Goal: Task Accomplishment & Management: Complete application form

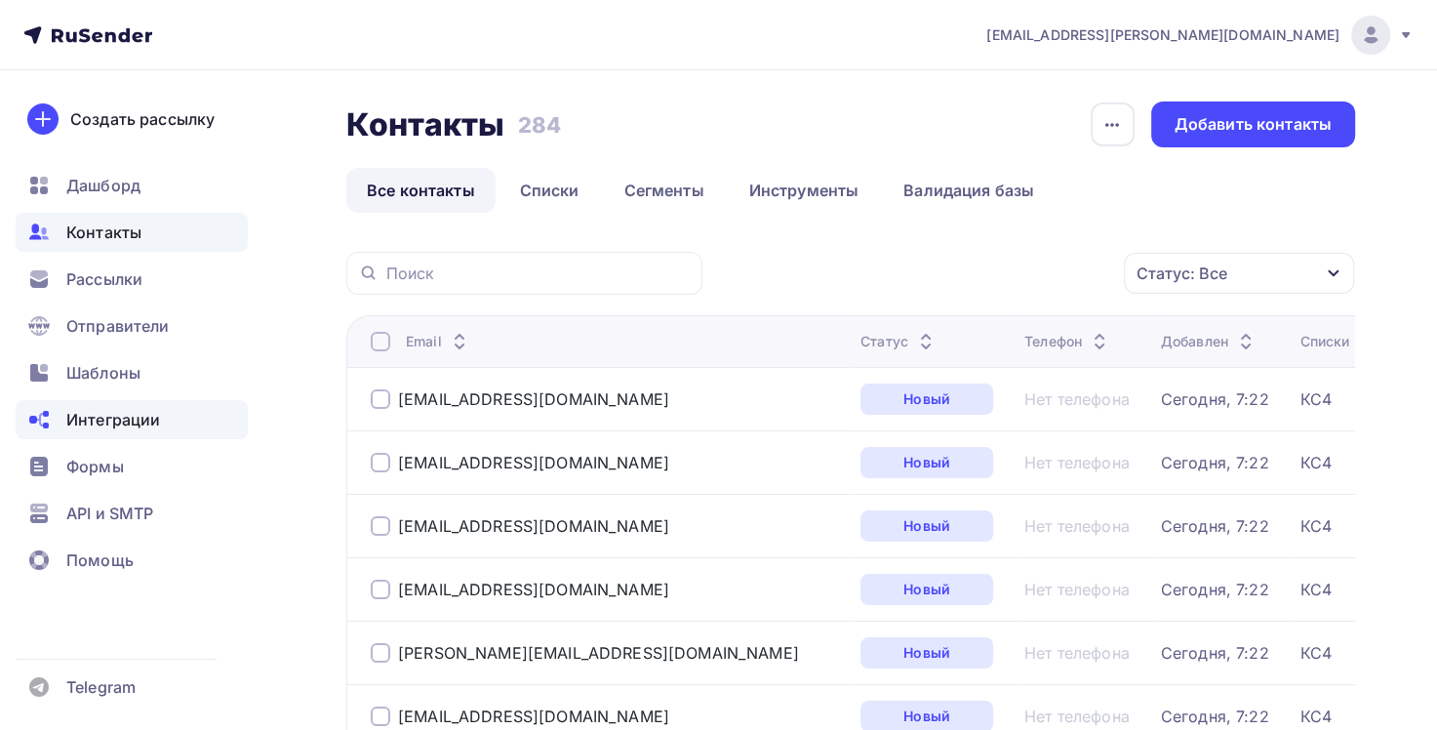
click at [100, 418] on span "Интеграции" at bounding box center [113, 419] width 94 height 23
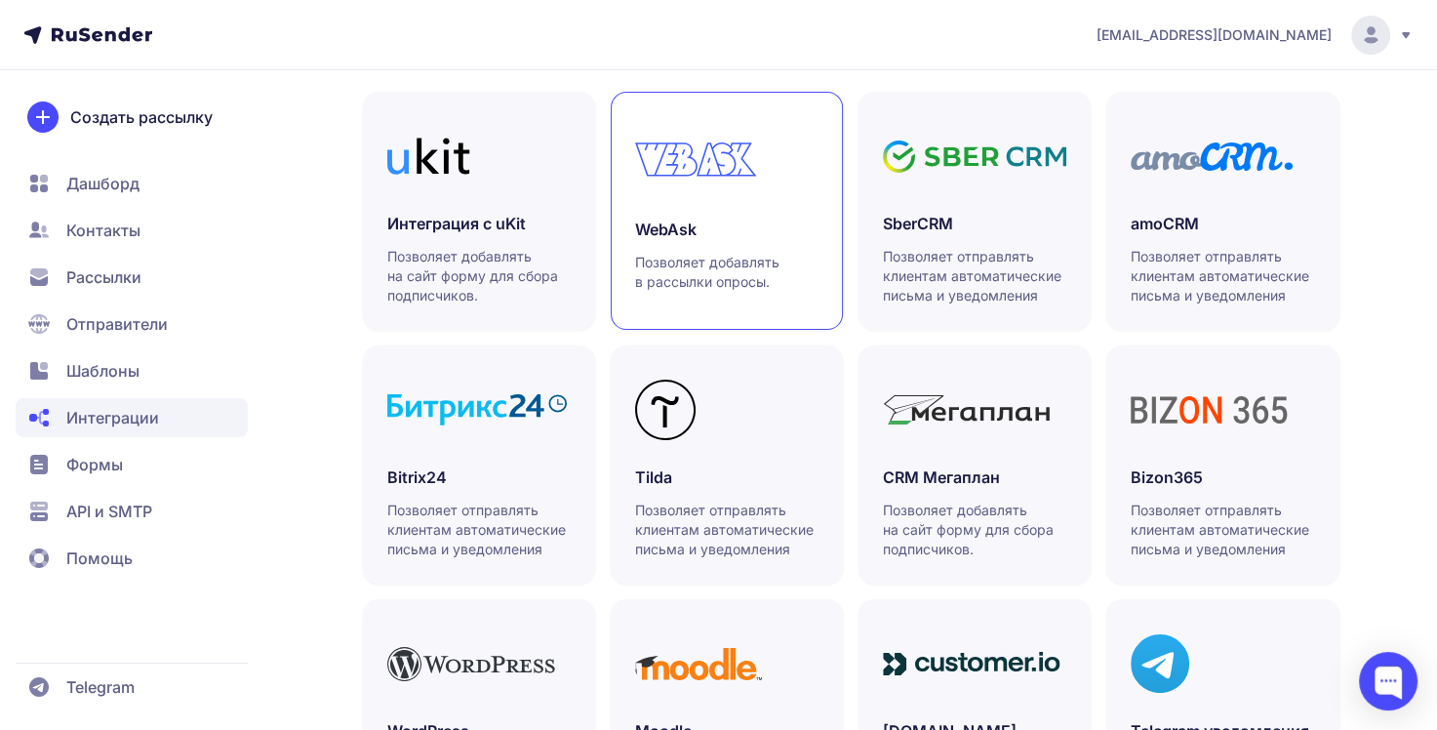
scroll to position [612, 0]
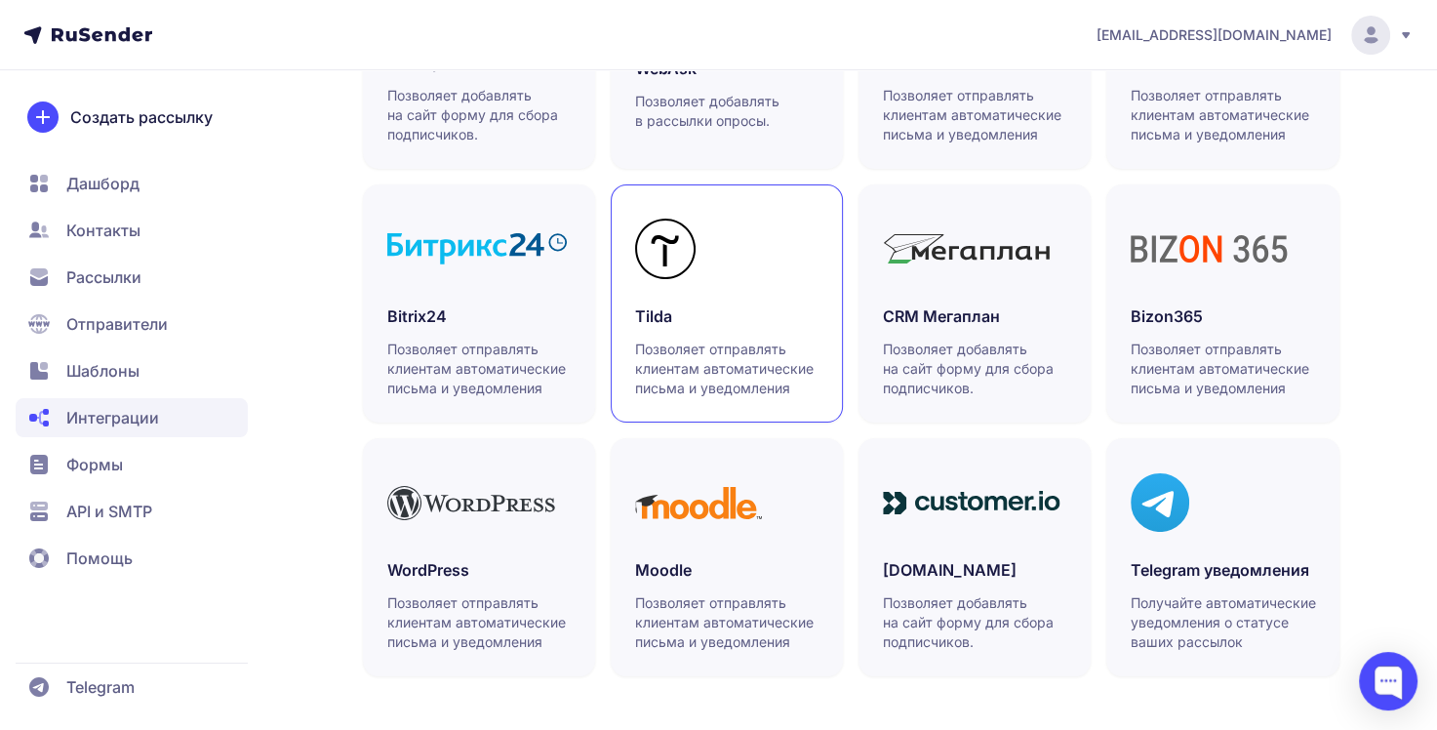
click at [695, 367] on p "Позволяет отправлять клиентам автоматические письма и уведомления" at bounding box center [727, 369] width 185 height 59
click at [707, 376] on p "Позволяет отправлять клиентам автоматические письма и уведомления" at bounding box center [727, 369] width 185 height 59
click at [127, 507] on span "API и SMTP" at bounding box center [109, 511] width 86 height 23
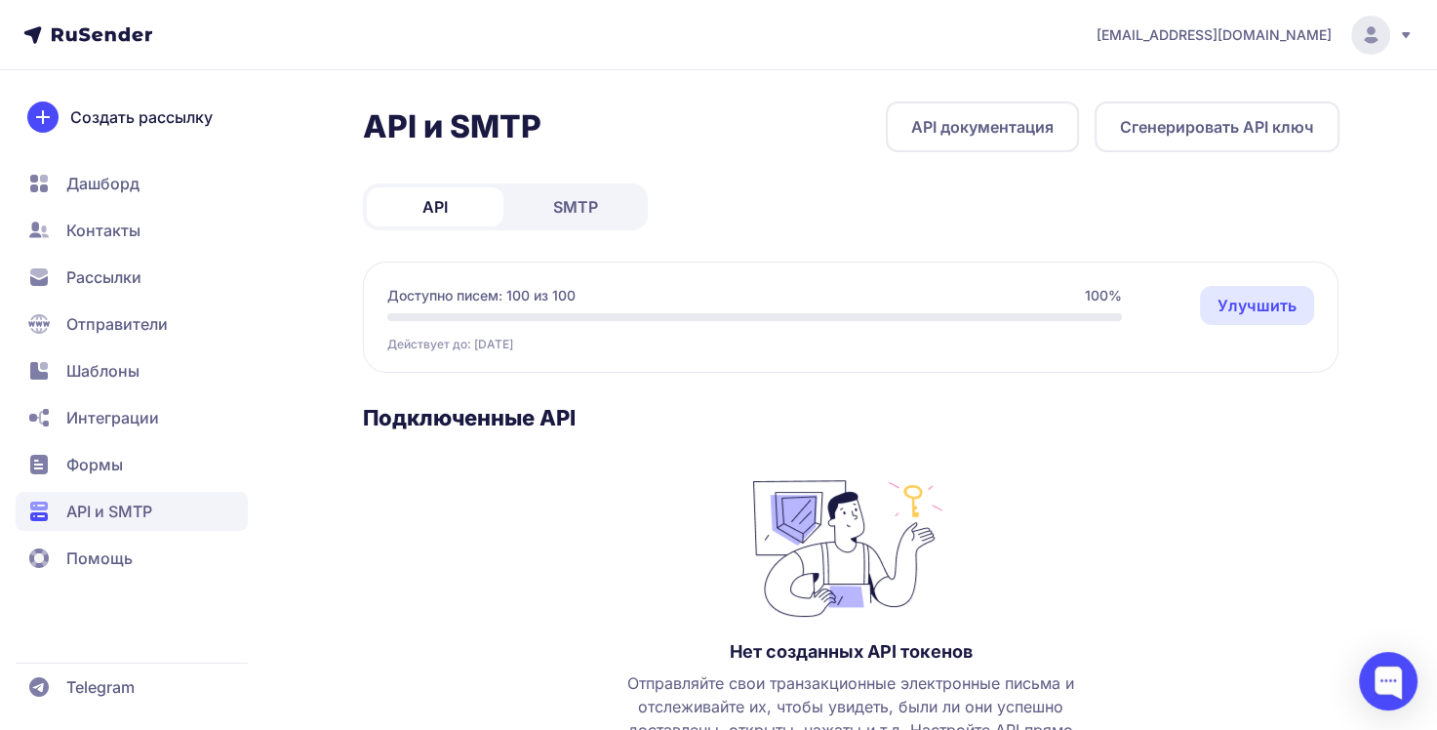
click at [578, 214] on span "SMTP" at bounding box center [575, 206] width 45 height 23
click at [423, 195] on span "API" at bounding box center [434, 206] width 25 height 23
click at [987, 131] on link "API документация" at bounding box center [982, 126] width 193 height 51
click at [584, 219] on link "SMTP" at bounding box center [575, 206] width 137 height 39
click at [1001, 140] on link "SMTP документация" at bounding box center [990, 126] width 213 height 51
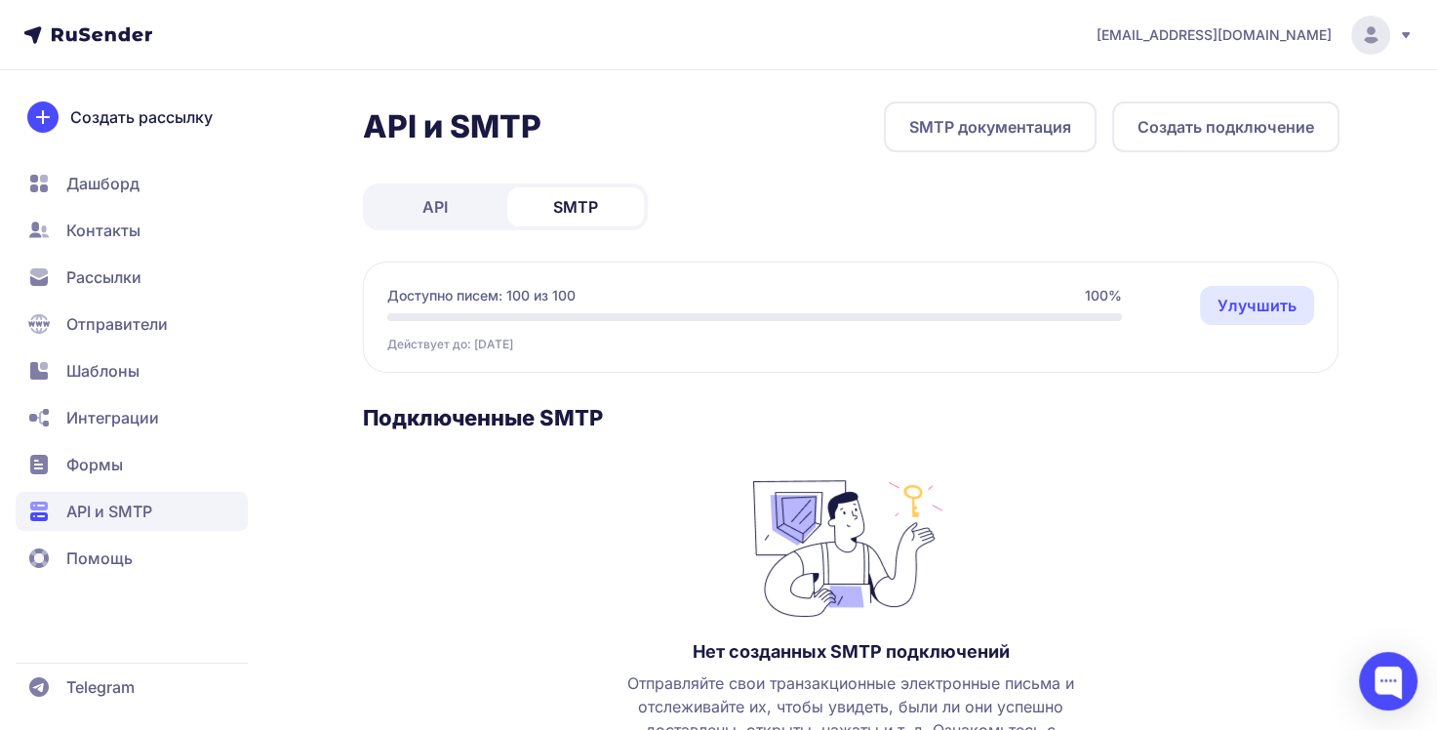
click at [128, 417] on span "Интеграции" at bounding box center [112, 417] width 93 height 23
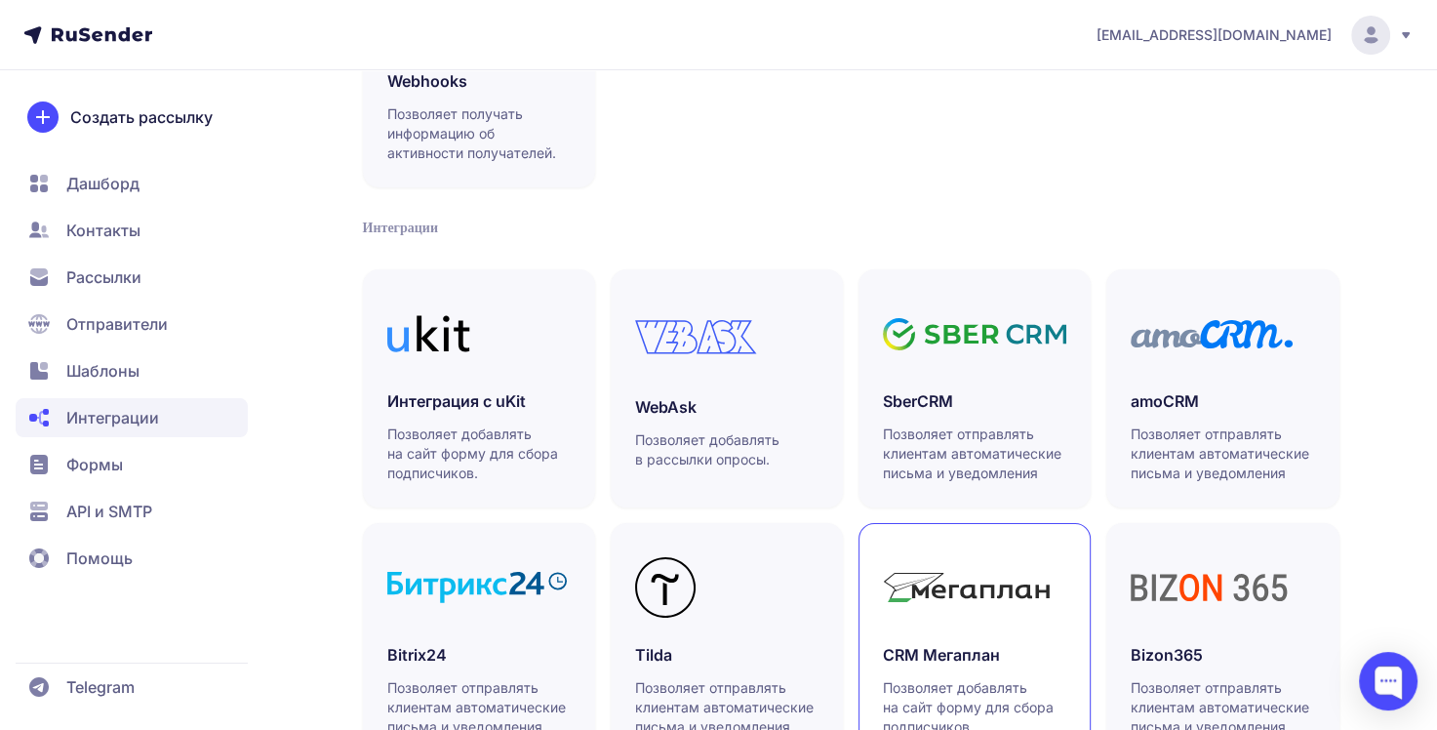
scroll to position [488, 0]
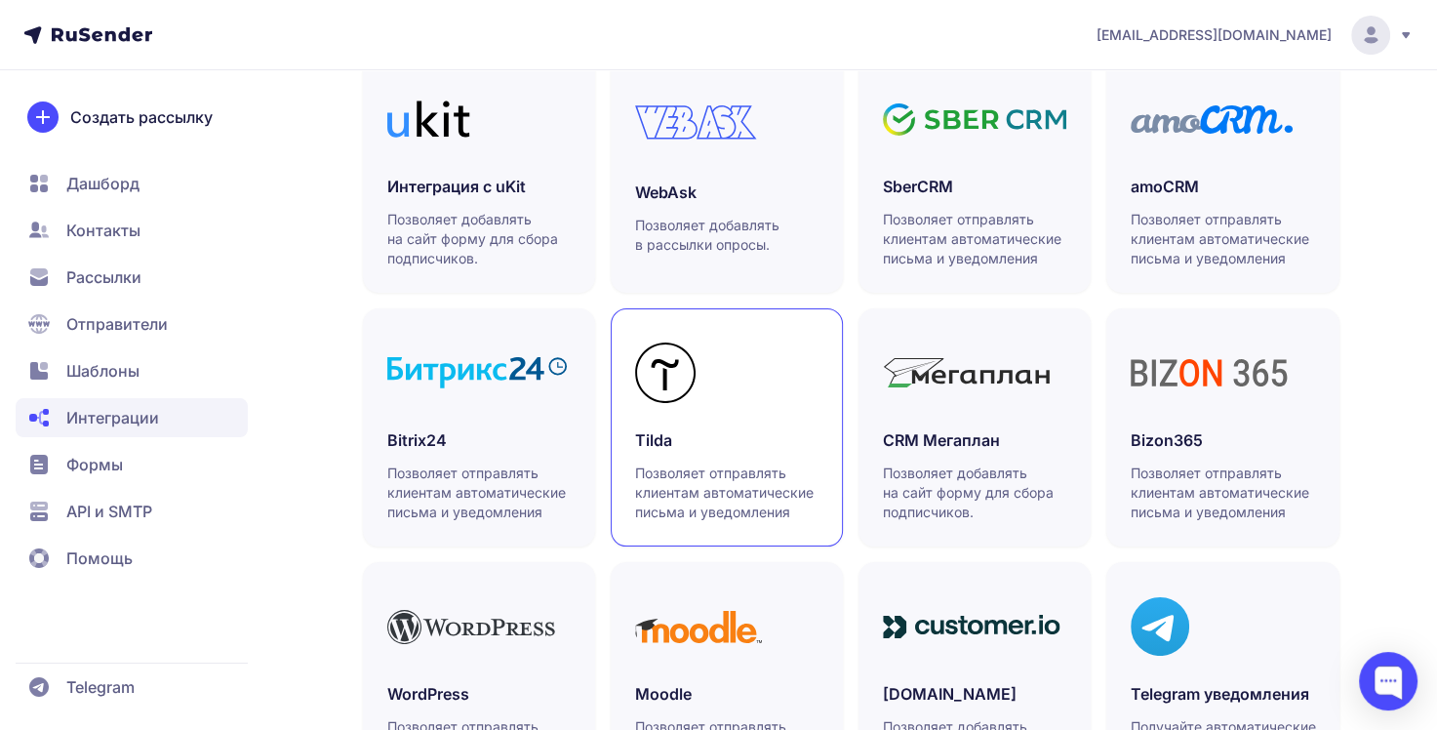
click at [731, 505] on p "Позволяет отправлять клиентам автоматические письма и уведомления" at bounding box center [727, 492] width 185 height 59
click at [109, 467] on span "Формы" at bounding box center [94, 464] width 57 height 23
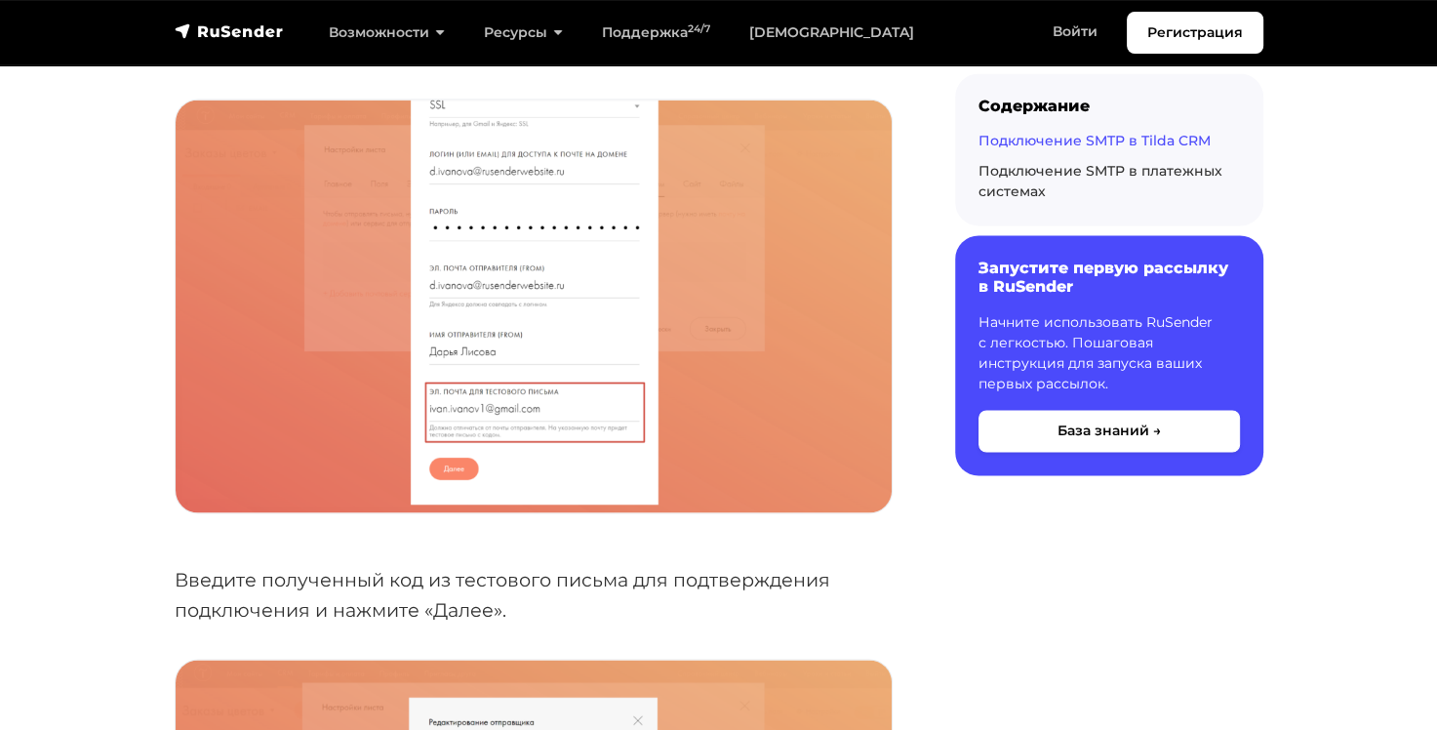
scroll to position [3122, 0]
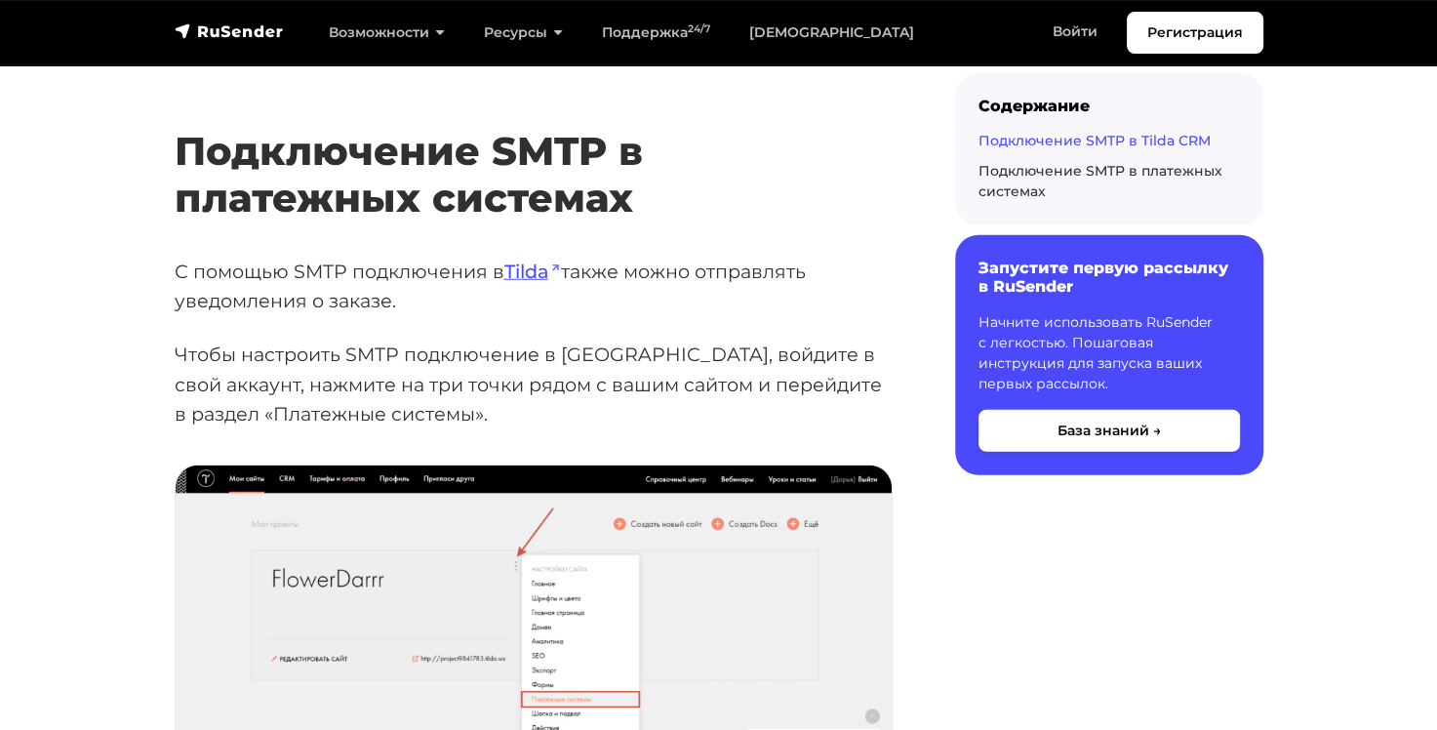
scroll to position [4976, 0]
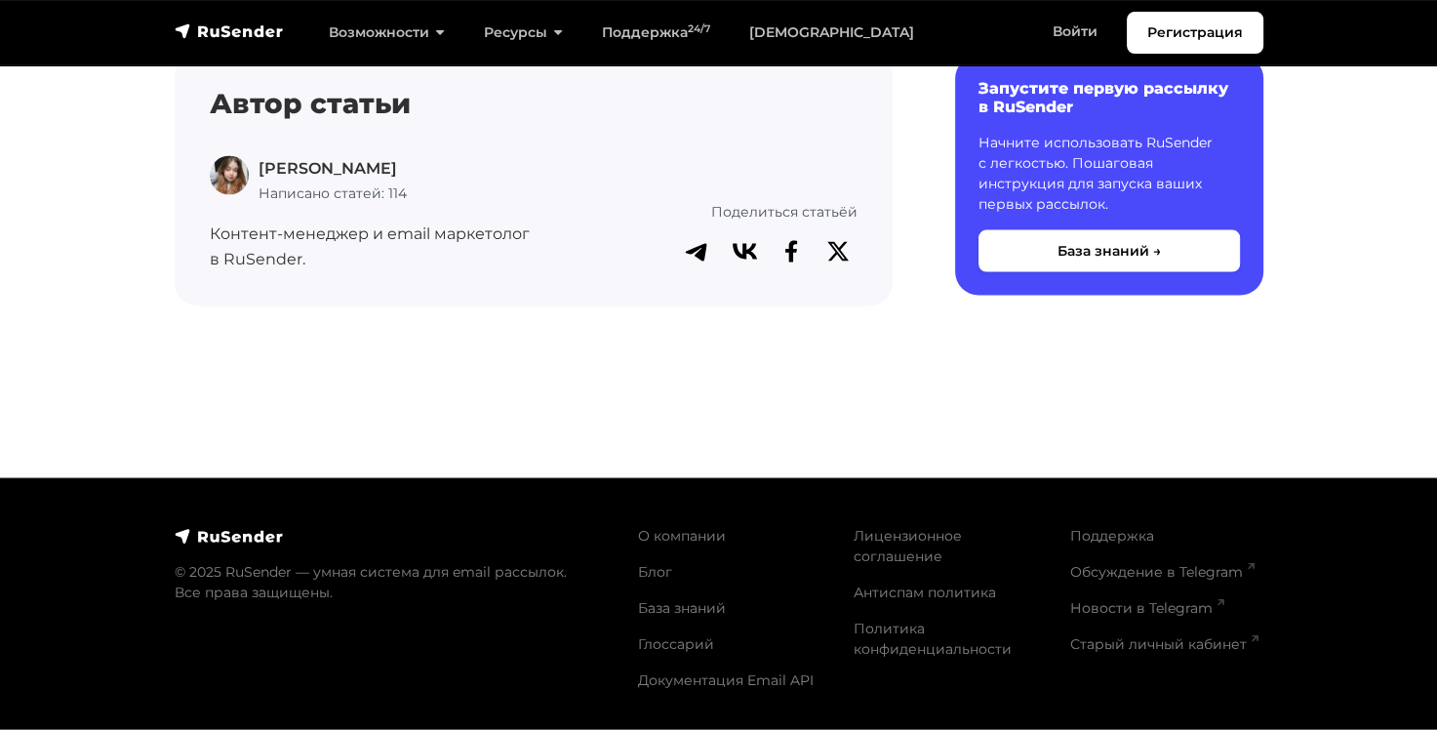
scroll to position [18287, 0]
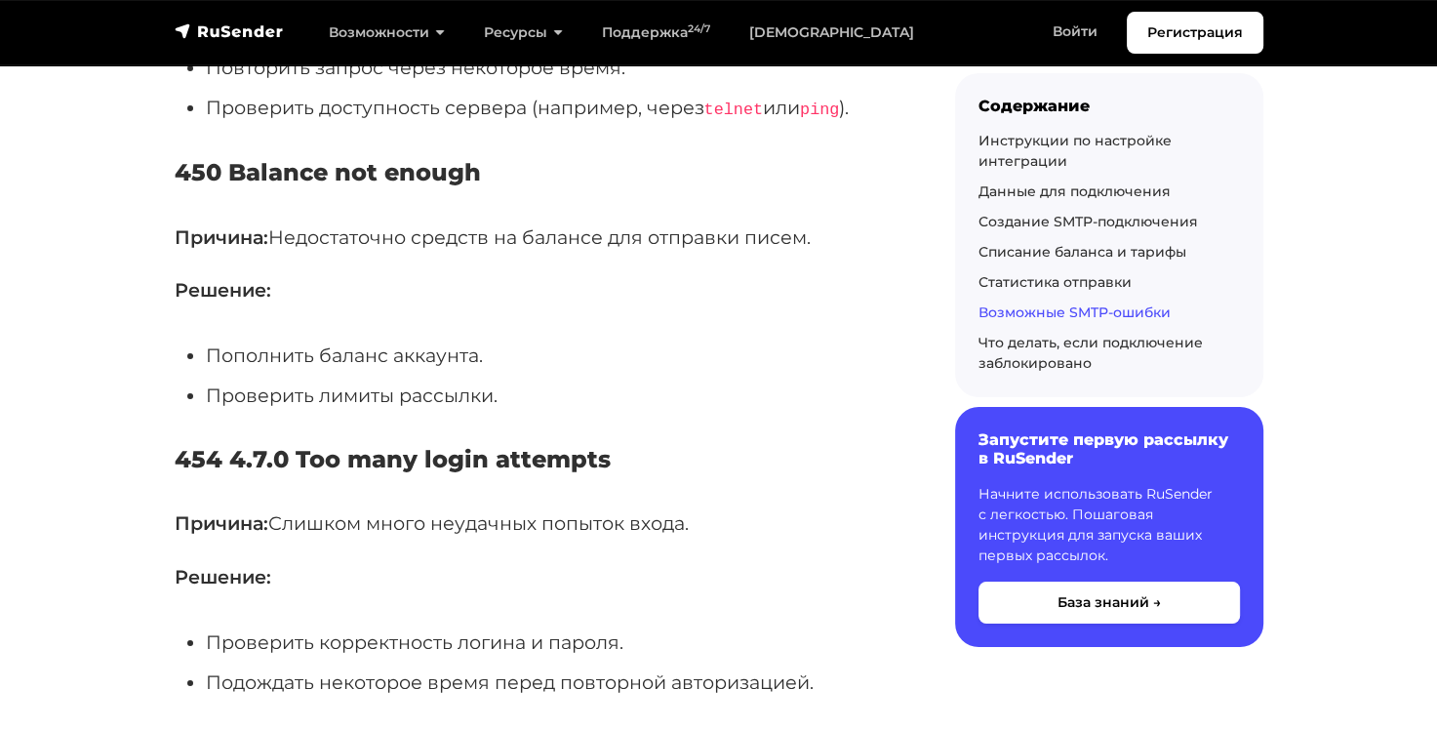
scroll to position [6049, 0]
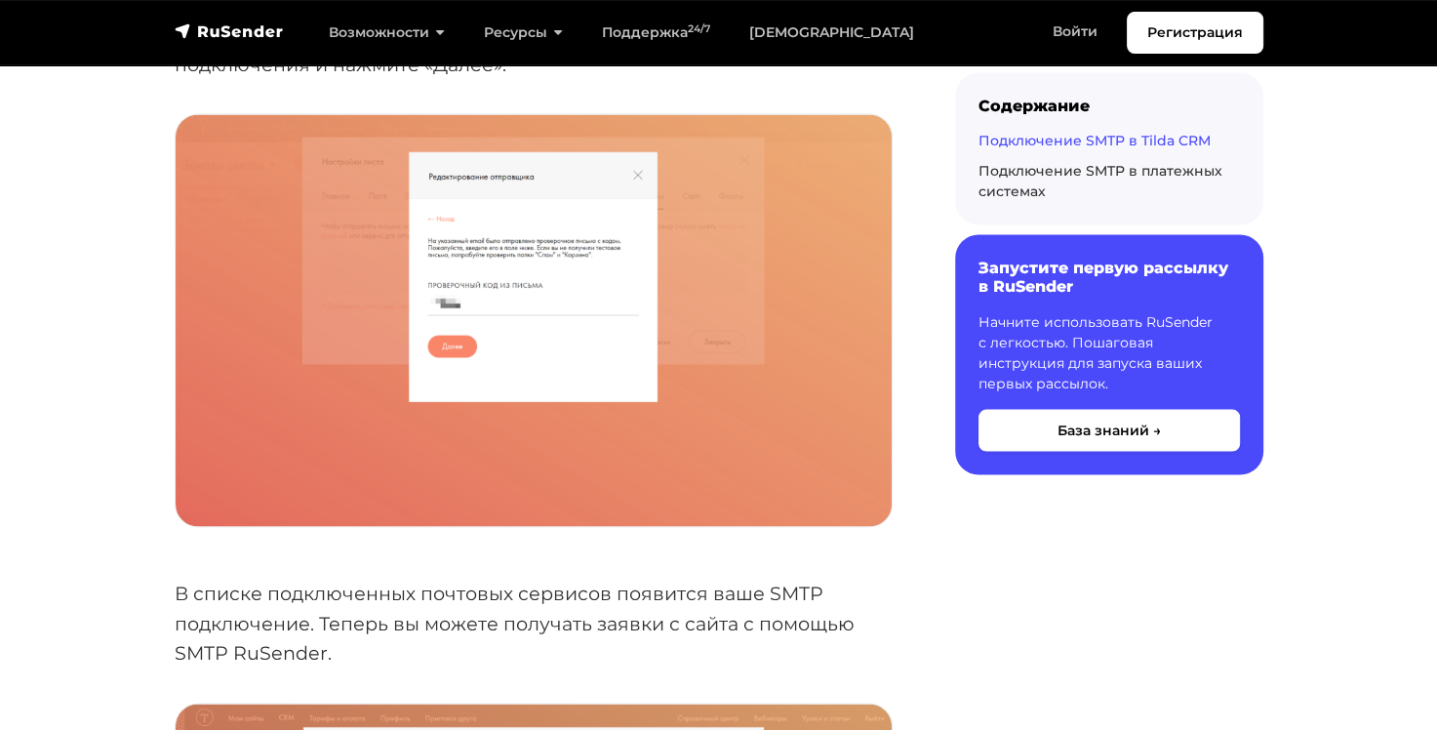
scroll to position [3512, 0]
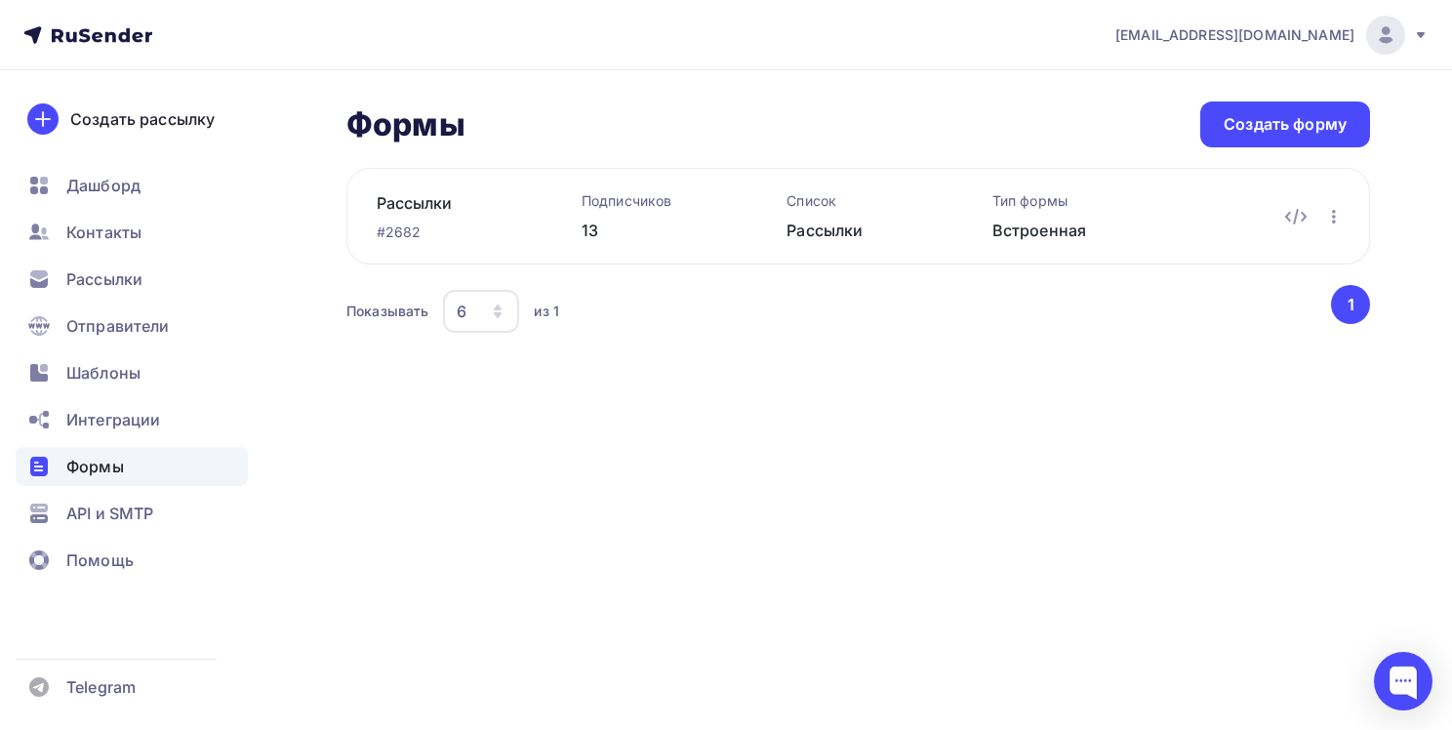
click at [624, 206] on div "Подписчиков" at bounding box center [652, 201] width 142 height 20
click at [433, 206] on link "Рассылки" at bounding box center [448, 202] width 142 height 23
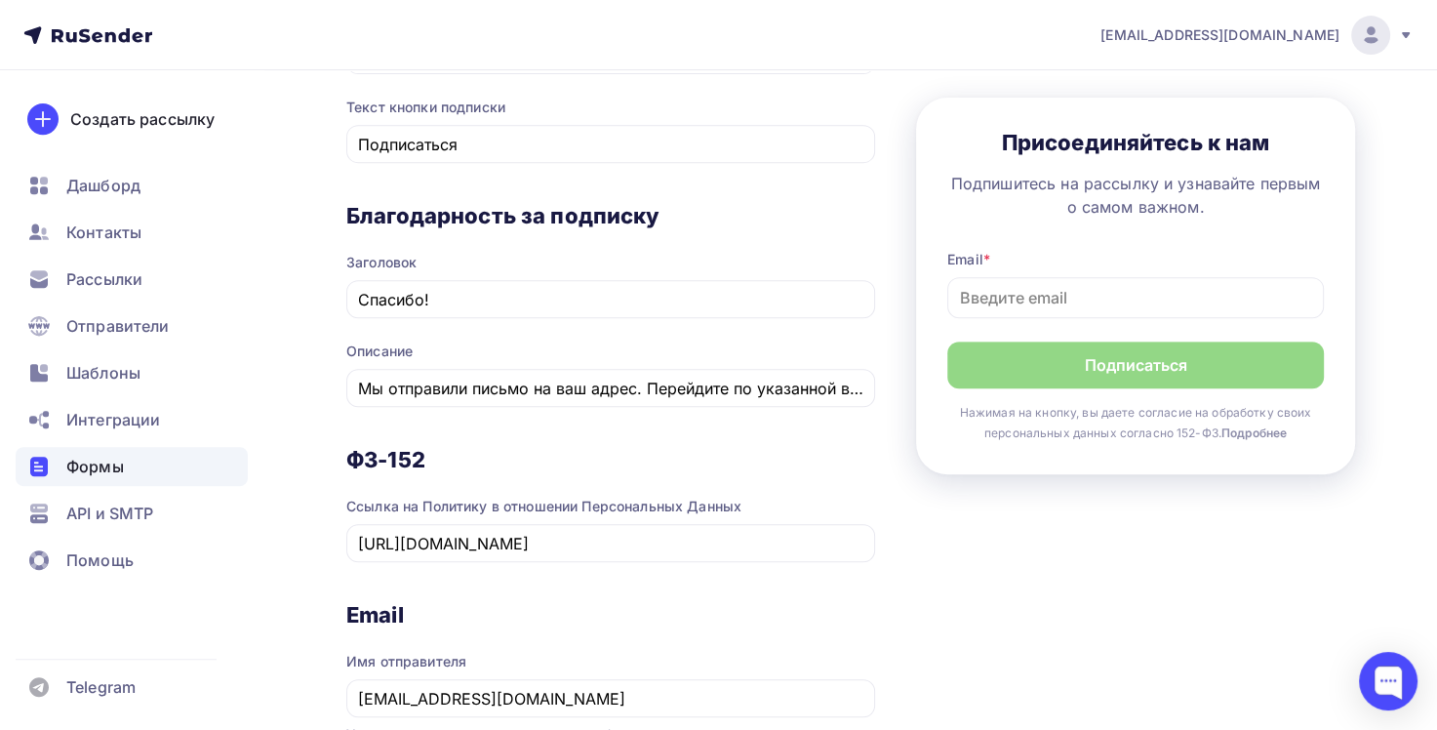
scroll to position [788, 0]
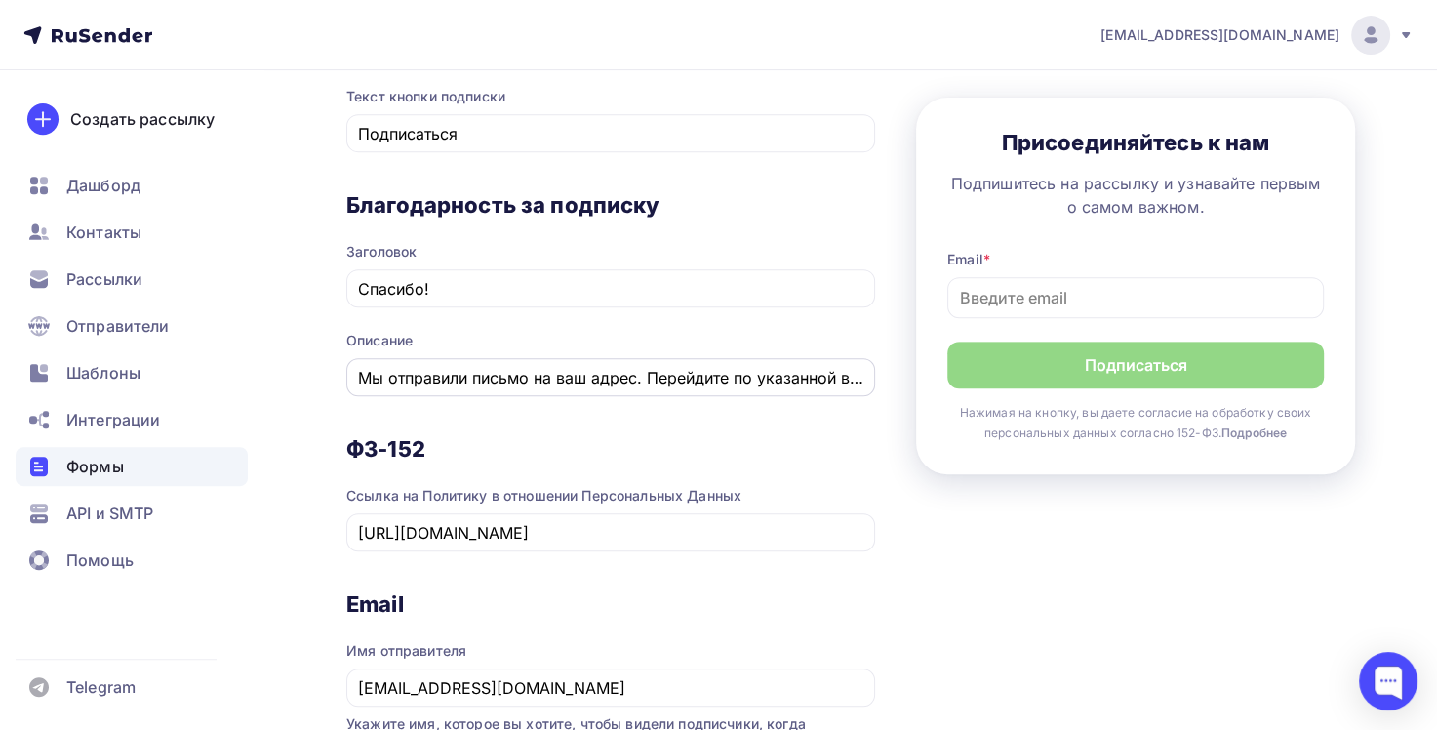
click at [449, 379] on input "Мы отправили письмо на ваш адрес. Перейдите по указанной в нем ссылке для подтв…" at bounding box center [611, 377] width 506 height 23
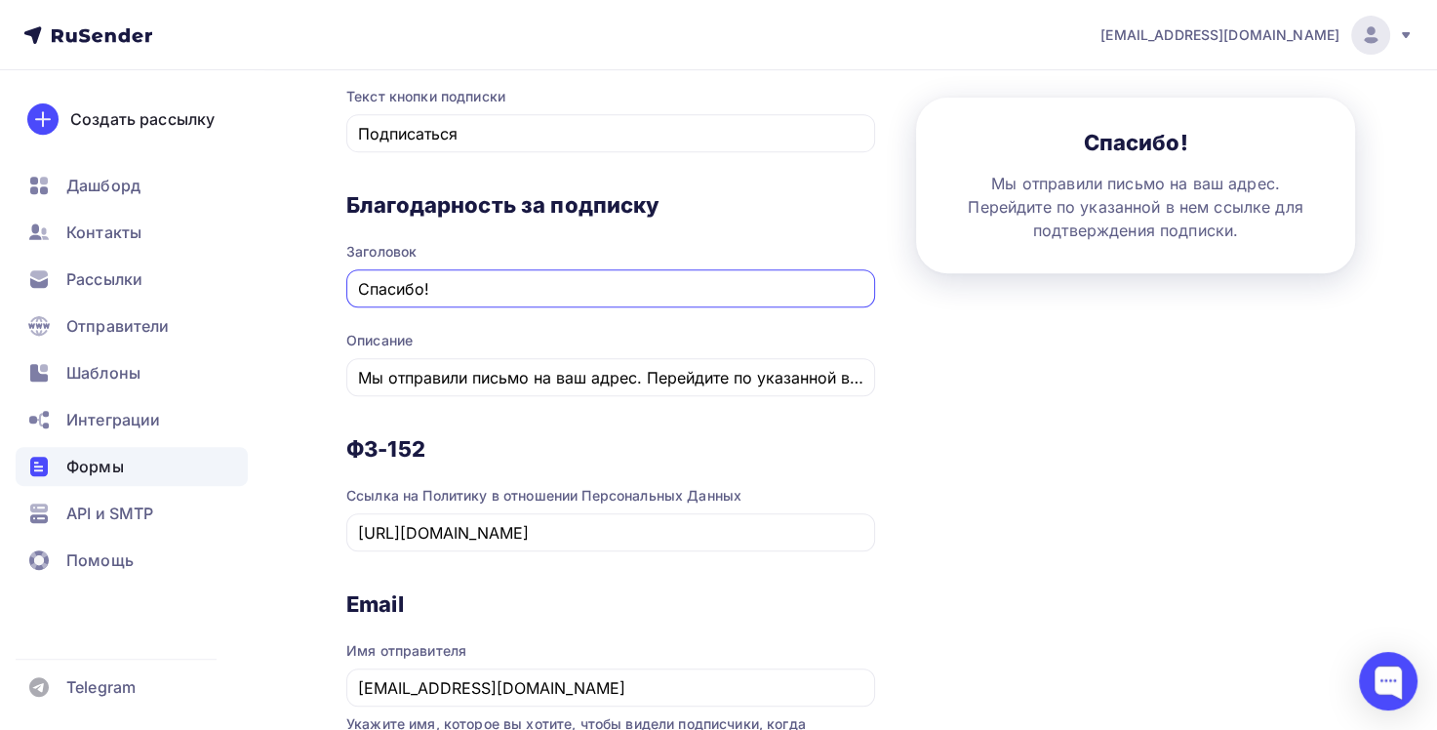
click at [575, 287] on input "Спасибо!" at bounding box center [611, 288] width 506 height 23
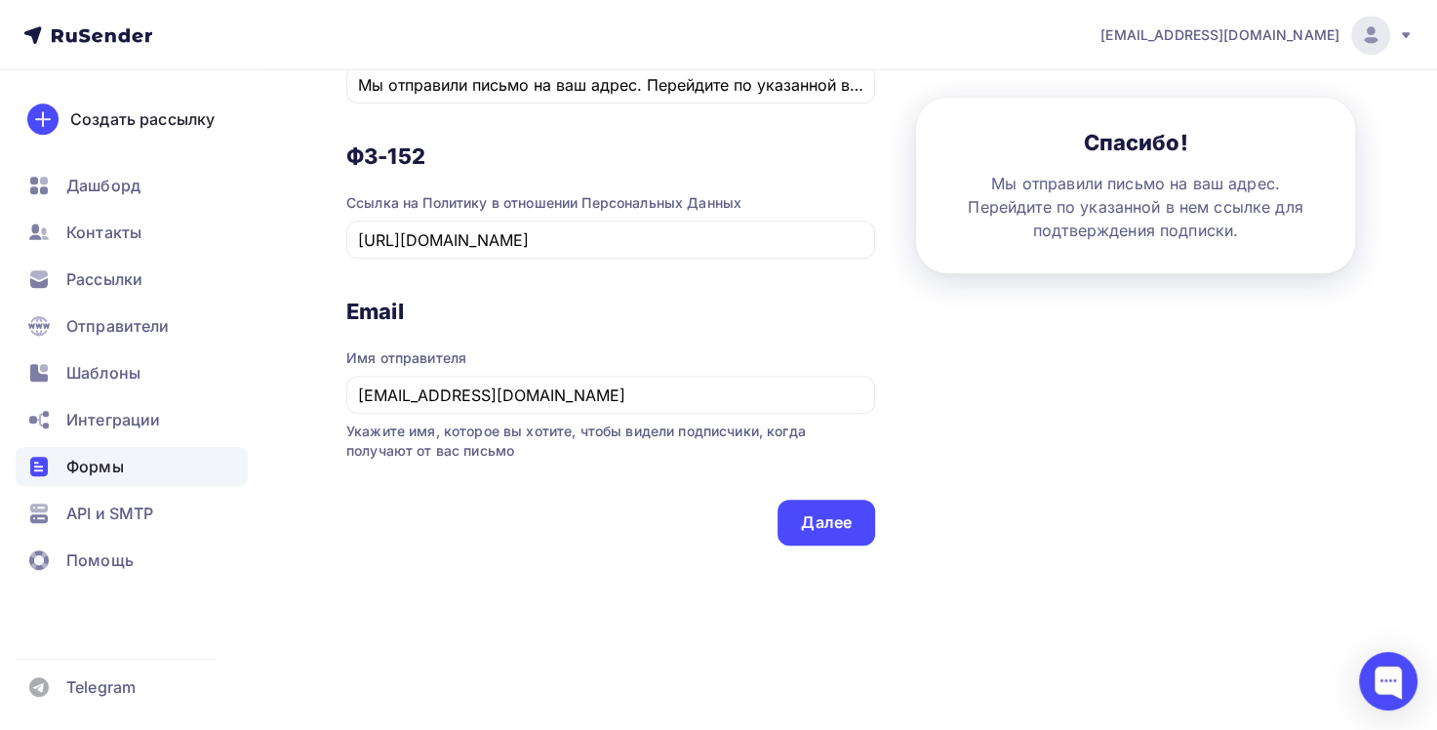
scroll to position [691, 0]
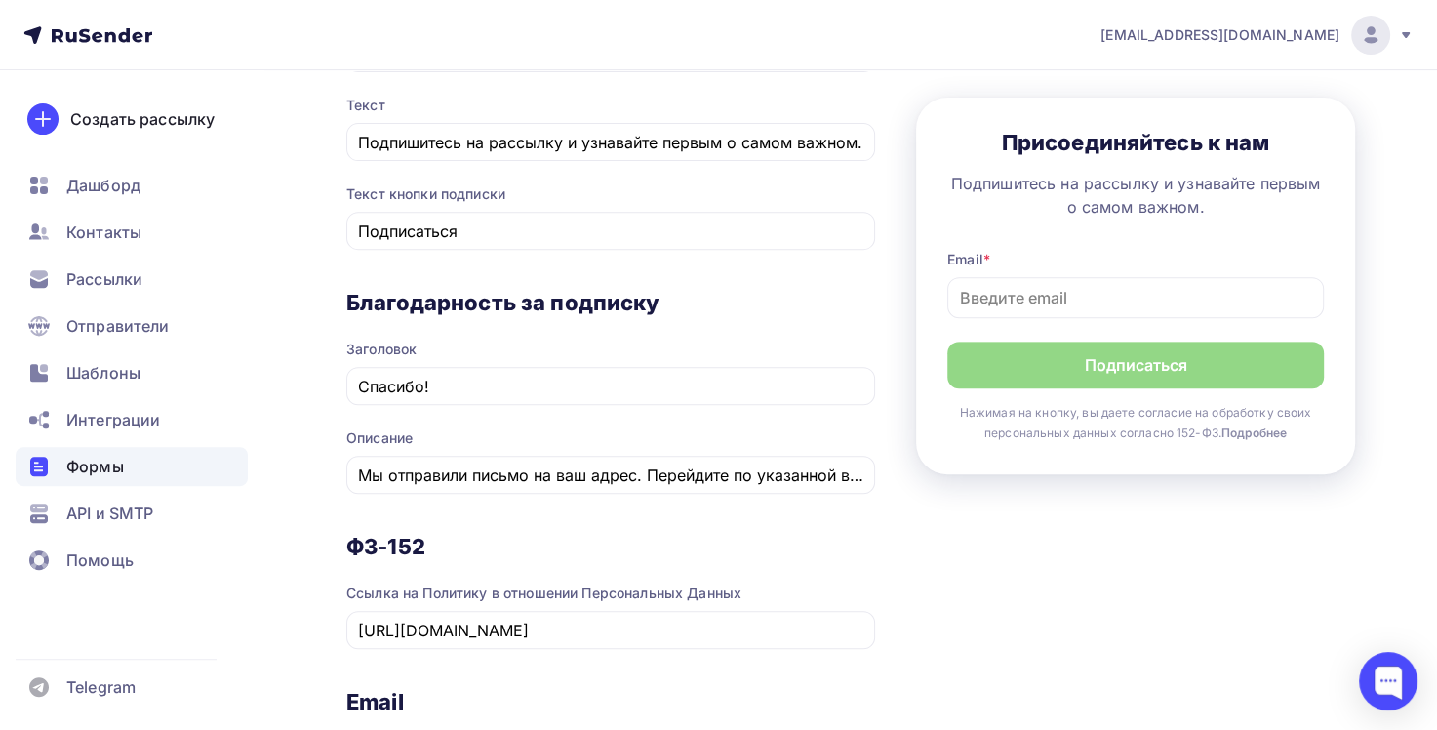
click at [101, 462] on span "Формы" at bounding box center [95, 466] width 58 height 23
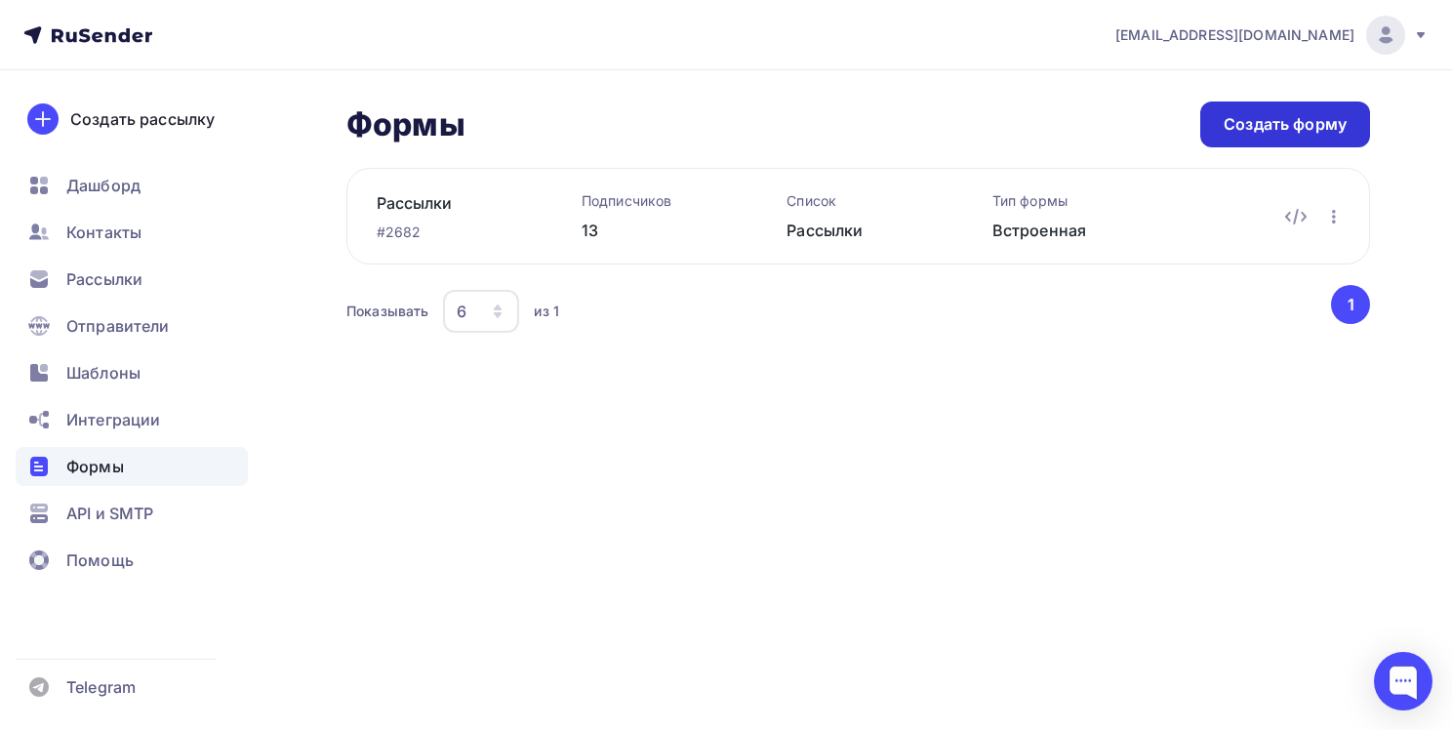
click at [1254, 123] on div "Создать форму" at bounding box center [1284, 124] width 123 height 22
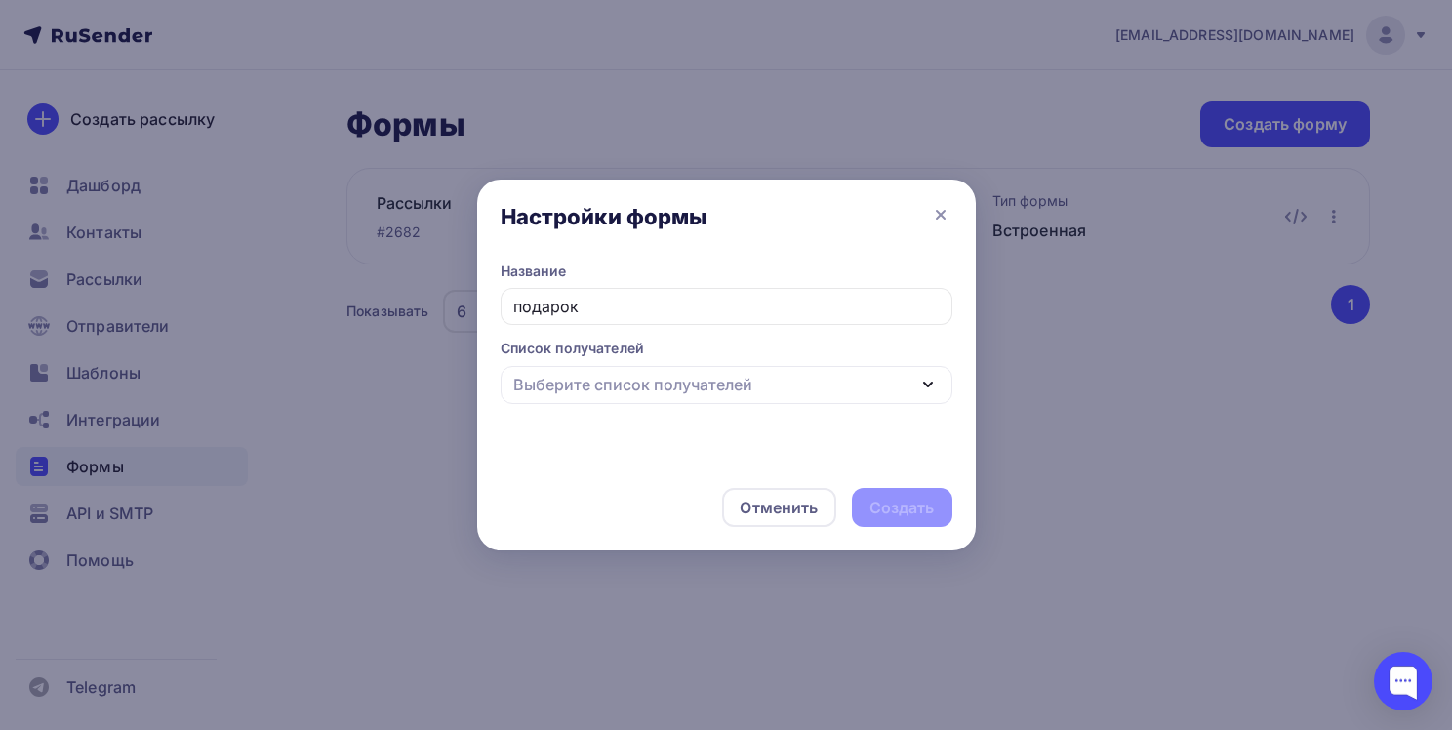
click at [785, 384] on div "Выберите список получателей" at bounding box center [726, 385] width 452 height 38
type input "подарок"
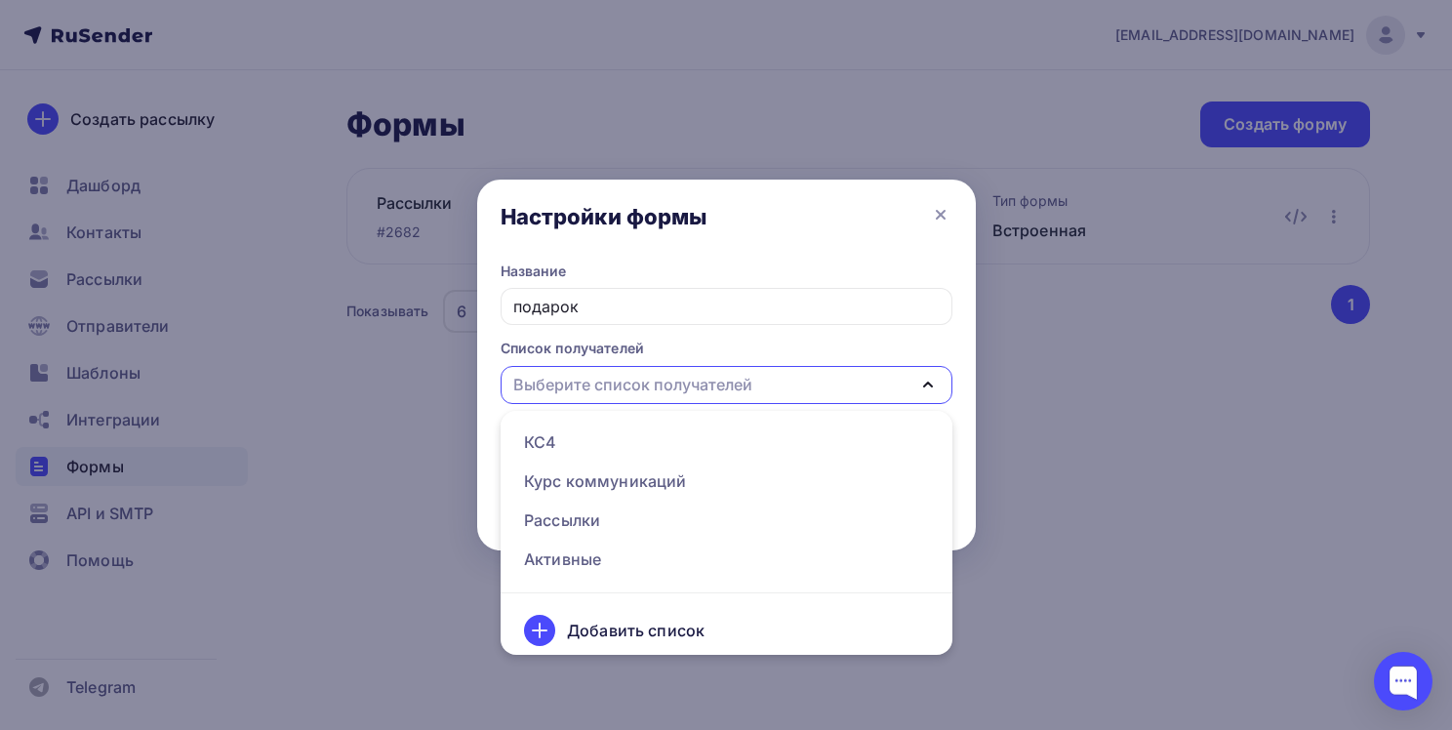
click at [784, 384] on div "Выберите список получателей" at bounding box center [726, 385] width 452 height 38
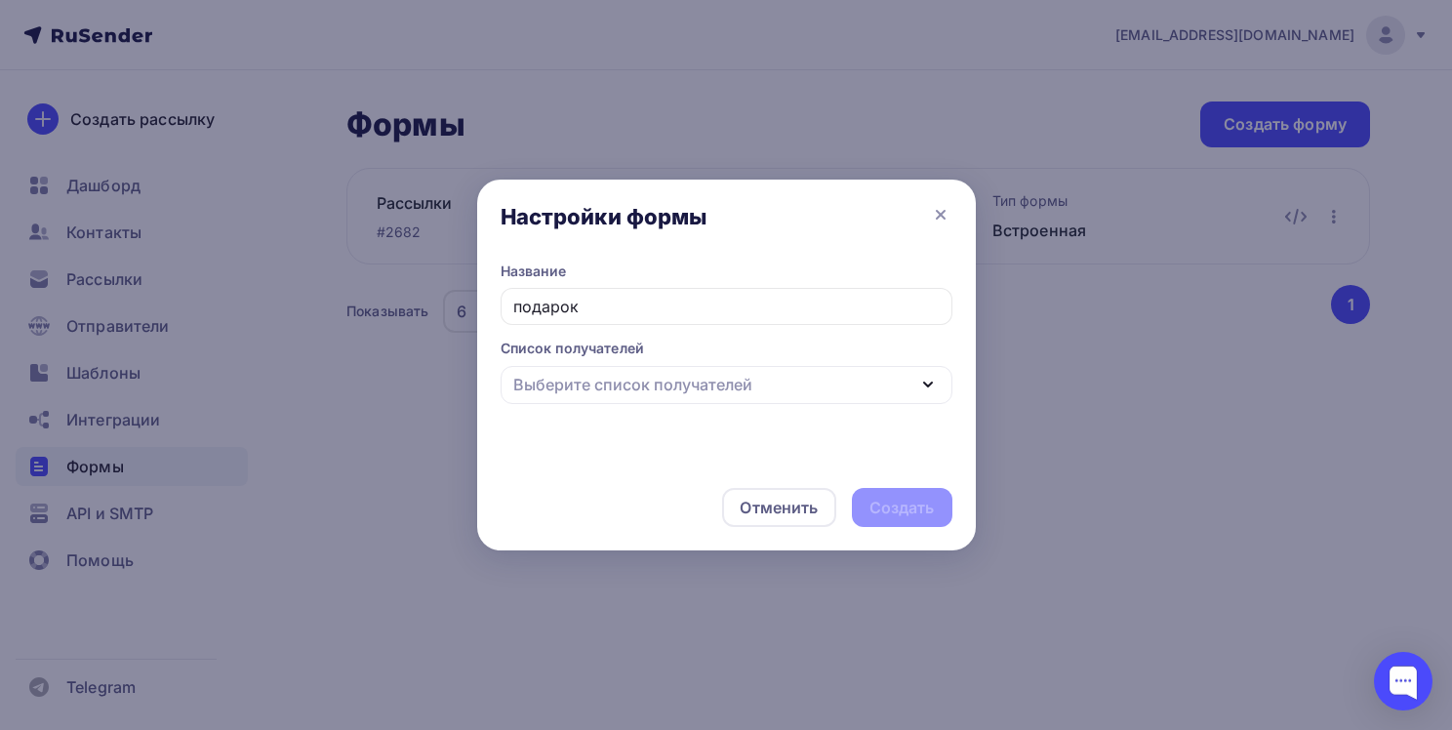
click at [784, 384] on div "Выберите список получателей" at bounding box center [726, 385] width 452 height 38
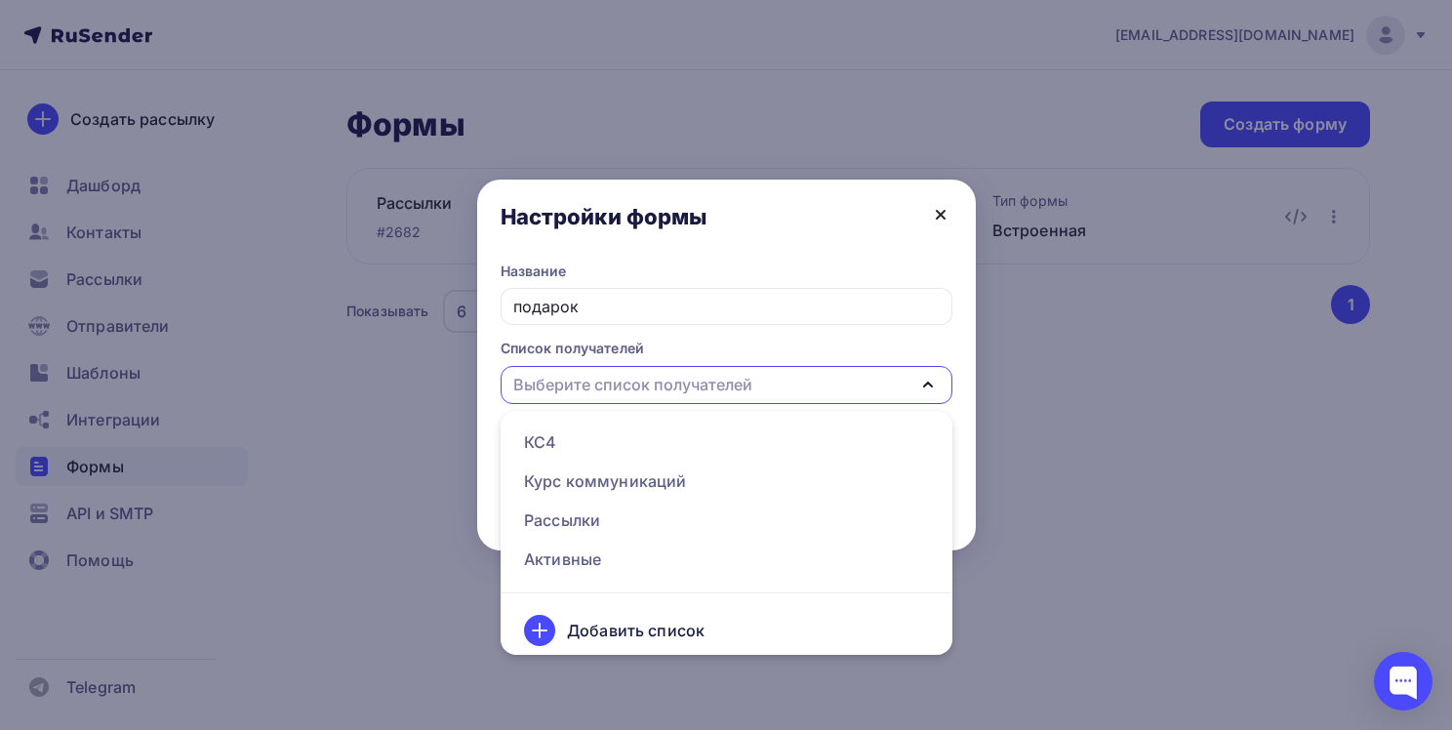
click at [940, 219] on icon at bounding box center [940, 214] width 23 height 23
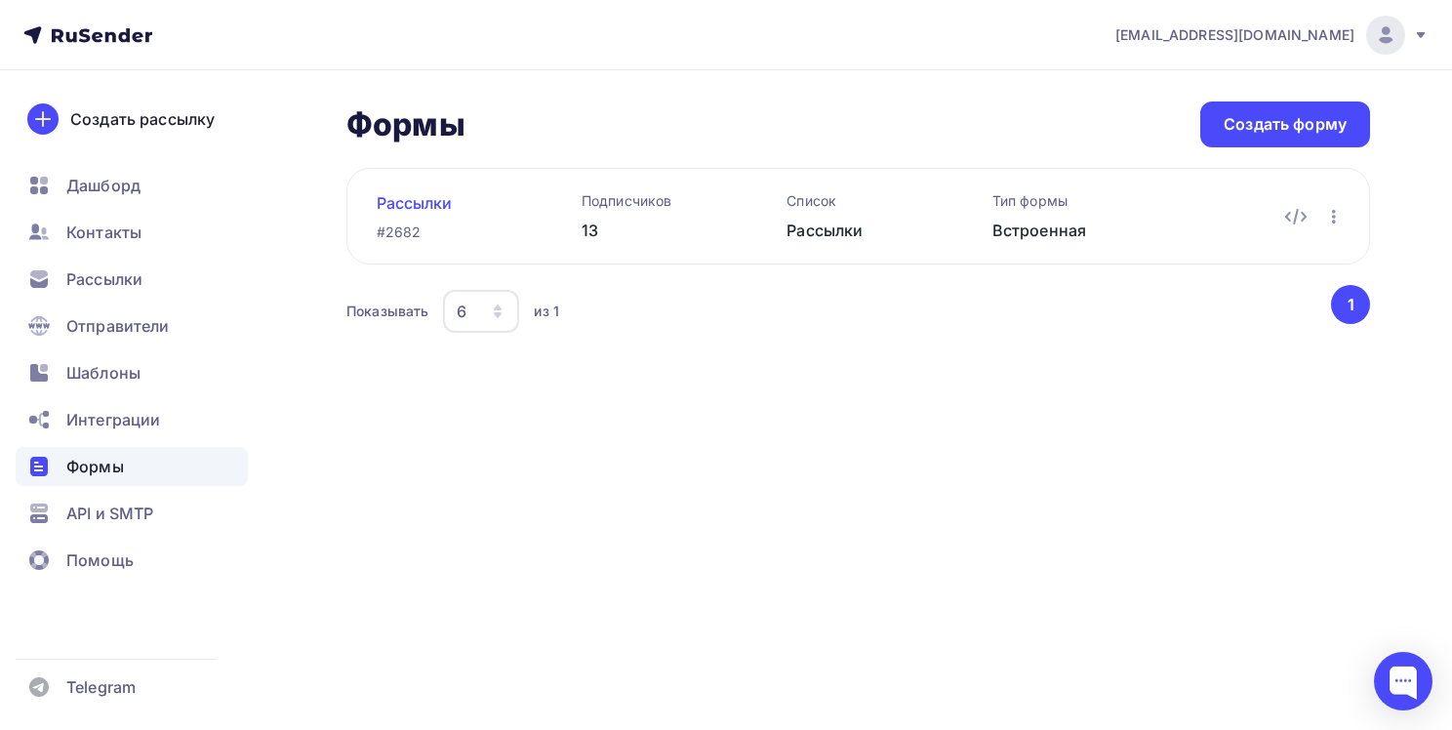
click at [435, 206] on link "Рассылки" at bounding box center [448, 202] width 142 height 23
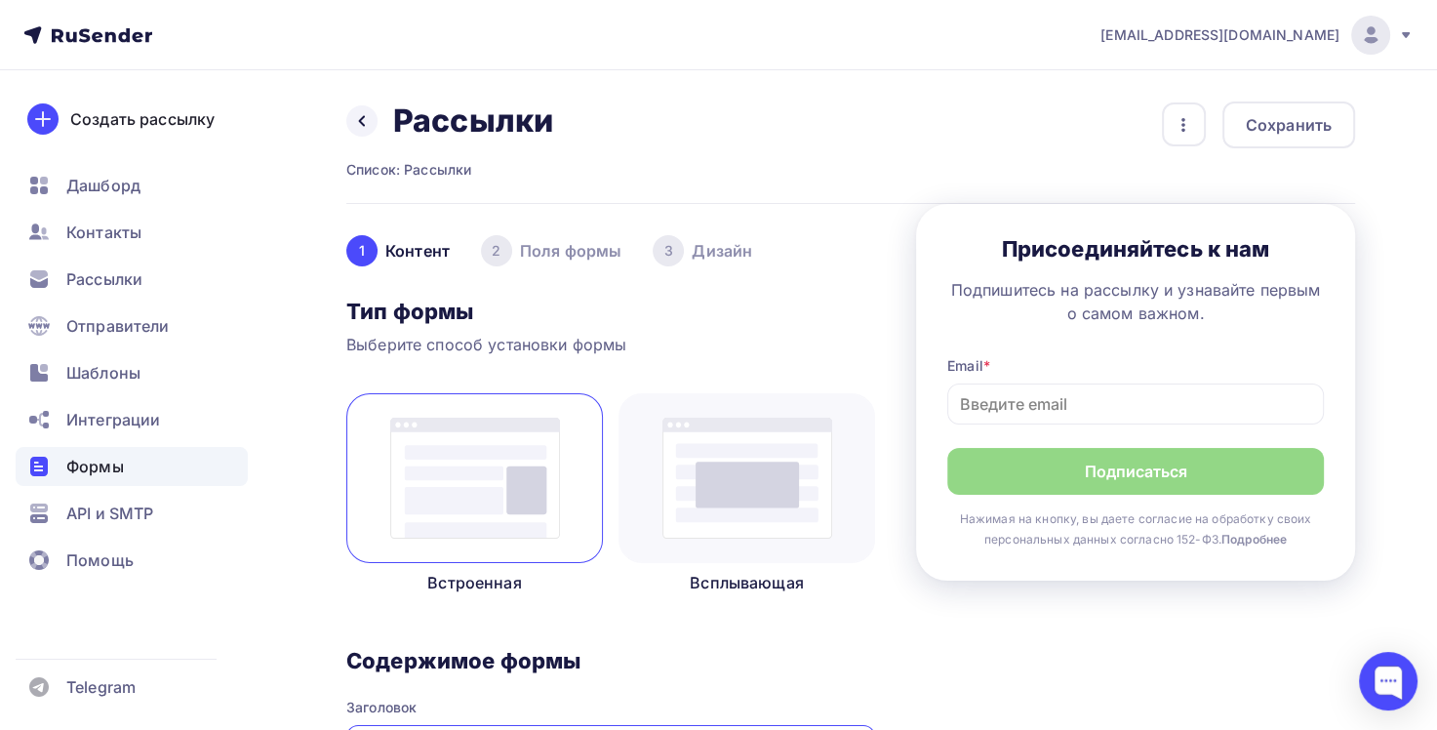
click at [566, 256] on div "2 Поля формы" at bounding box center [551, 250] width 140 height 31
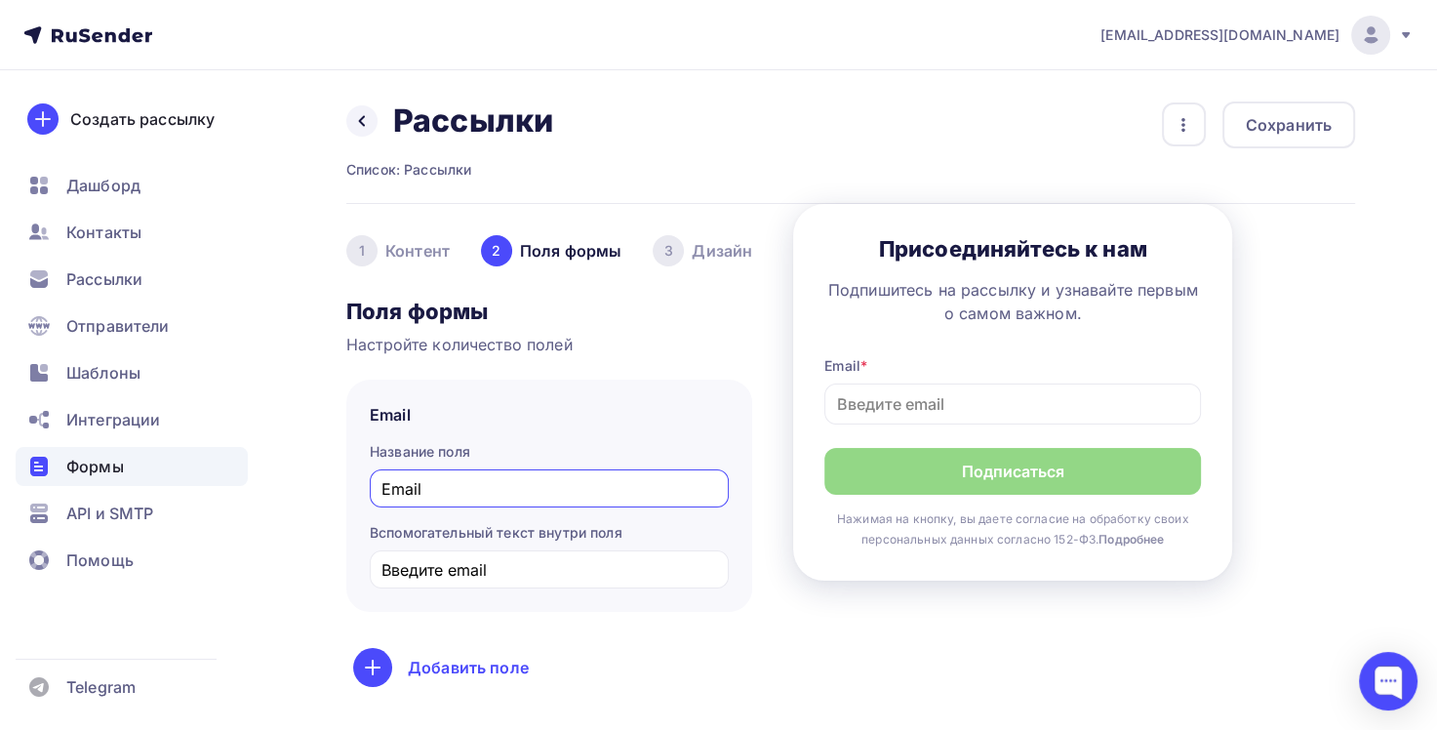
click at [405, 256] on div "1 Контент" at bounding box center [397, 250] width 103 height 31
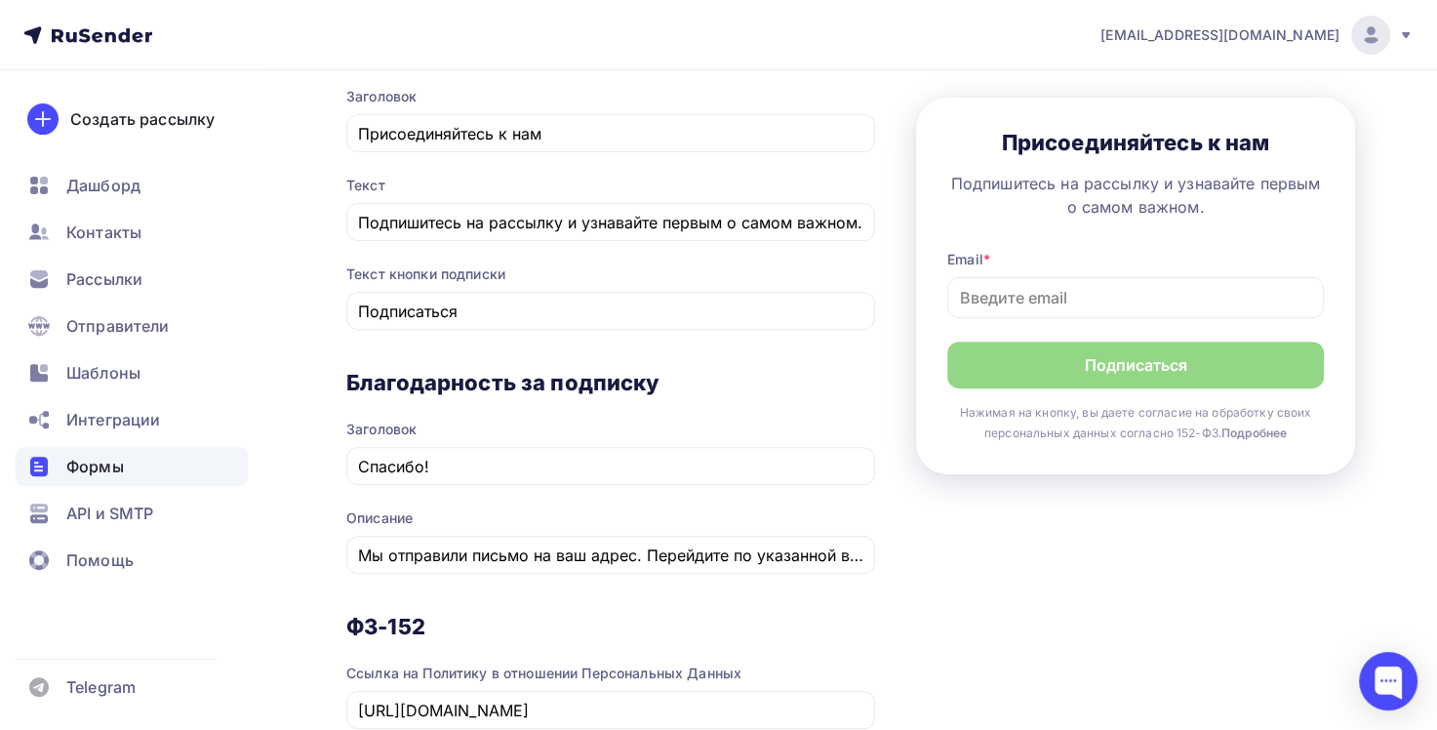
scroll to position [488, 0]
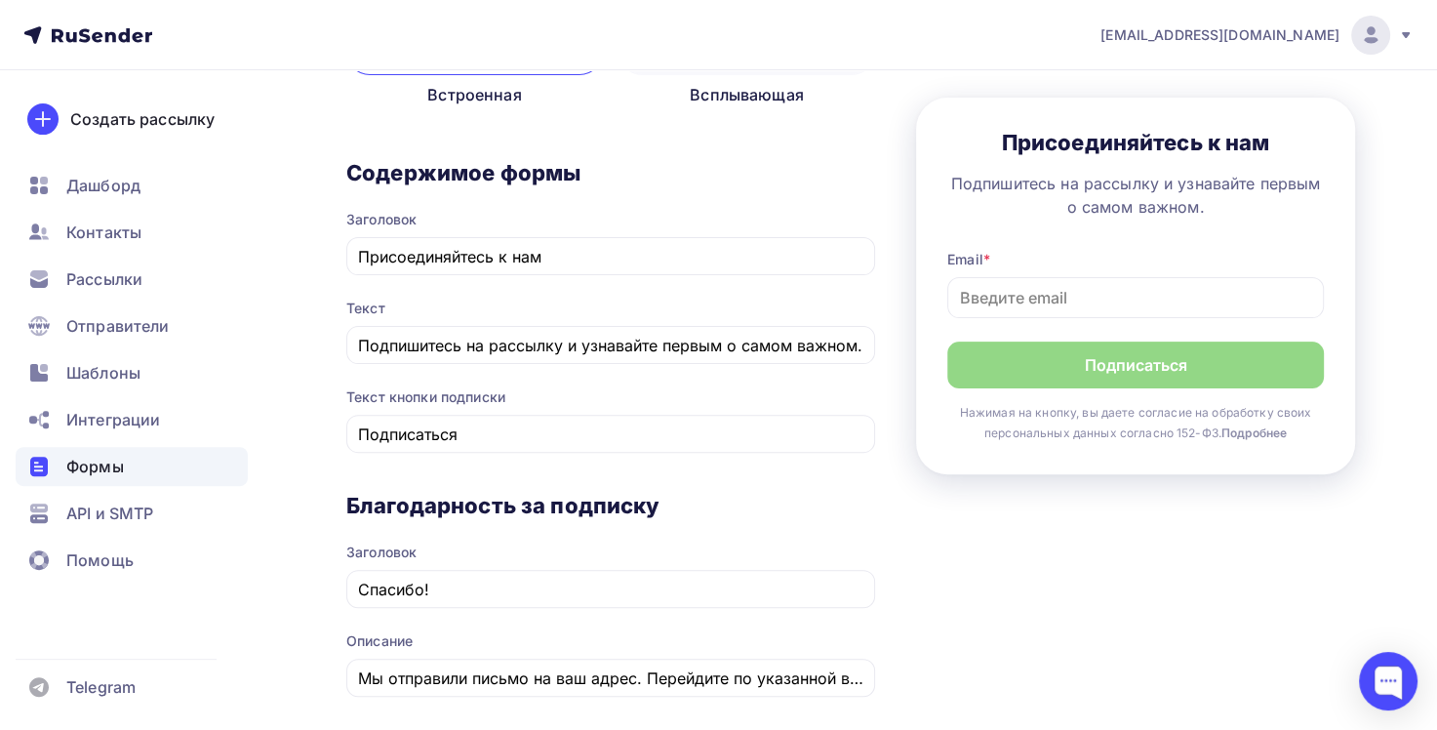
click at [105, 462] on span "Формы" at bounding box center [95, 466] width 58 height 23
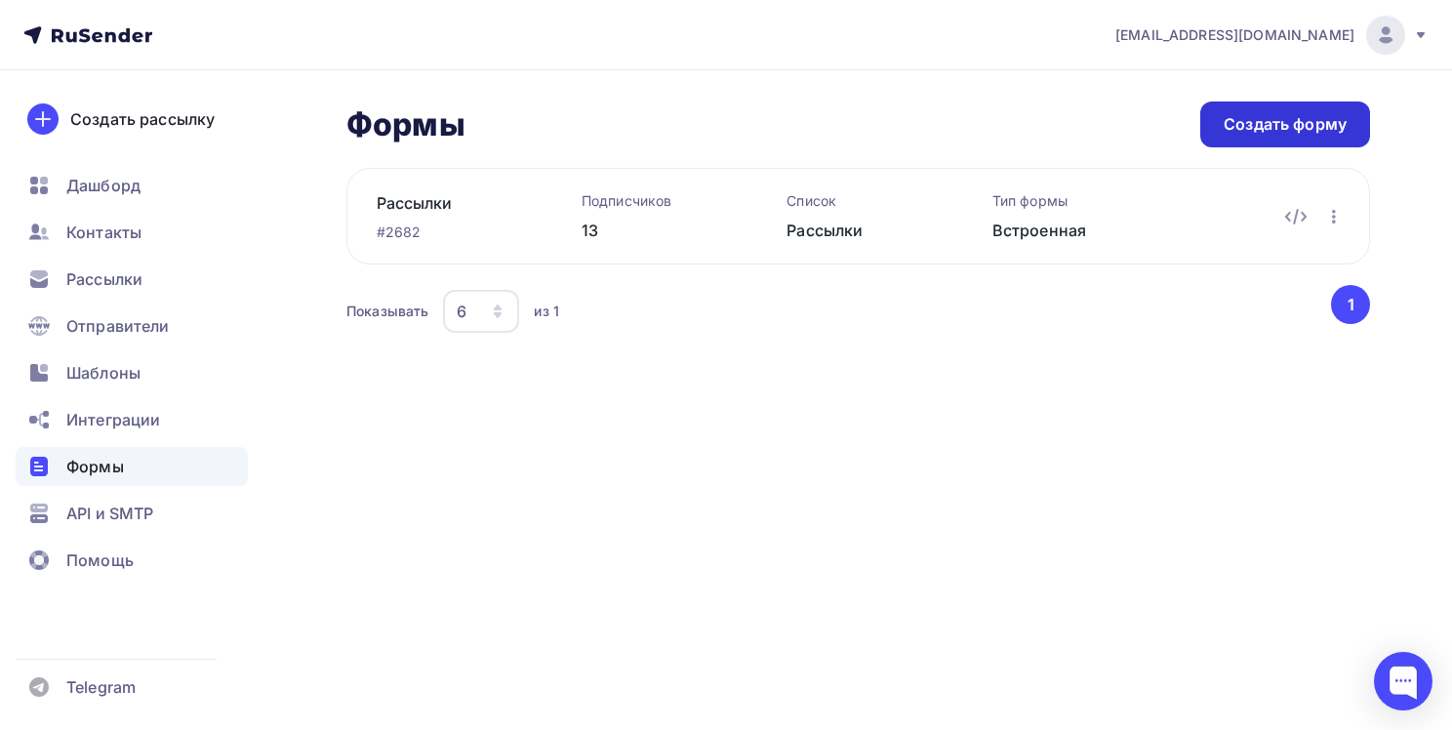
click at [1246, 137] on div "Создать форму" at bounding box center [1285, 124] width 170 height 46
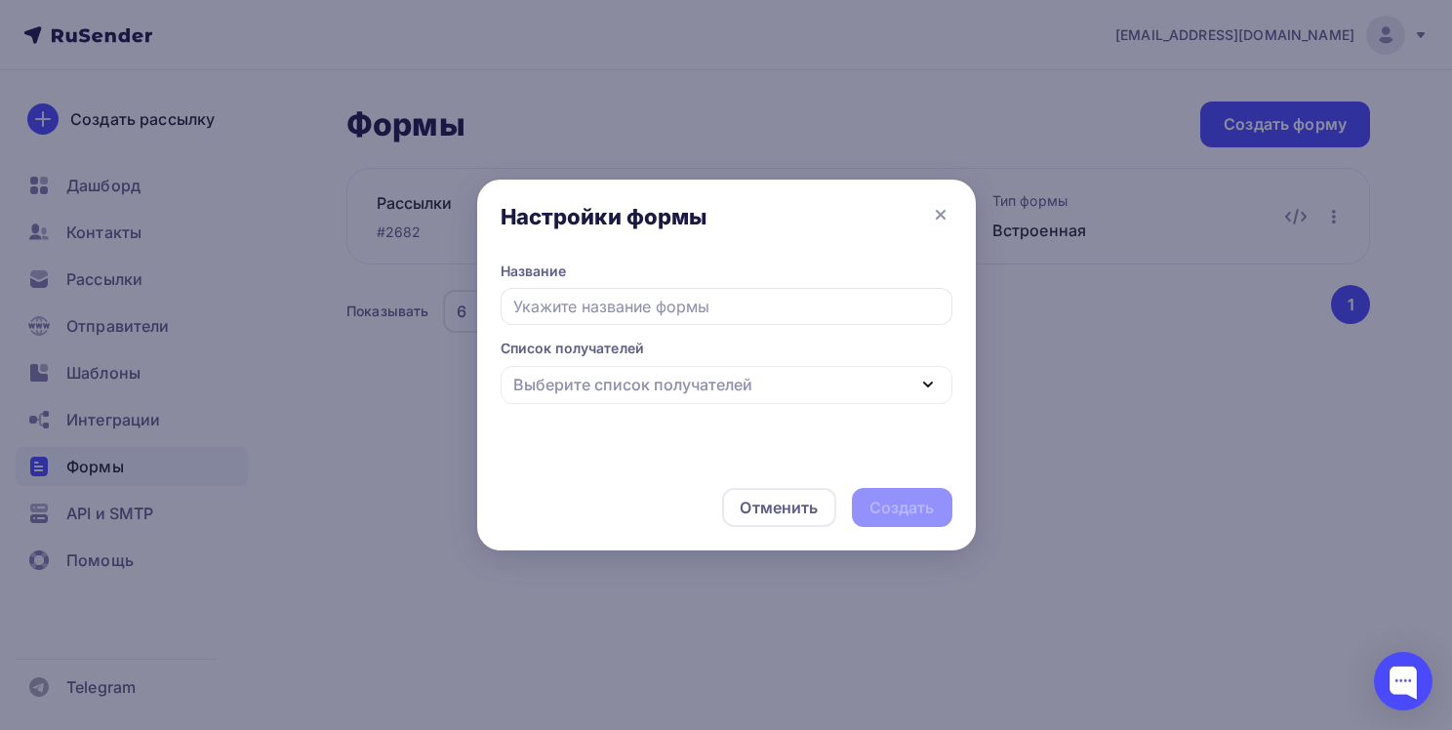
click at [678, 303] on input "text" at bounding box center [726, 306] width 452 height 37
click at [679, 383] on div "Выберите список получателей" at bounding box center [632, 384] width 239 height 23
type input "подарок"
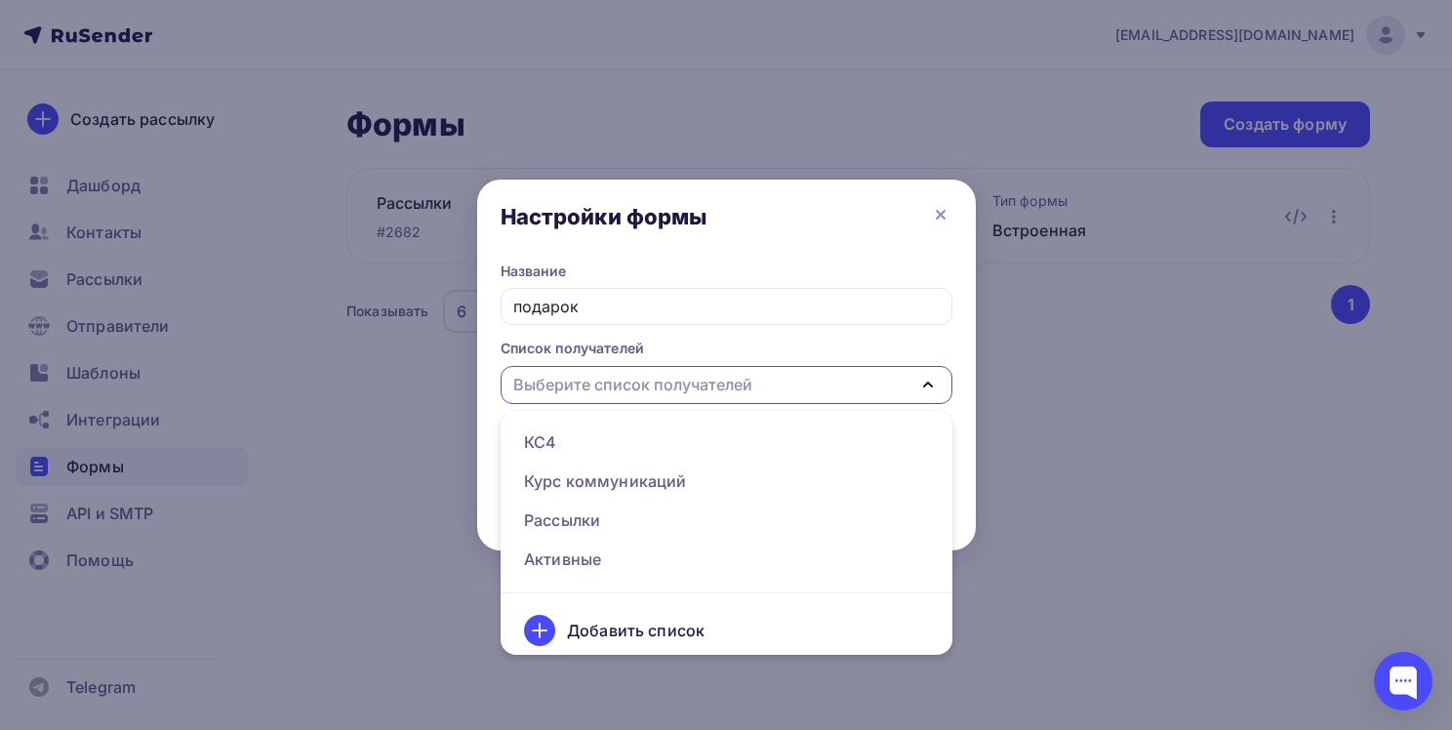
click at [640, 630] on div "Добавить список" at bounding box center [636, 630] width 138 height 23
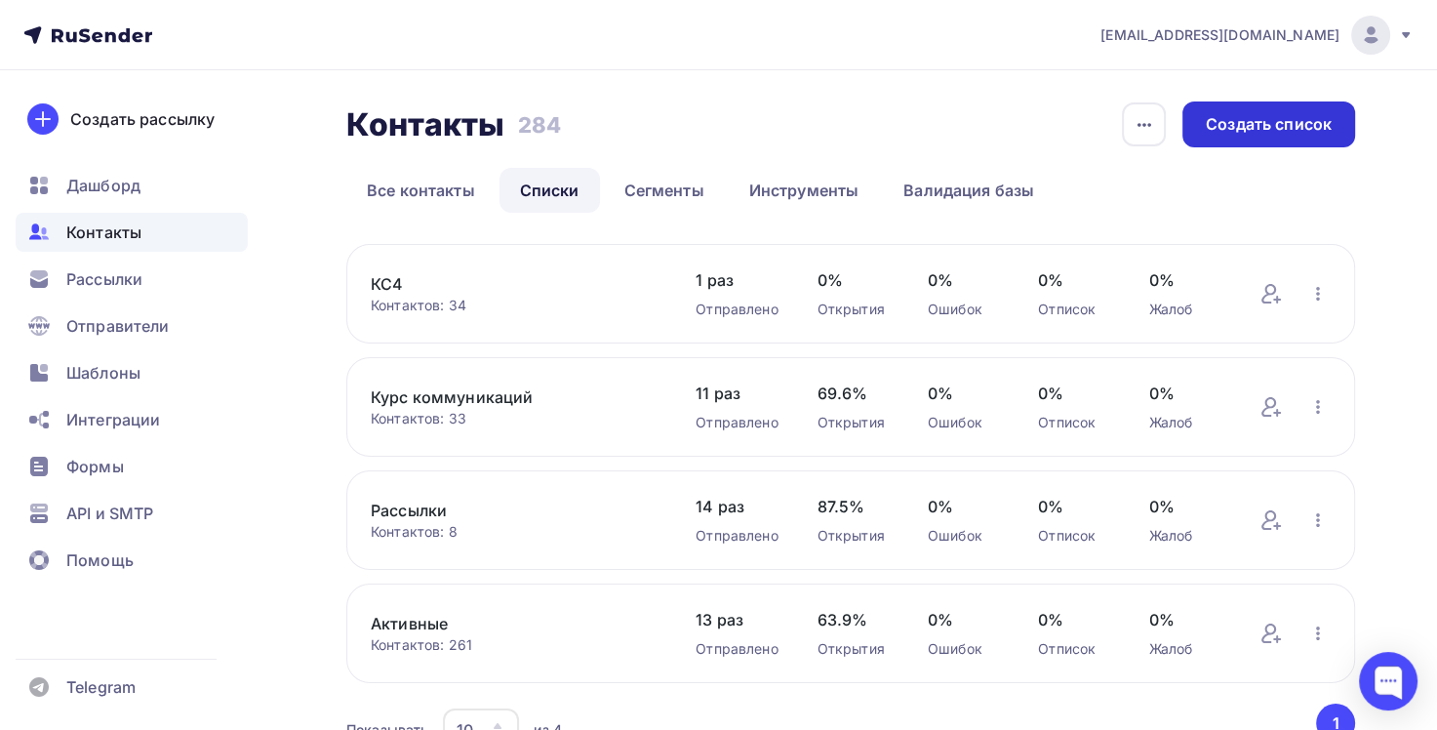
click at [1222, 135] on div "Создать список" at bounding box center [1269, 124] width 126 height 22
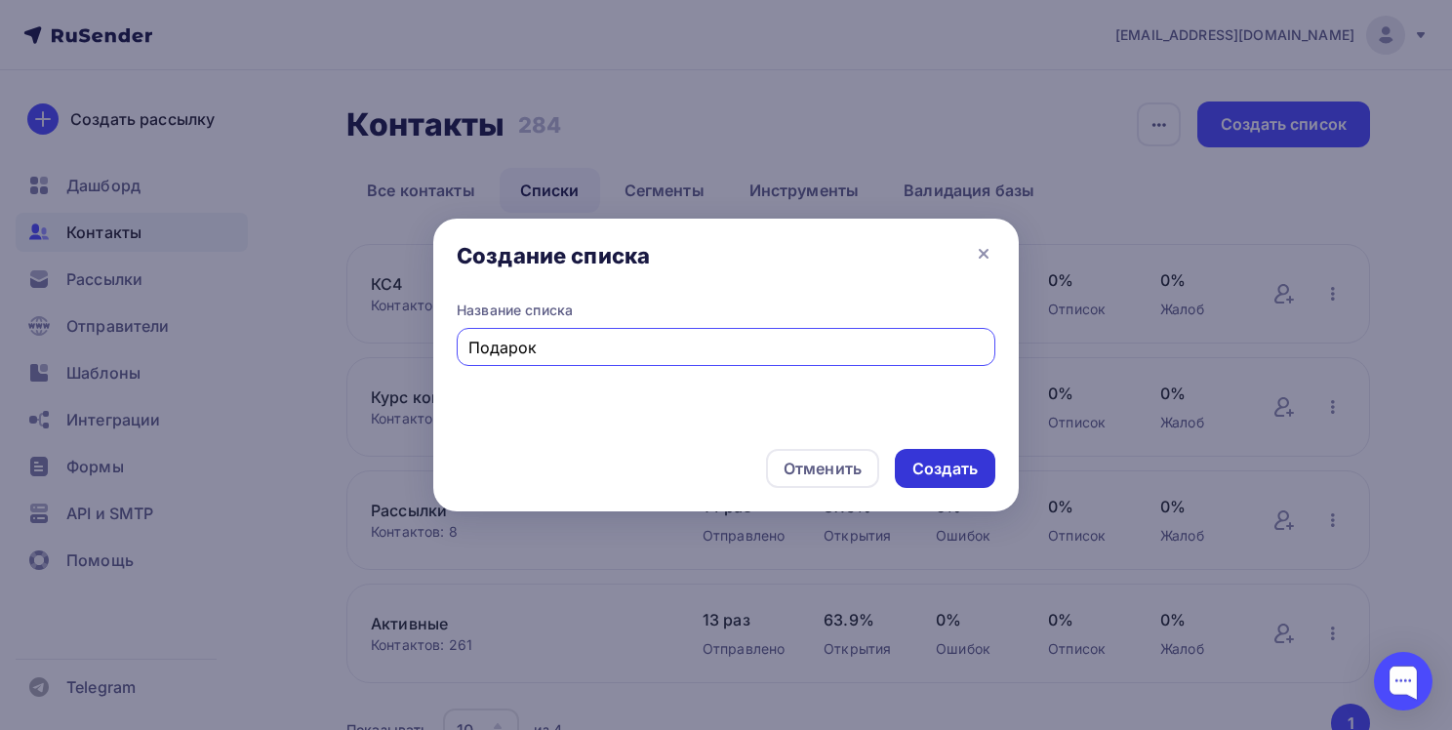
type input "Подарок"
click at [956, 468] on div "Создать" at bounding box center [944, 469] width 65 height 22
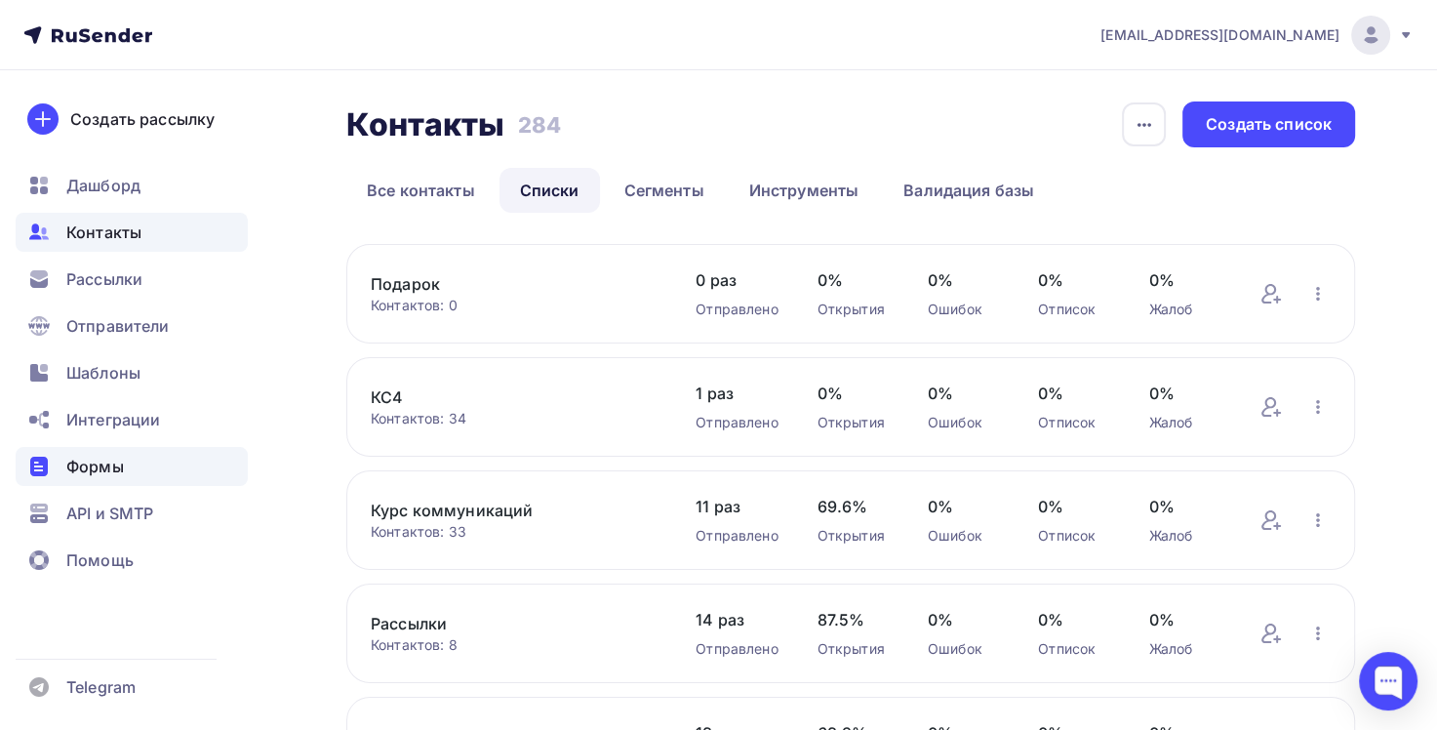
click at [106, 465] on span "Формы" at bounding box center [95, 466] width 58 height 23
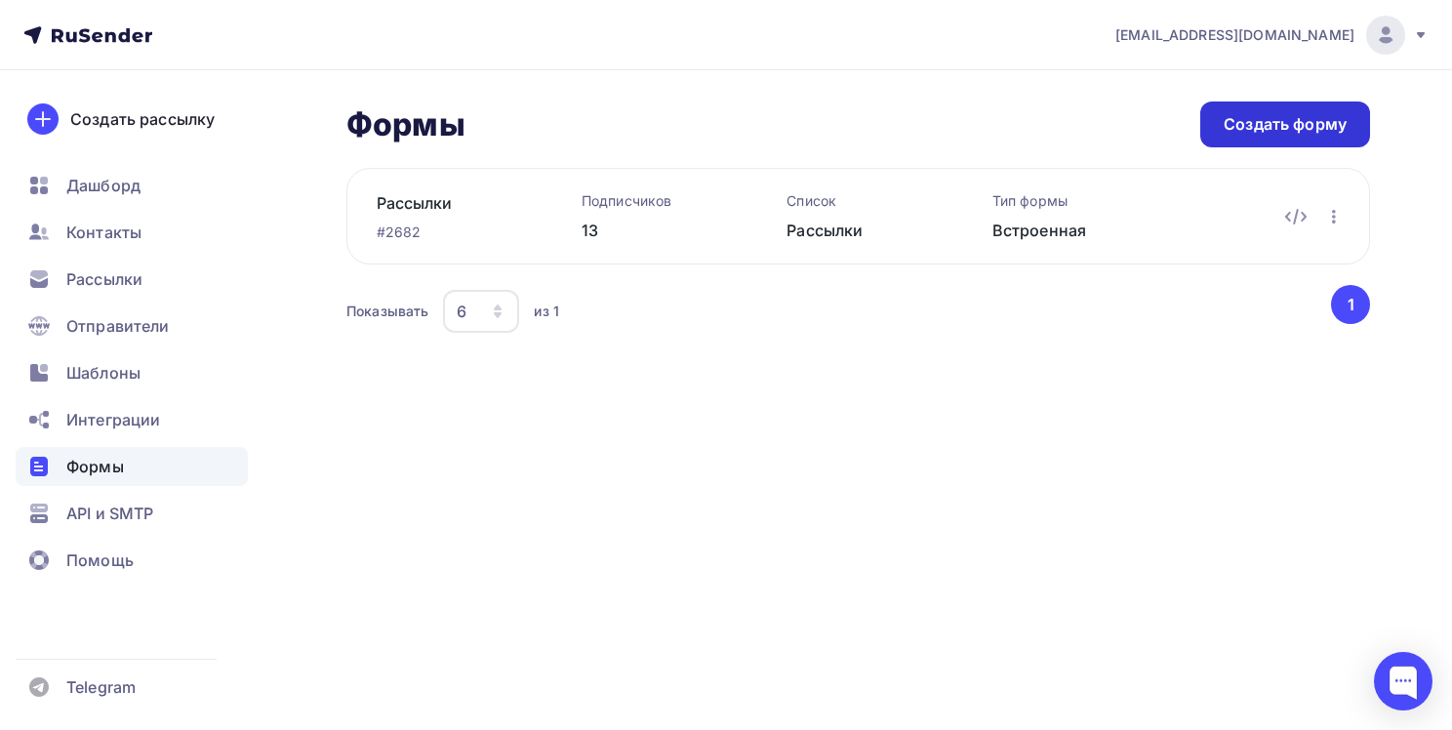
click at [1260, 130] on div "Создать форму" at bounding box center [1284, 124] width 123 height 22
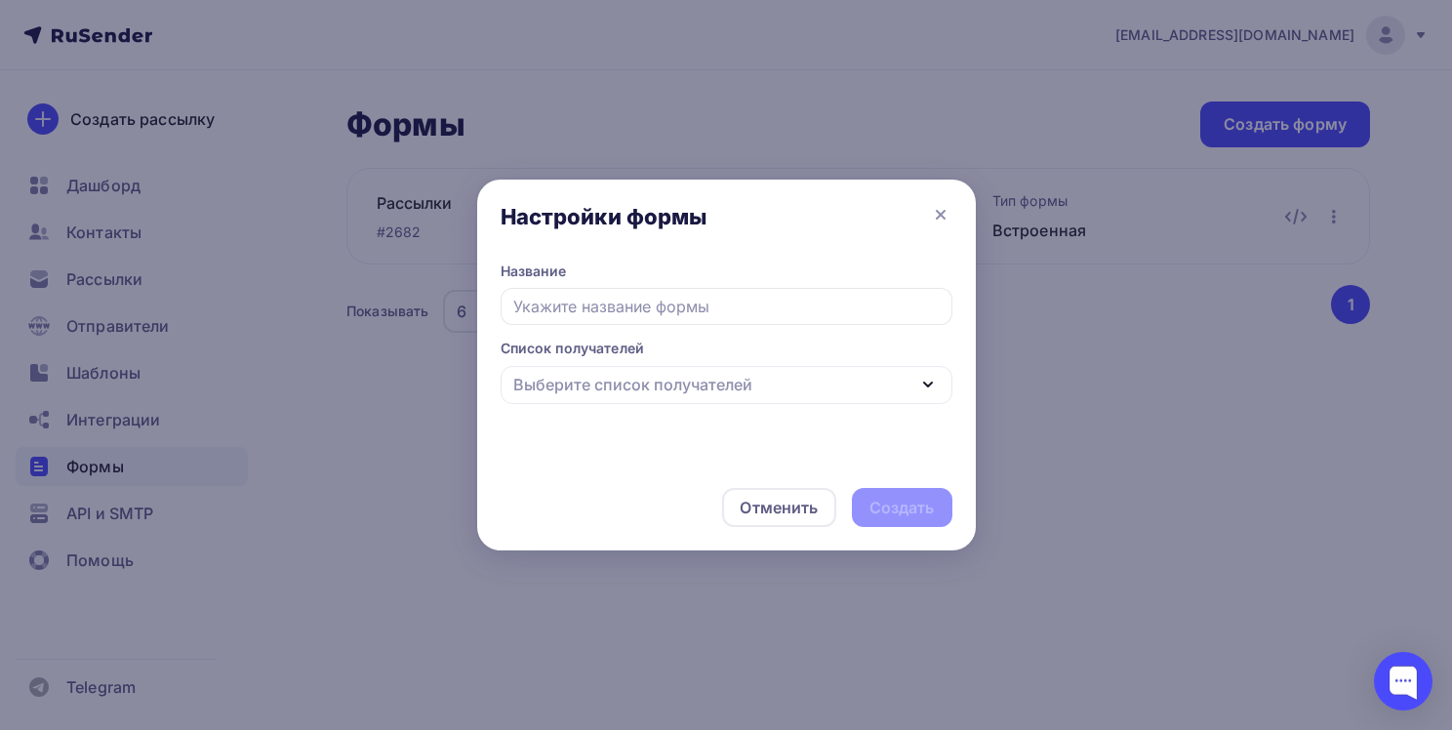
click at [652, 308] on input "text" at bounding box center [726, 306] width 452 height 37
click at [658, 380] on div "Выберите список получателей" at bounding box center [632, 384] width 239 height 23
type input "Подарок"
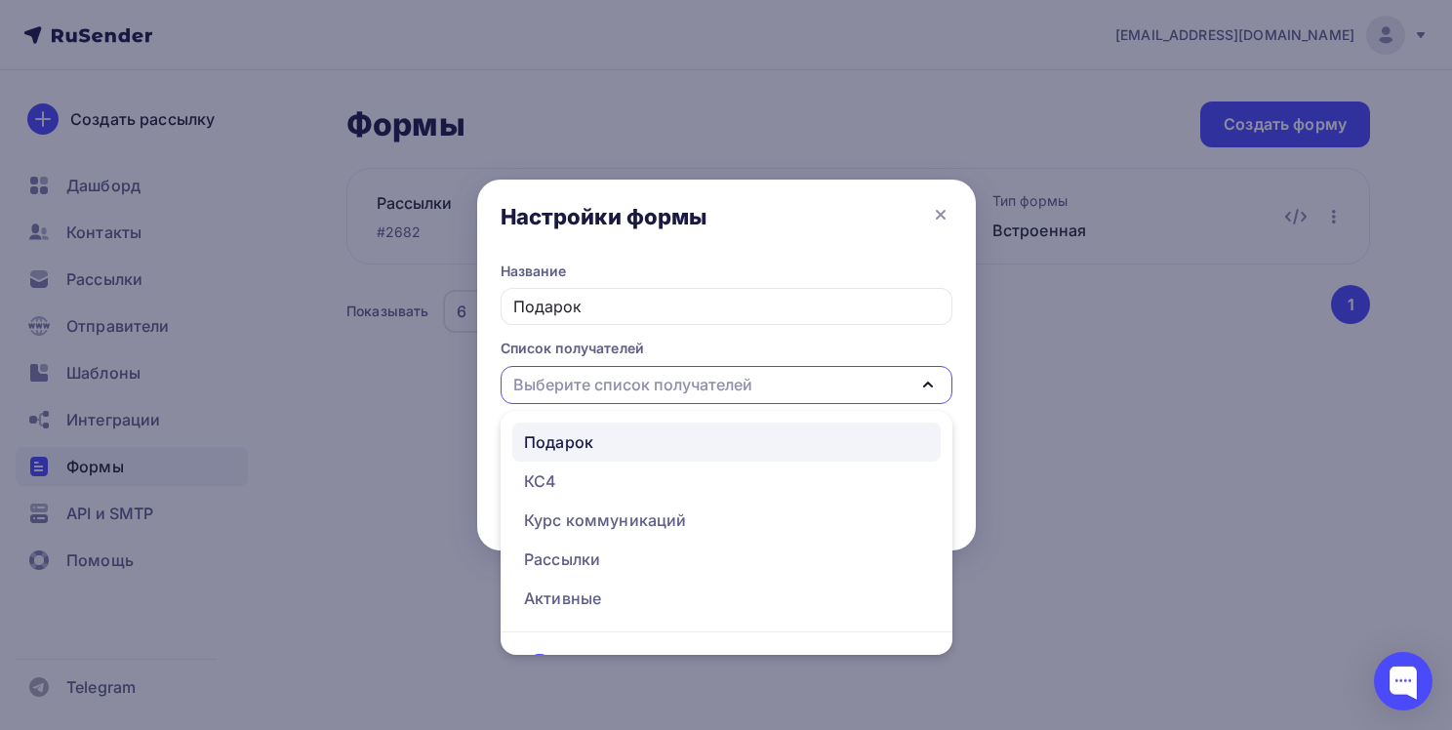
click at [585, 450] on div "Подарок" at bounding box center [558, 441] width 69 height 23
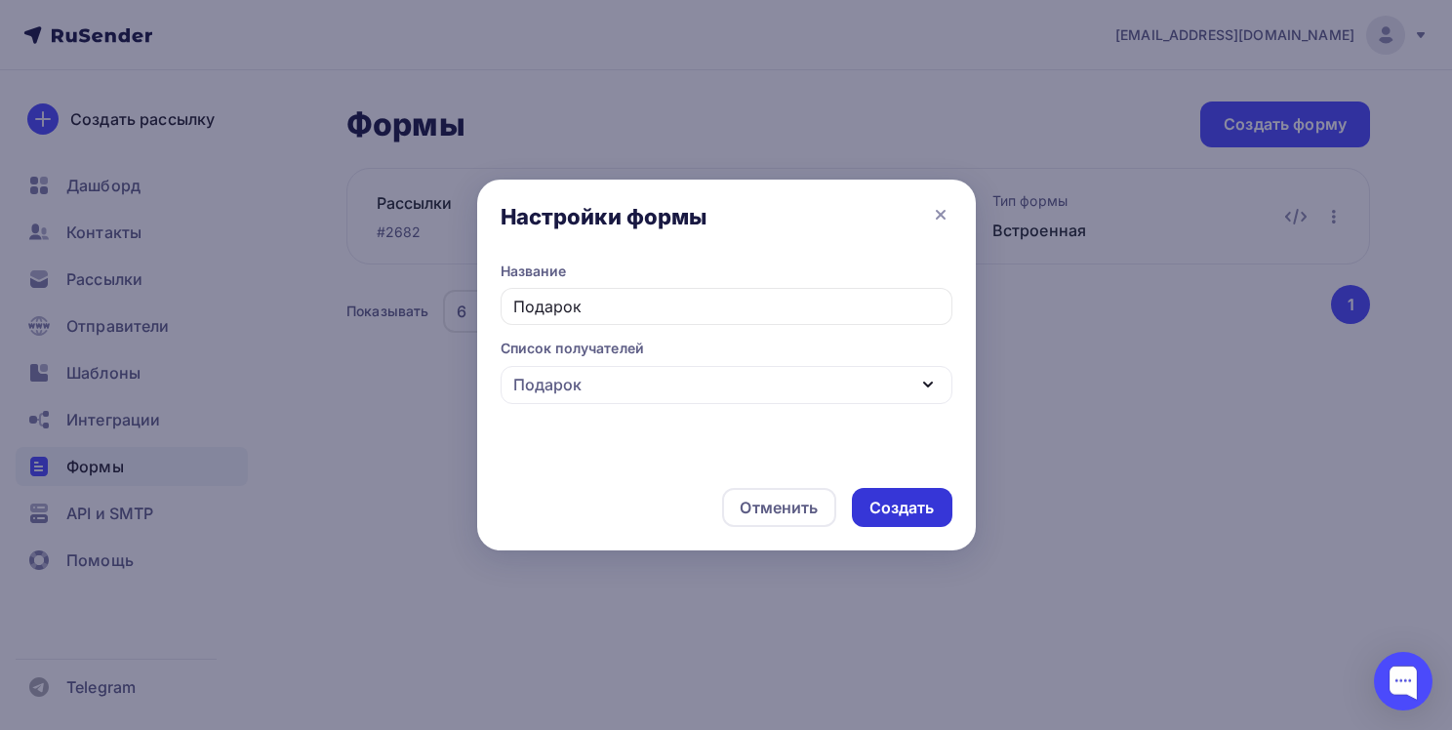
click at [895, 516] on div "Создать" at bounding box center [901, 508] width 65 height 22
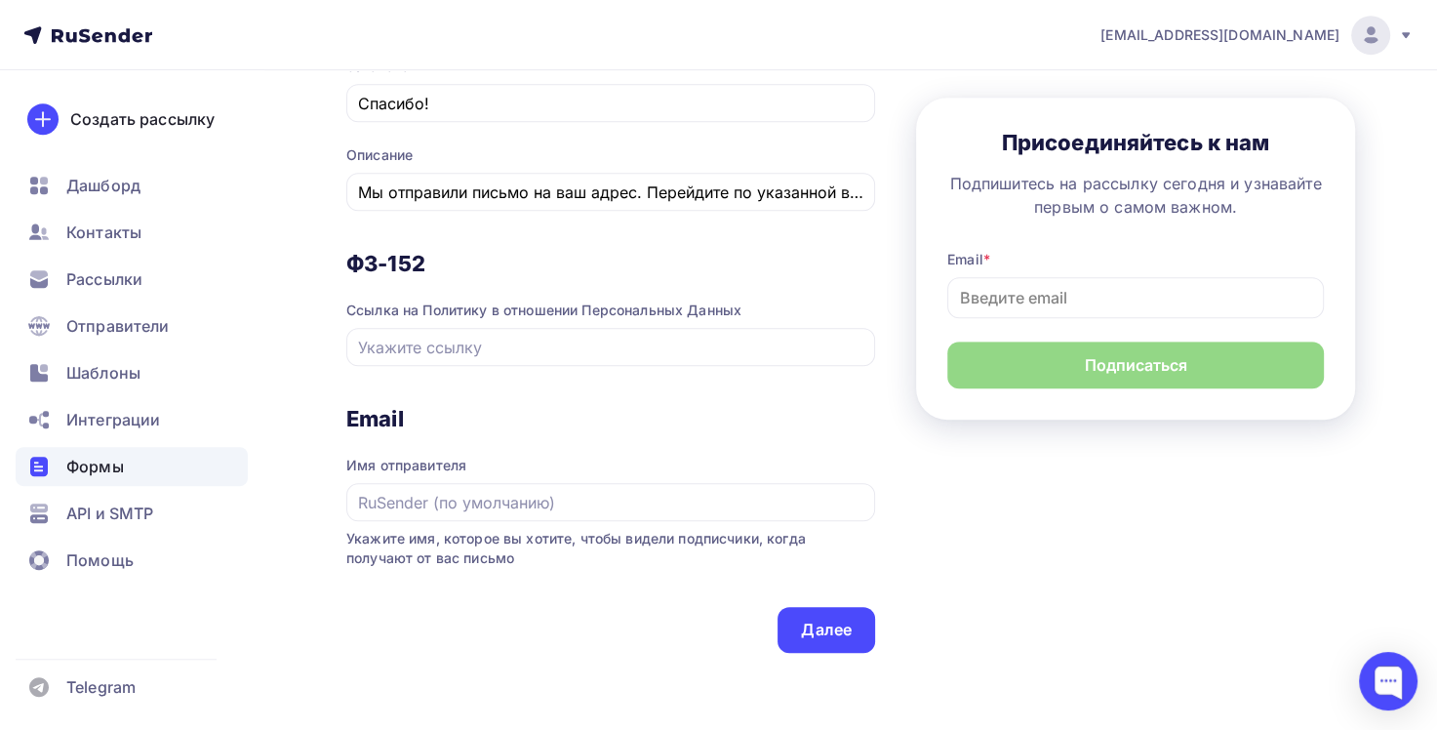
scroll to position [976, 0]
click at [484, 500] on input "text" at bounding box center [611, 500] width 506 height 23
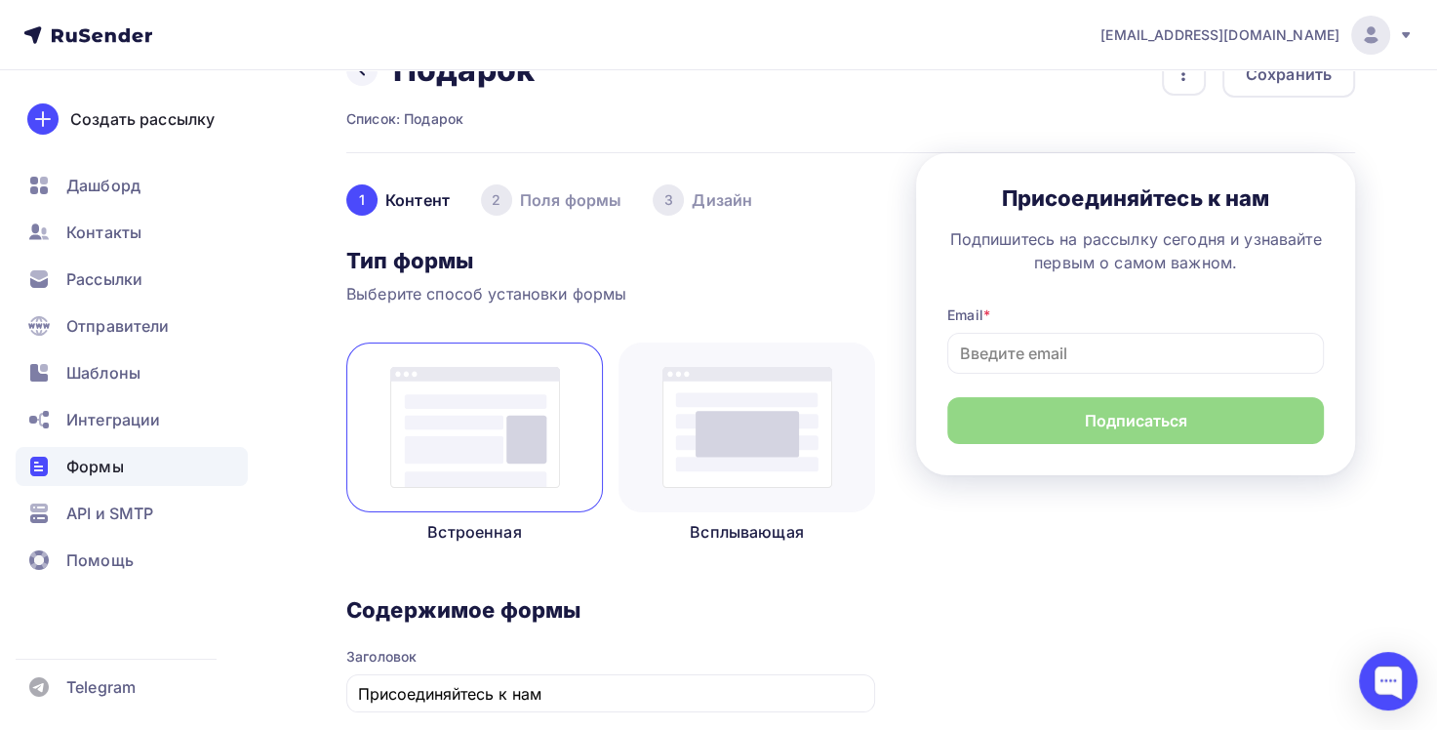
scroll to position [0, 0]
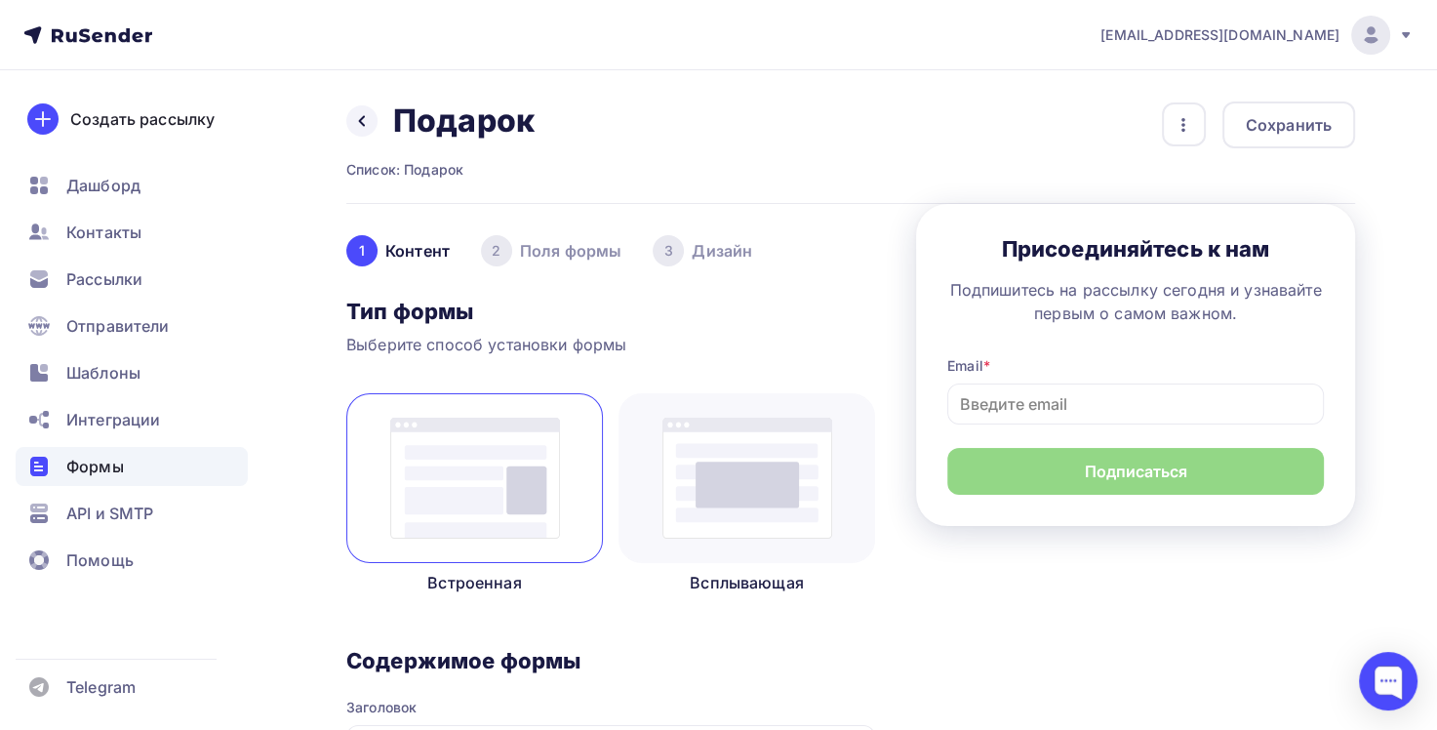
type input "Надежда Лунина"
click at [554, 254] on div "2 Поля формы" at bounding box center [551, 250] width 140 height 31
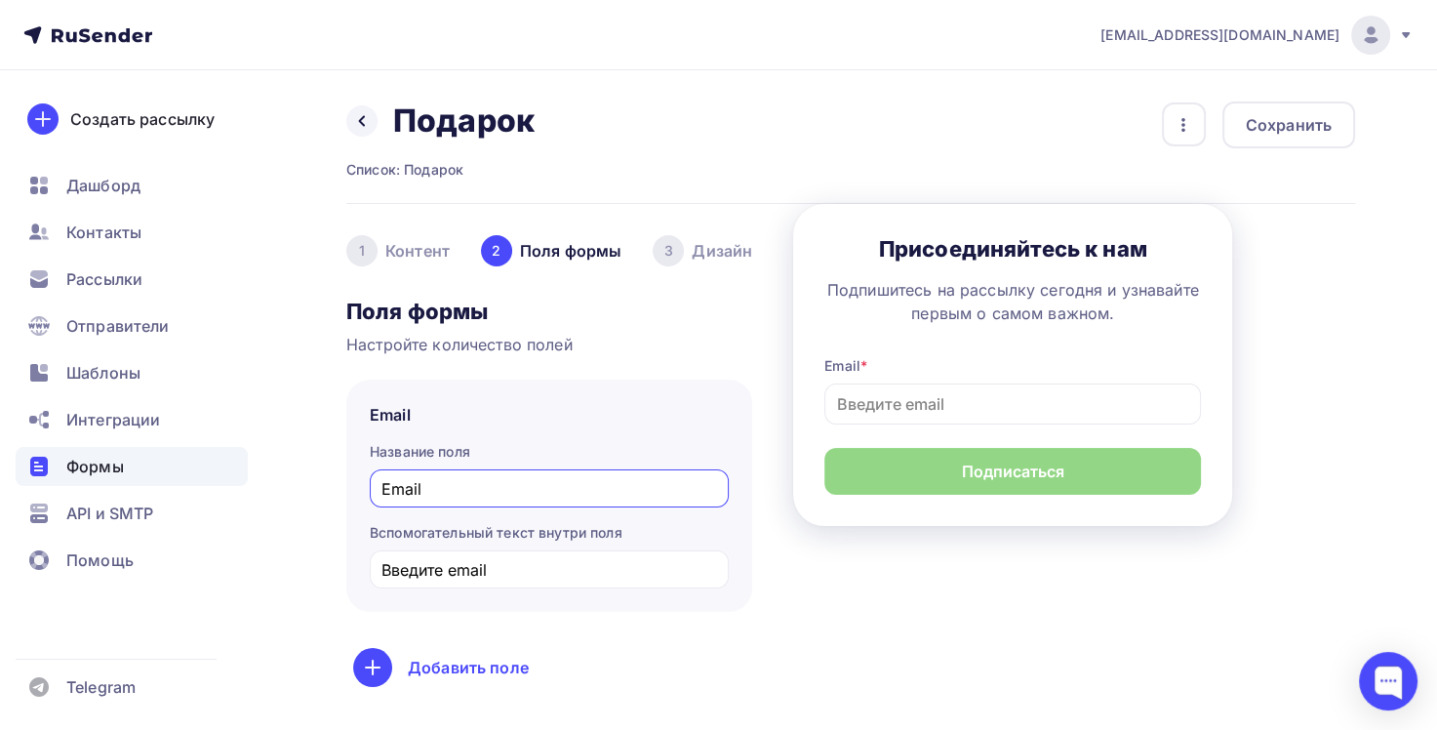
click at [700, 258] on div "3 Дизайн" at bounding box center [703, 250] width 100 height 31
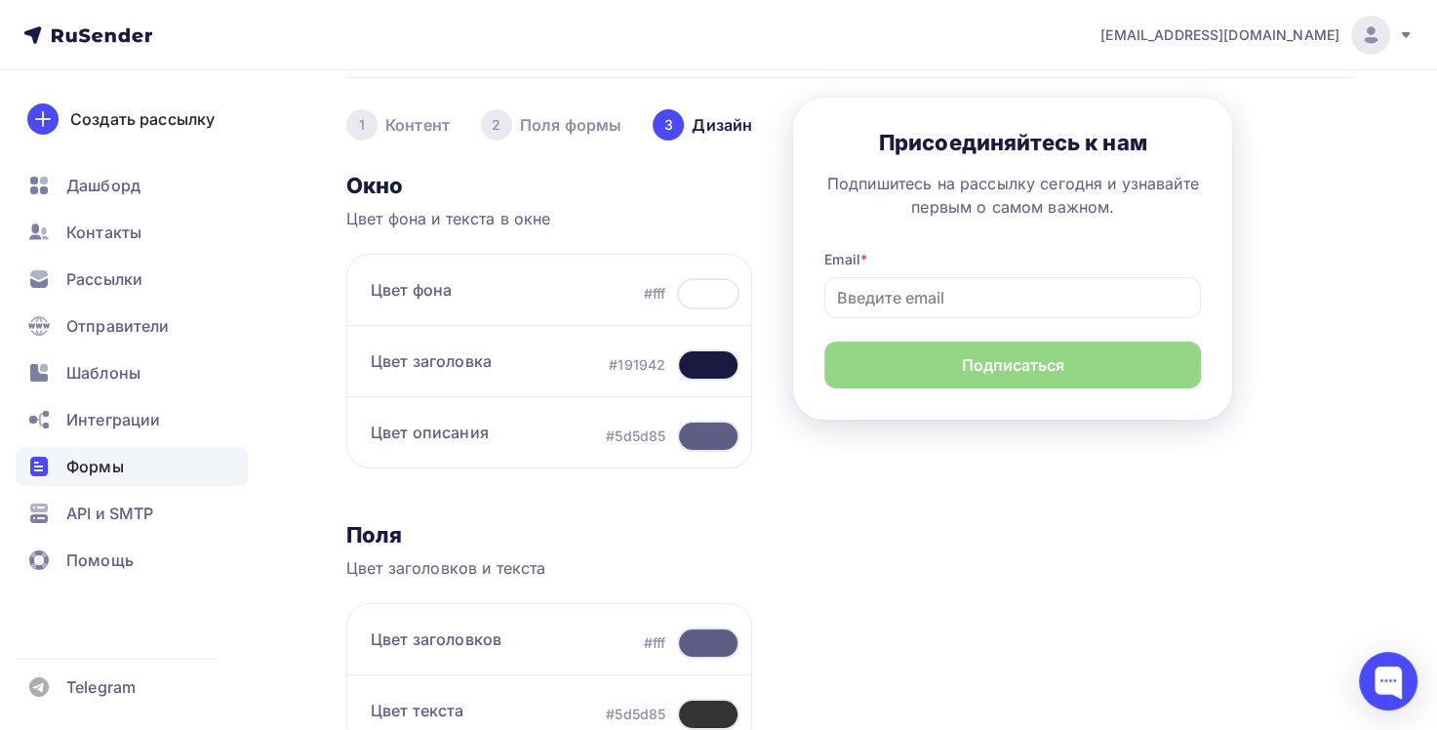
scroll to position [21, 0]
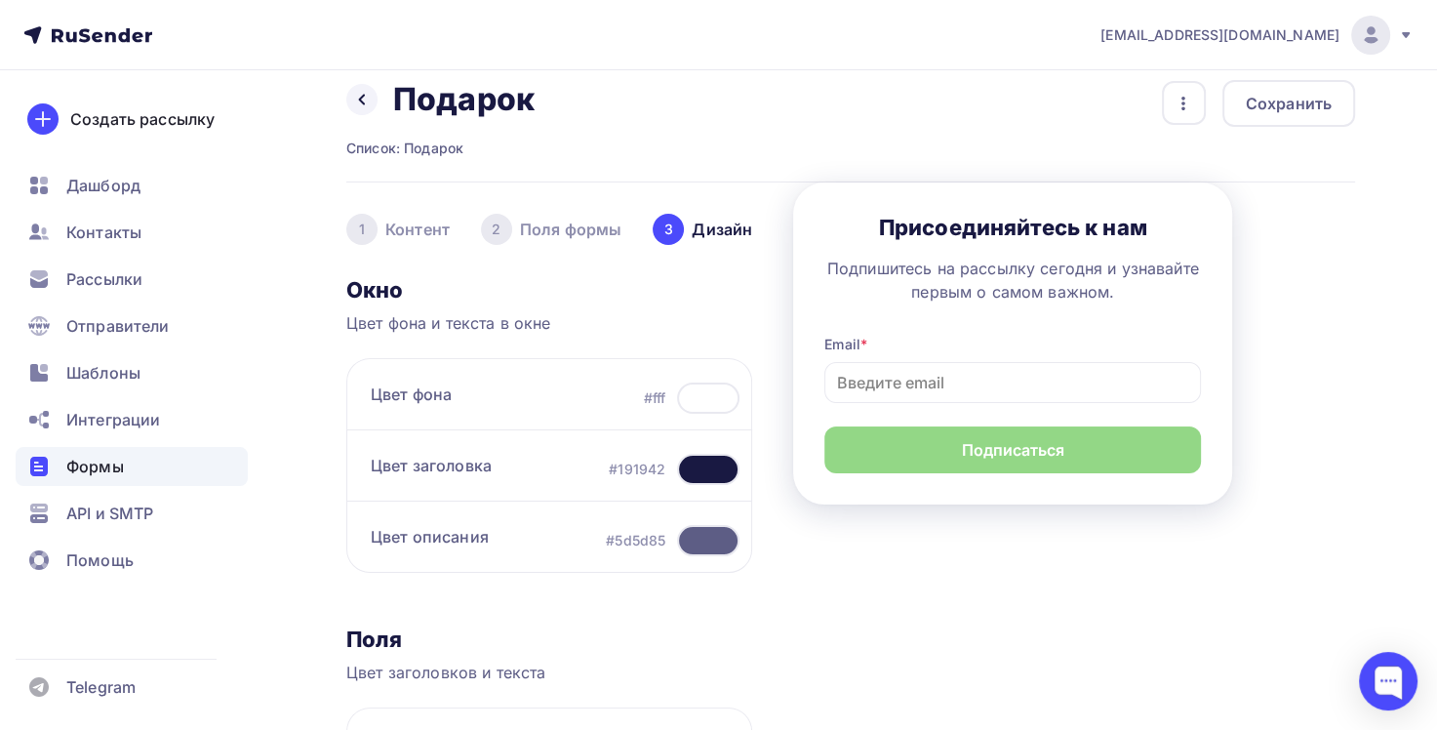
click at [417, 228] on div "1 Контент" at bounding box center [397, 229] width 103 height 31
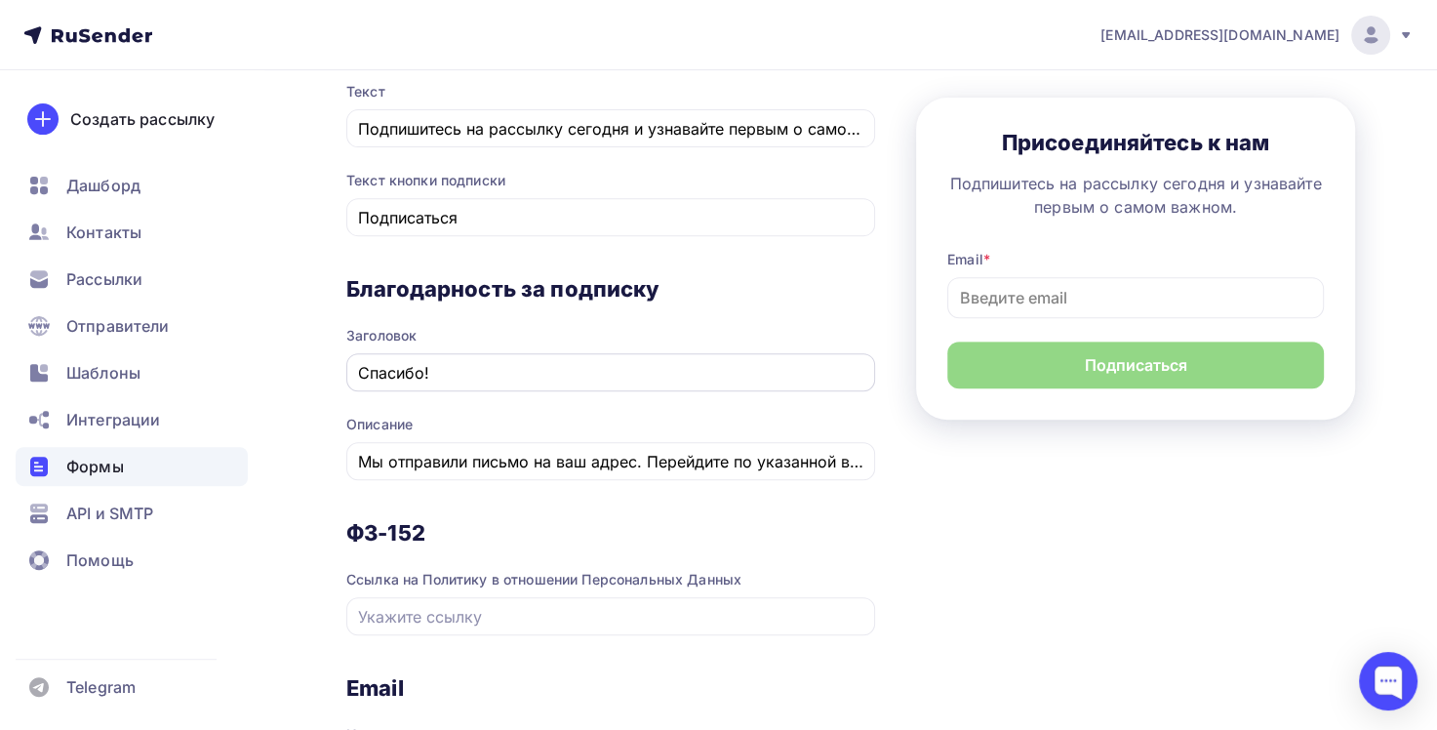
scroll to position [802, 0]
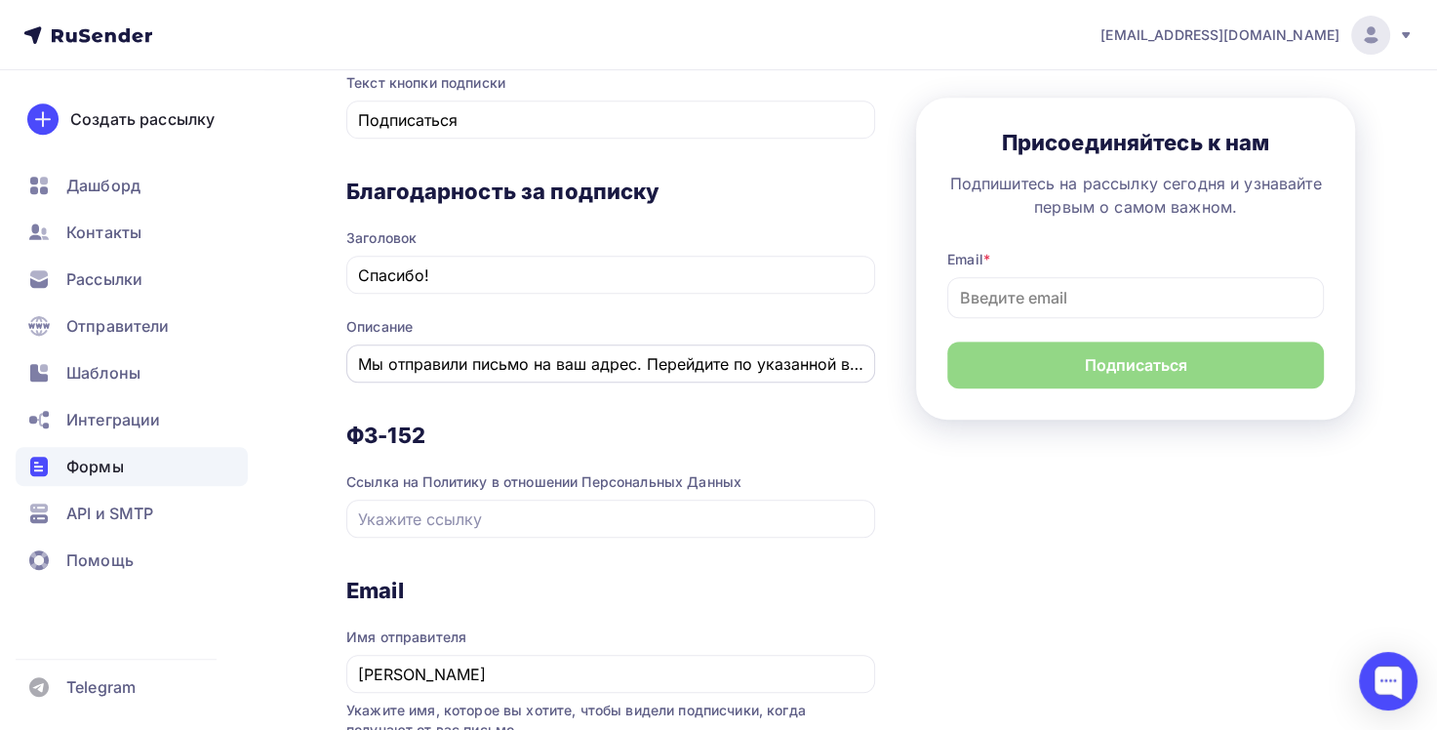
click at [655, 359] on input "Мы отправили письмо на ваш адрес. Перейдите по указанной в нем ссылке для подтв…" at bounding box center [611, 363] width 506 height 23
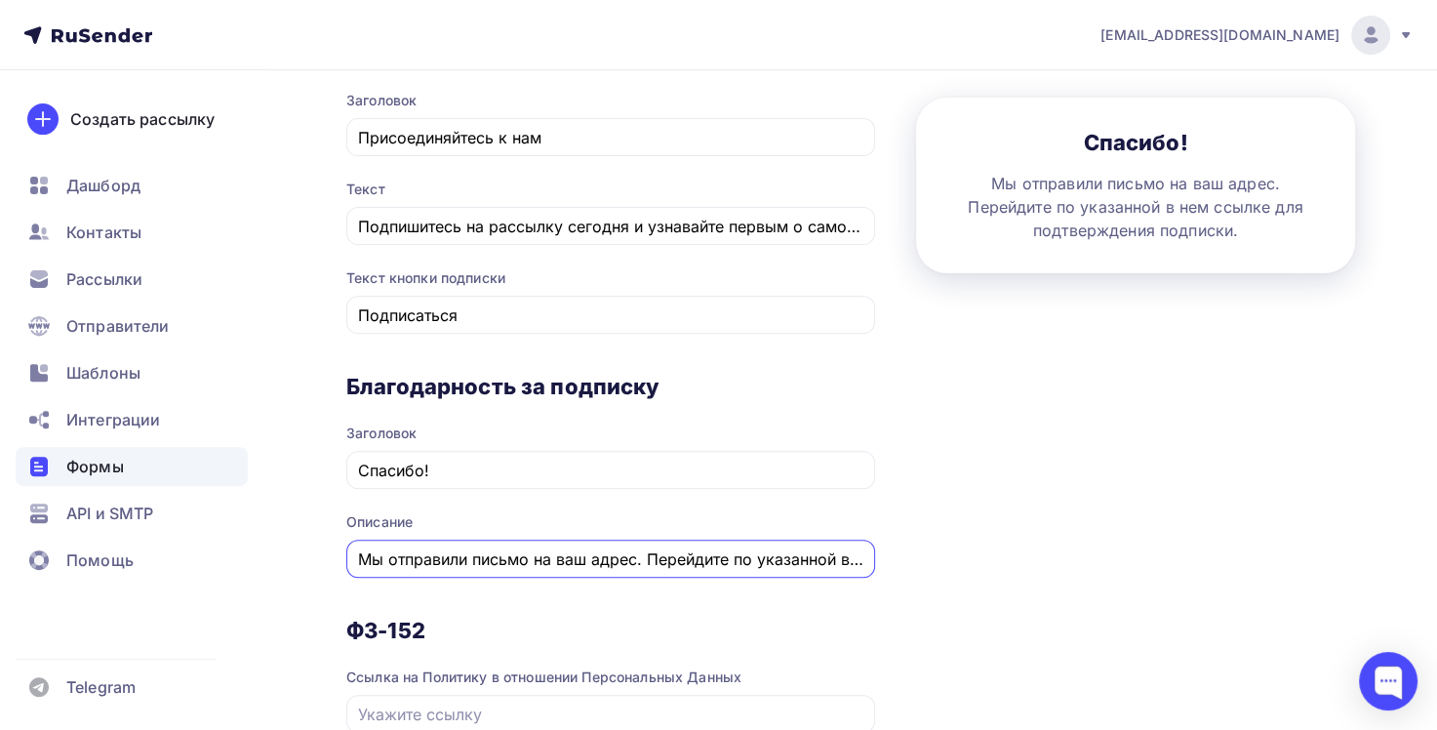
scroll to position [509, 0]
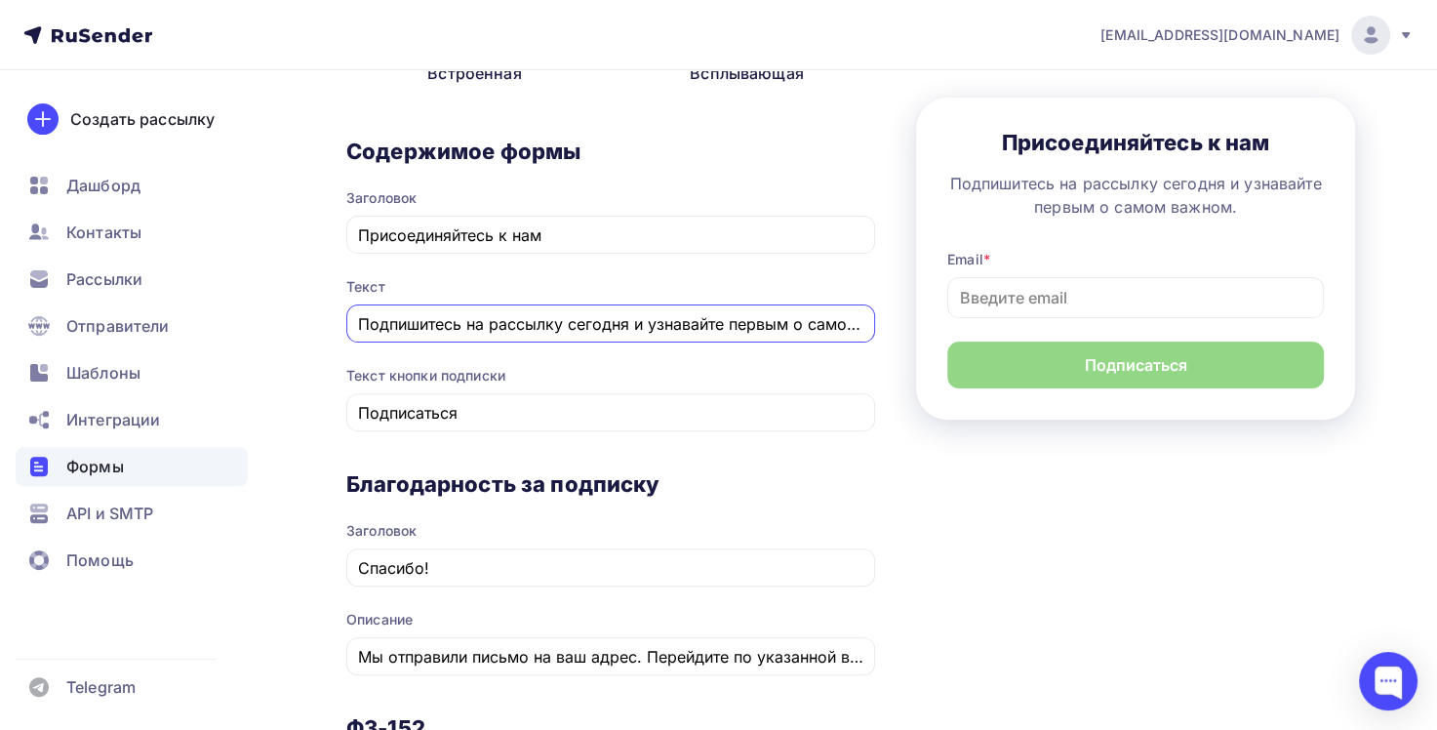
click at [710, 327] on input "Подпишитесь на рассылку сегодня и узнавайте первым о самом важном." at bounding box center [611, 323] width 506 height 23
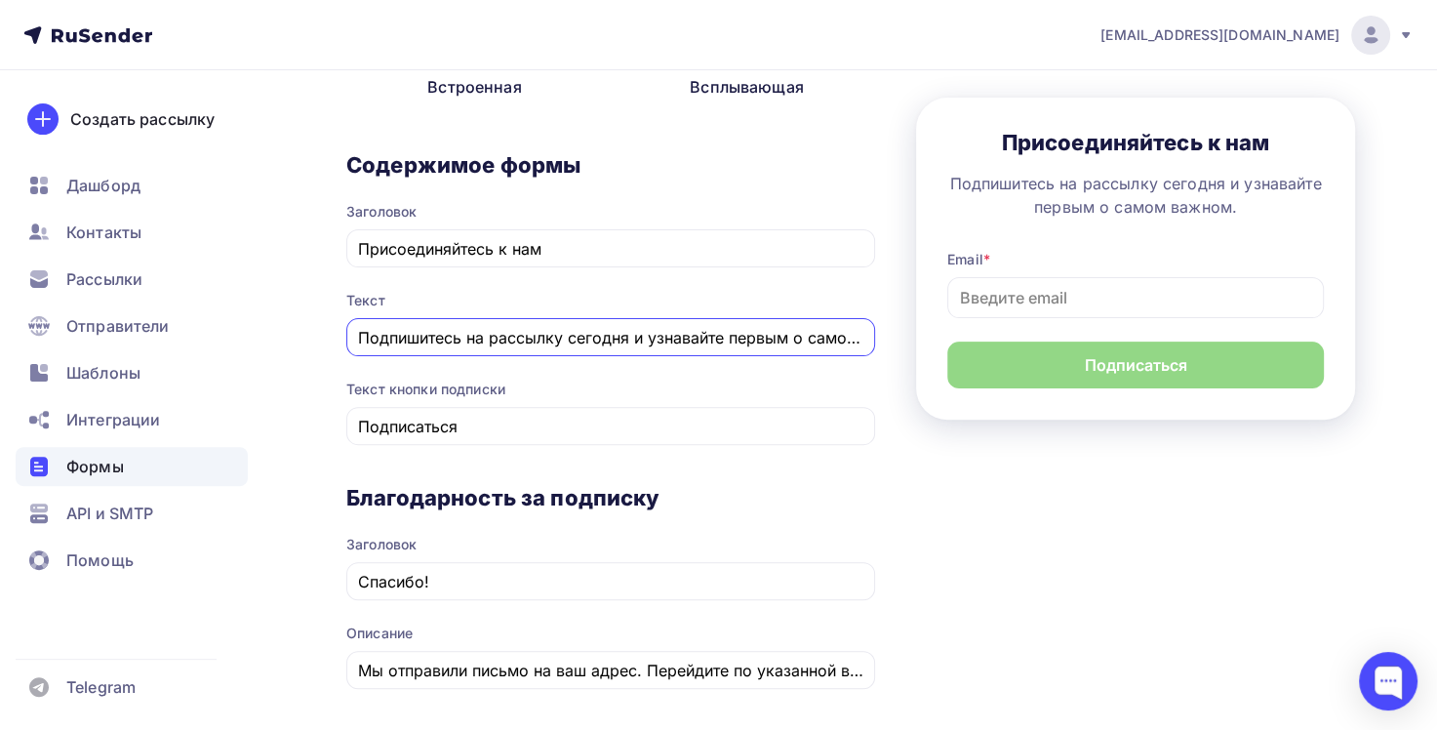
scroll to position [105, 0]
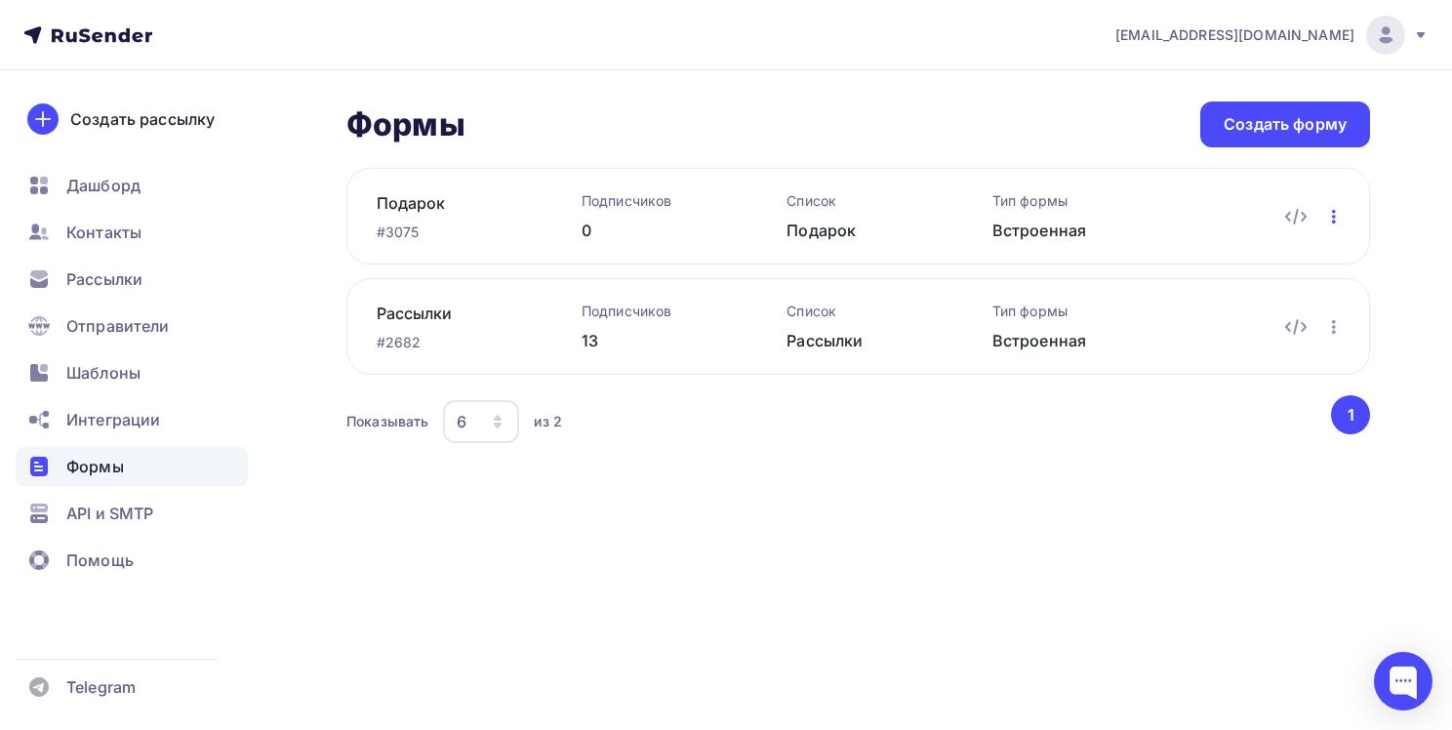
click at [1331, 215] on icon "button" at bounding box center [1333, 216] width 23 height 23
click at [1230, 339] on div "Удалить" at bounding box center [1247, 344] width 187 height 23
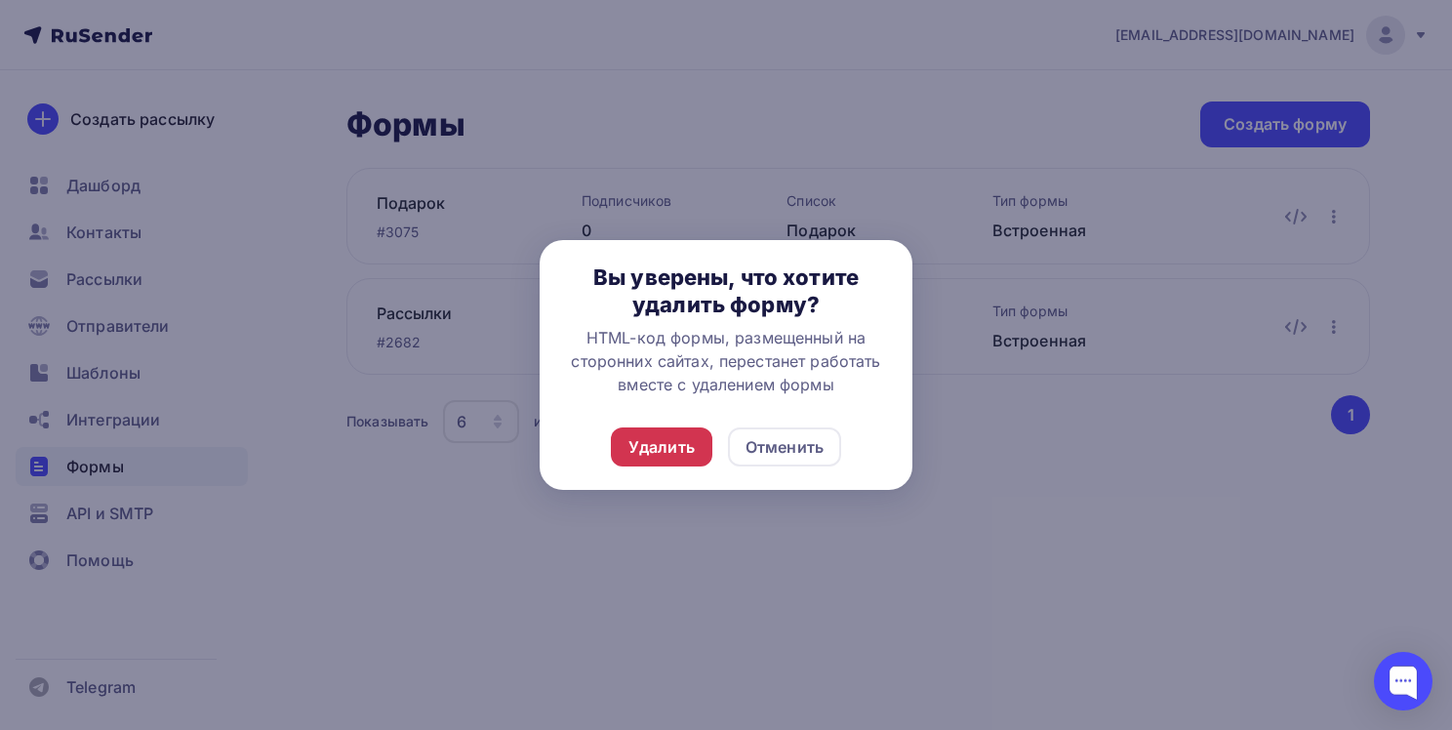
click at [648, 446] on div "Удалить" at bounding box center [661, 446] width 66 height 23
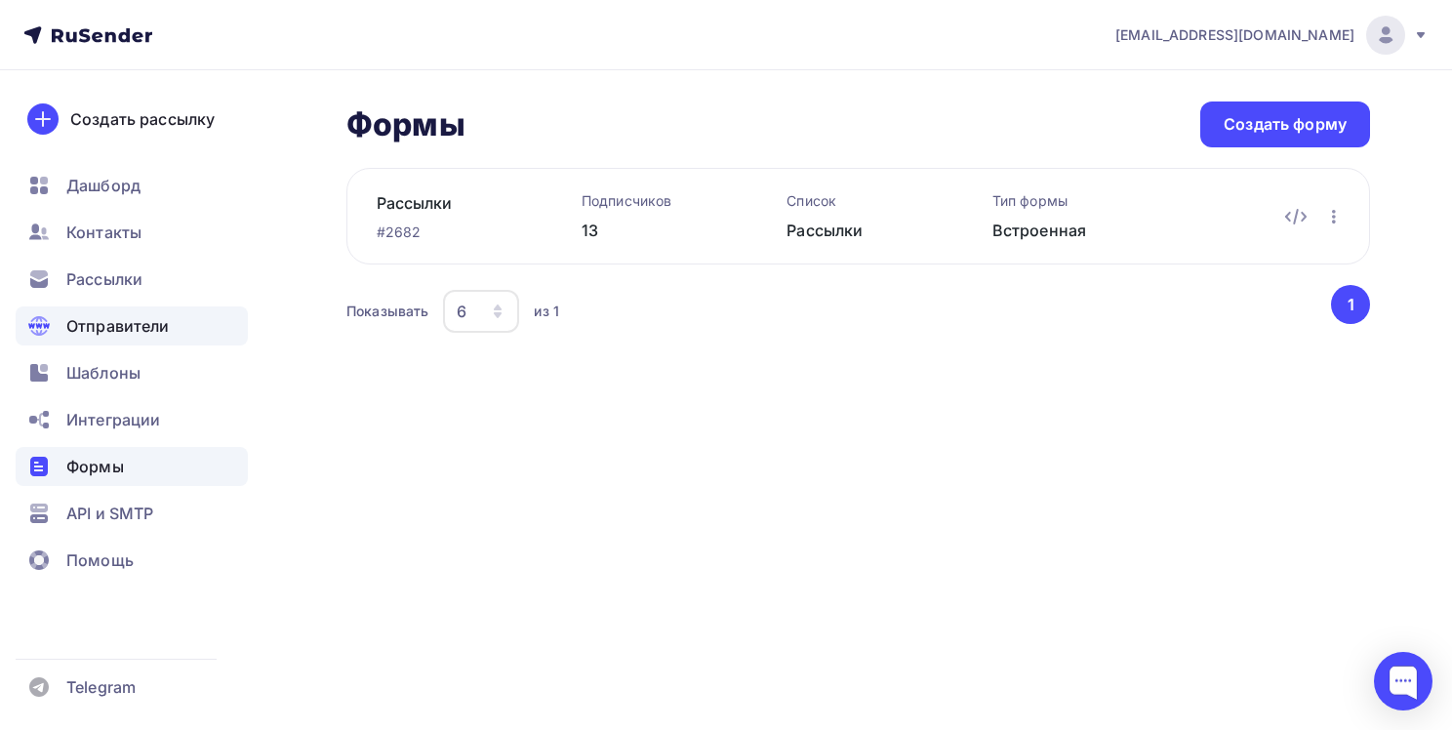
click at [125, 328] on span "Отправители" at bounding box center [117, 325] width 103 height 23
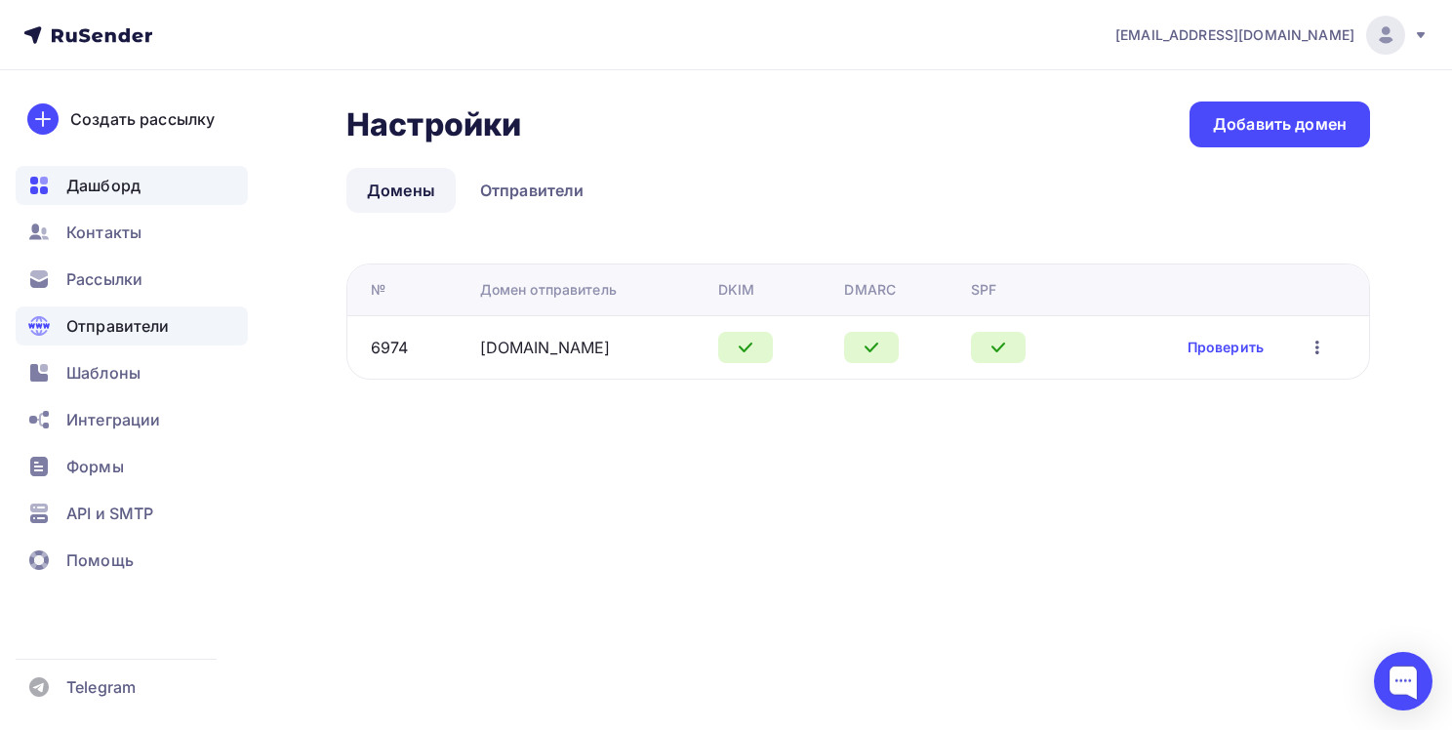
click at [119, 180] on span "Дашборд" at bounding box center [103, 185] width 74 height 23
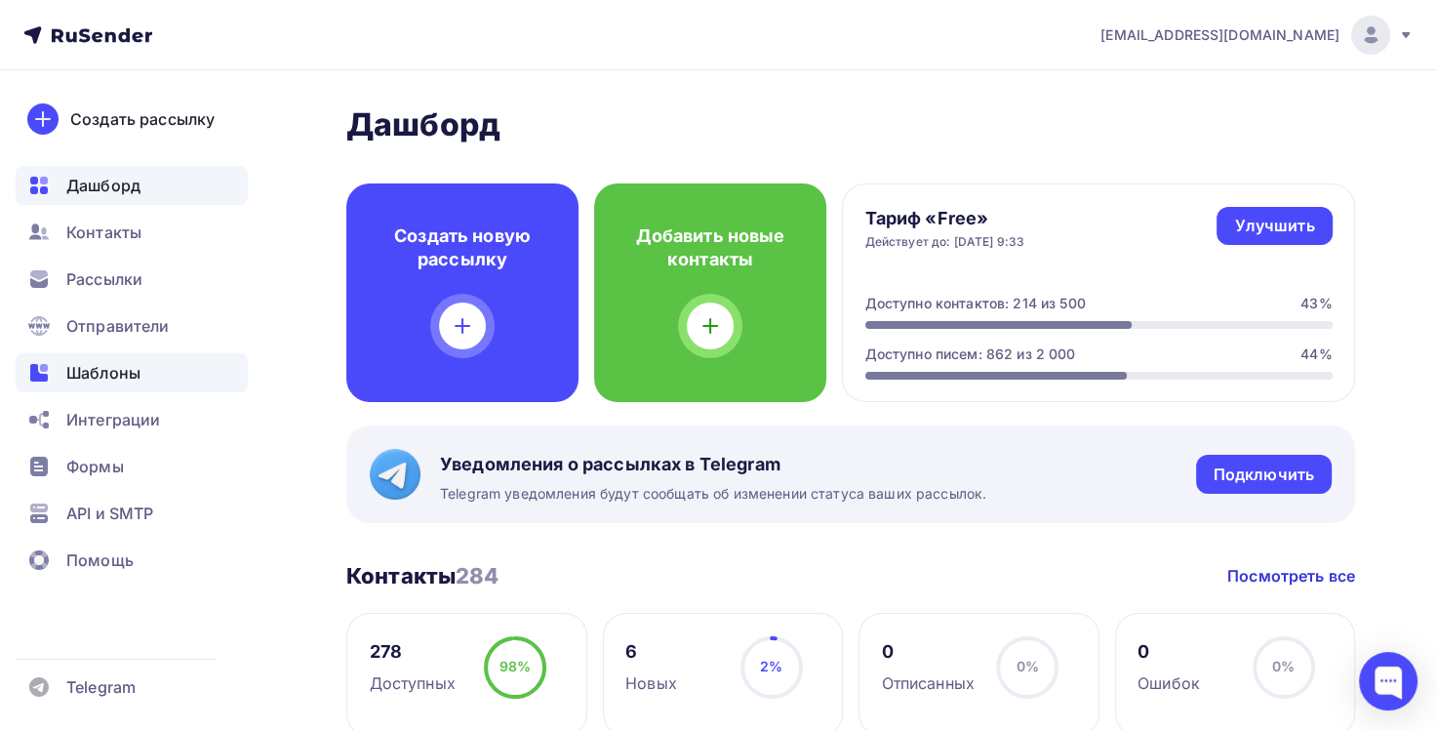
click at [133, 371] on span "Шаблоны" at bounding box center [103, 372] width 74 height 23
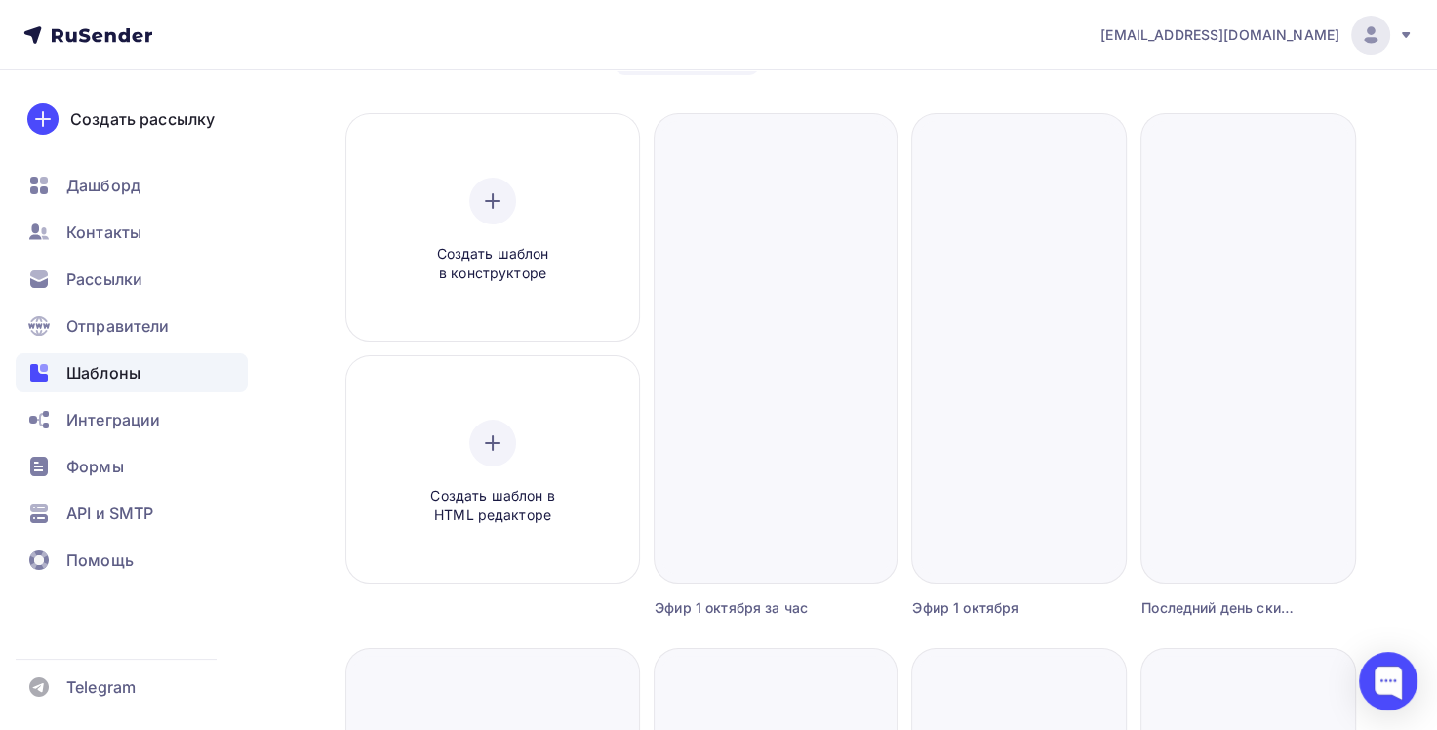
scroll to position [195, 0]
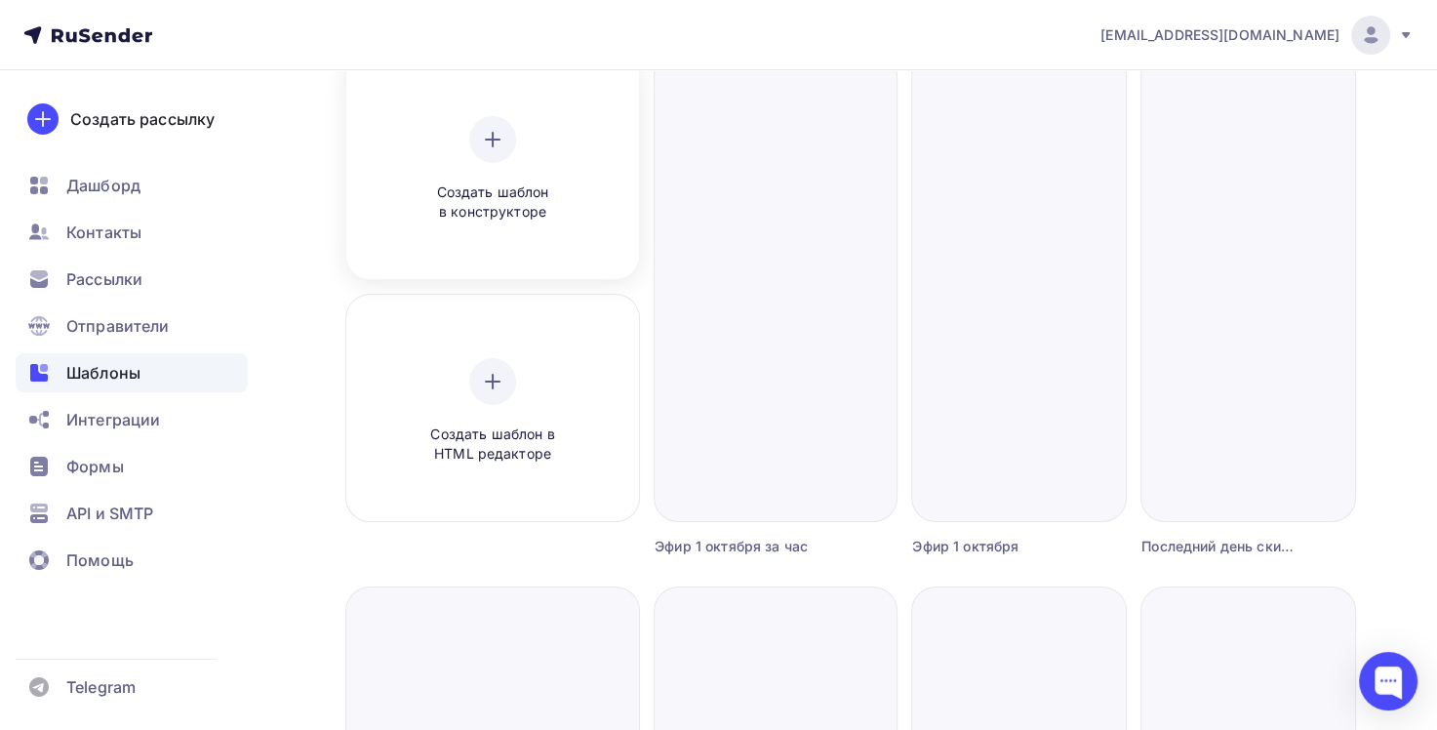
click at [488, 199] on span "Создать шаблон в конструкторе" at bounding box center [492, 202] width 185 height 40
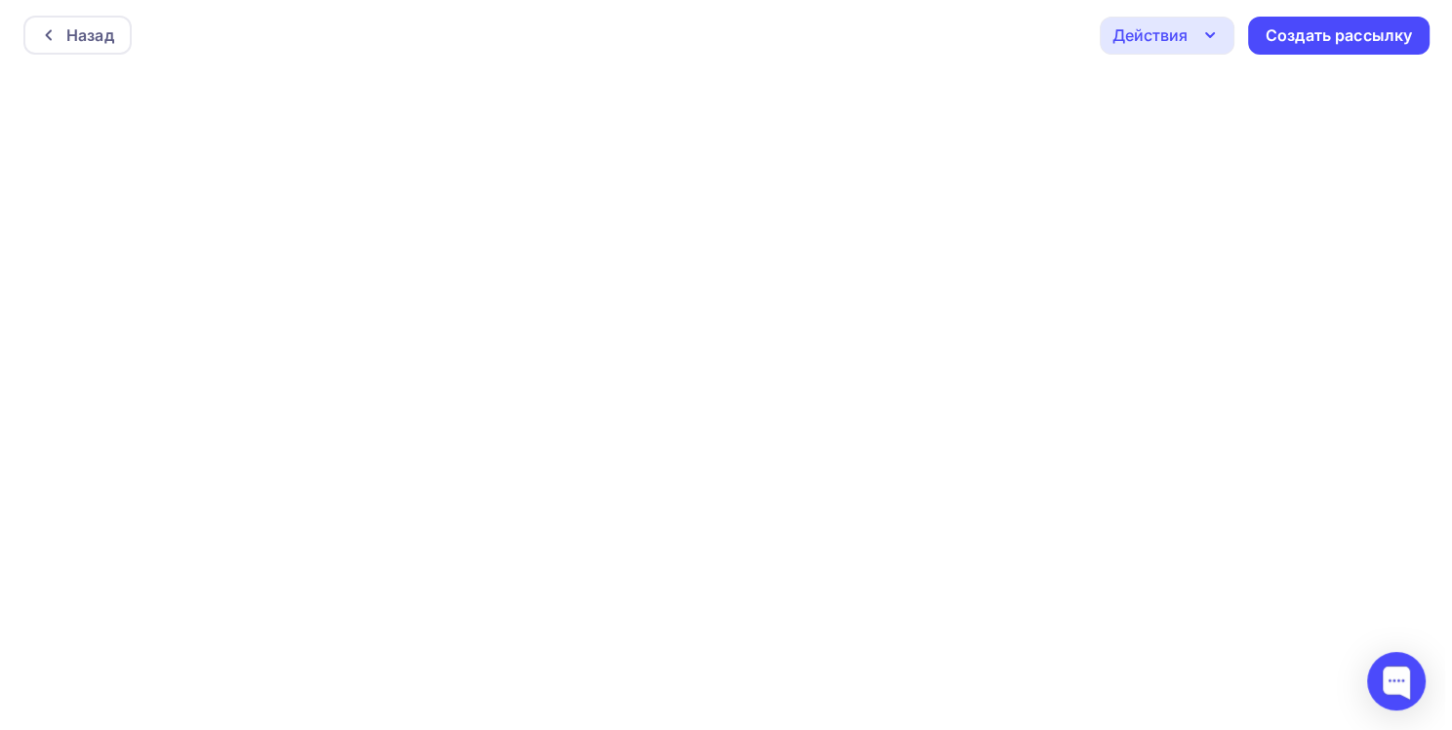
scroll to position [4, 0]
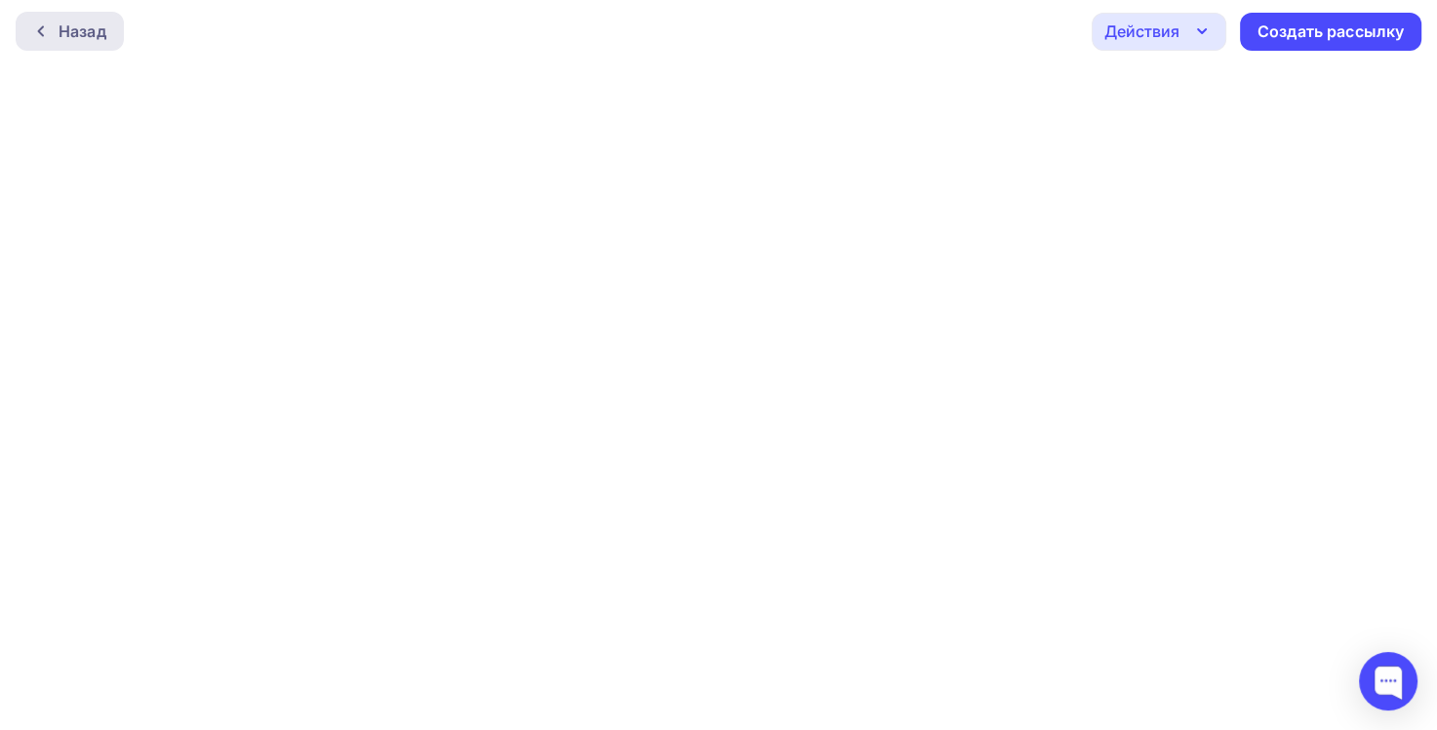
click at [40, 31] on icon at bounding box center [41, 31] width 16 height 16
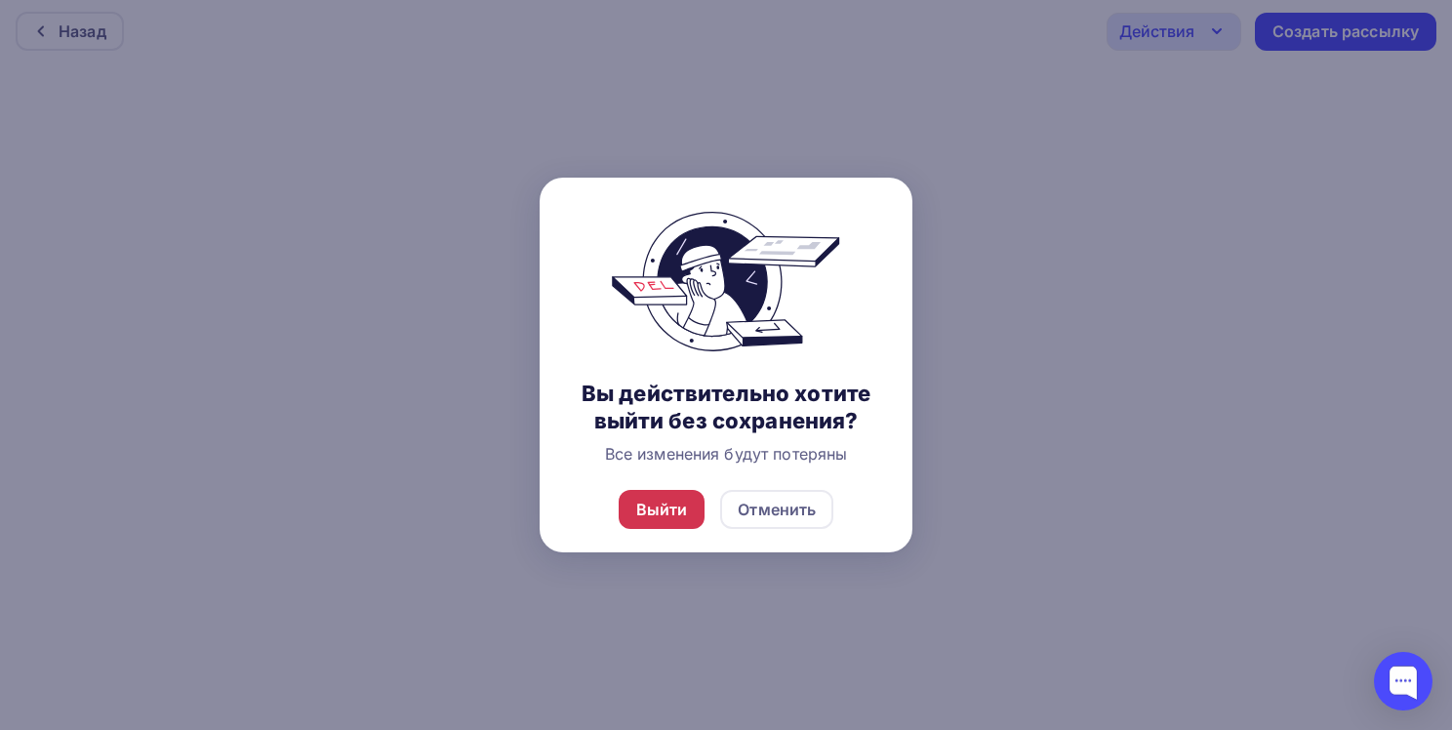
click at [667, 516] on div "Выйти" at bounding box center [662, 509] width 52 height 23
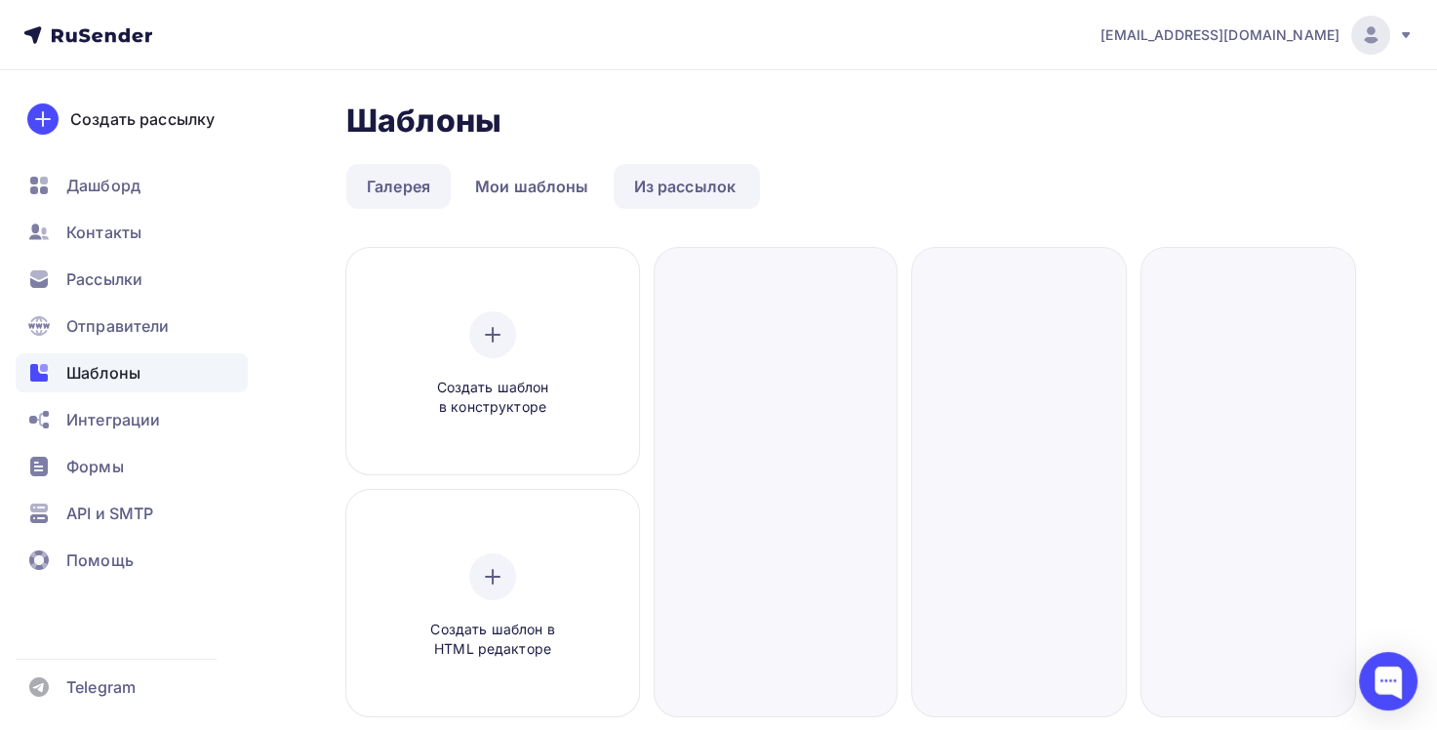
click at [407, 187] on link "Галерея" at bounding box center [398, 186] width 104 height 45
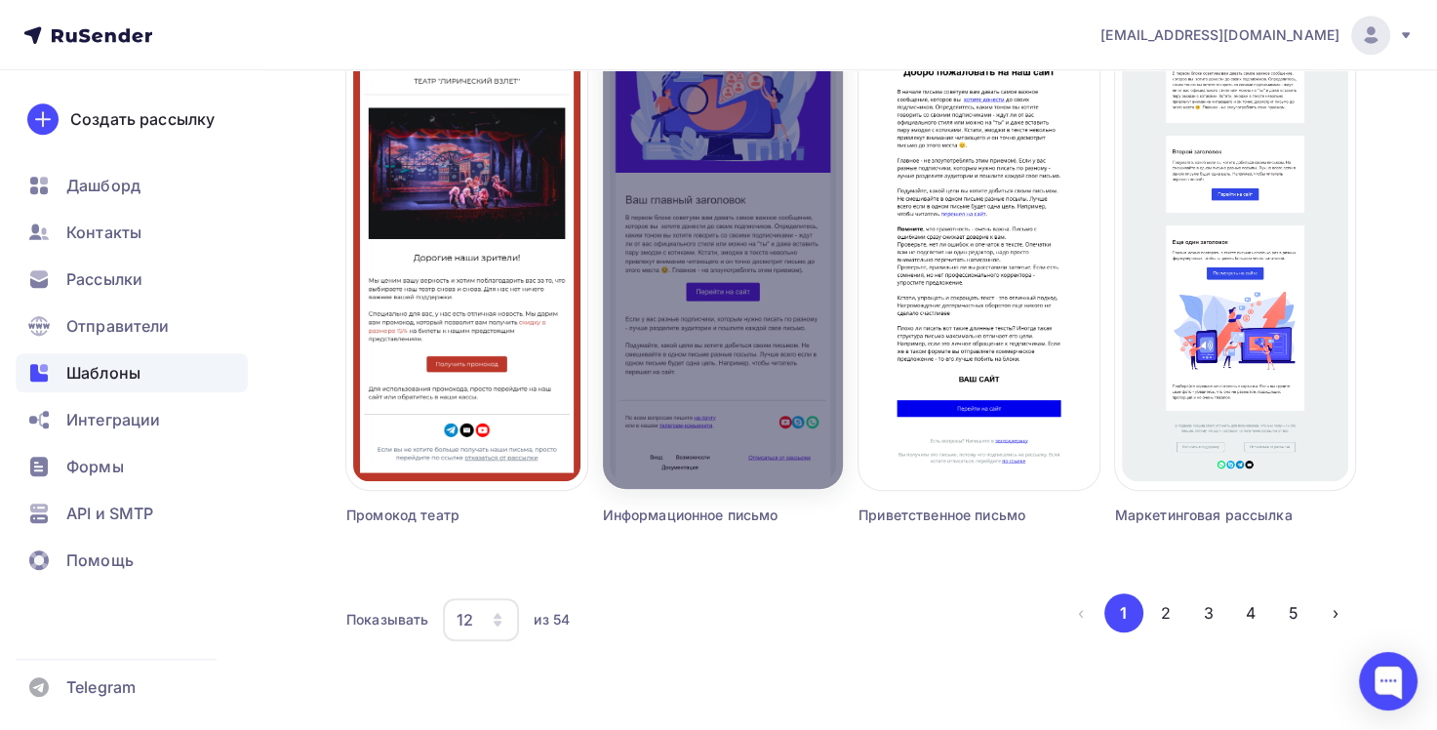
scroll to position [1310, 0]
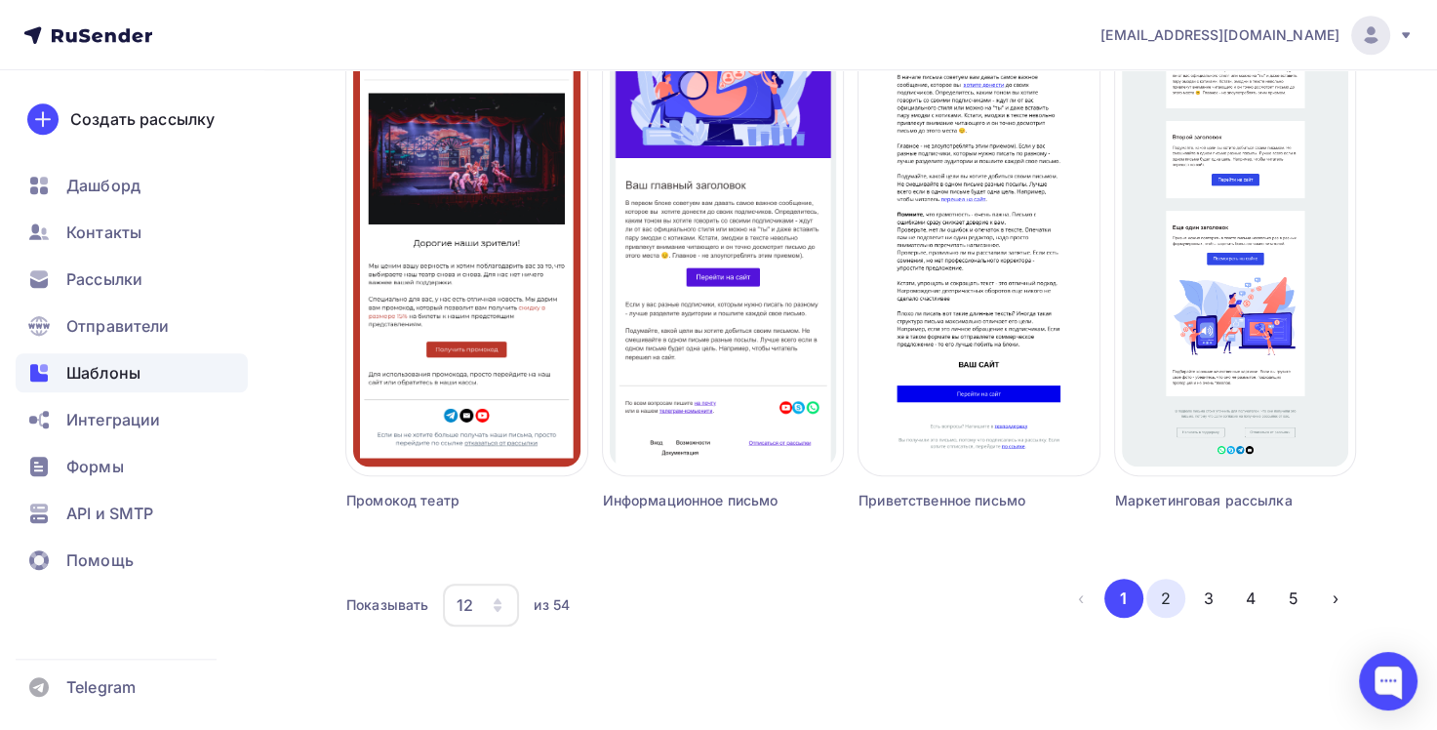
click at [1167, 593] on button "2" at bounding box center [1165, 598] width 39 height 39
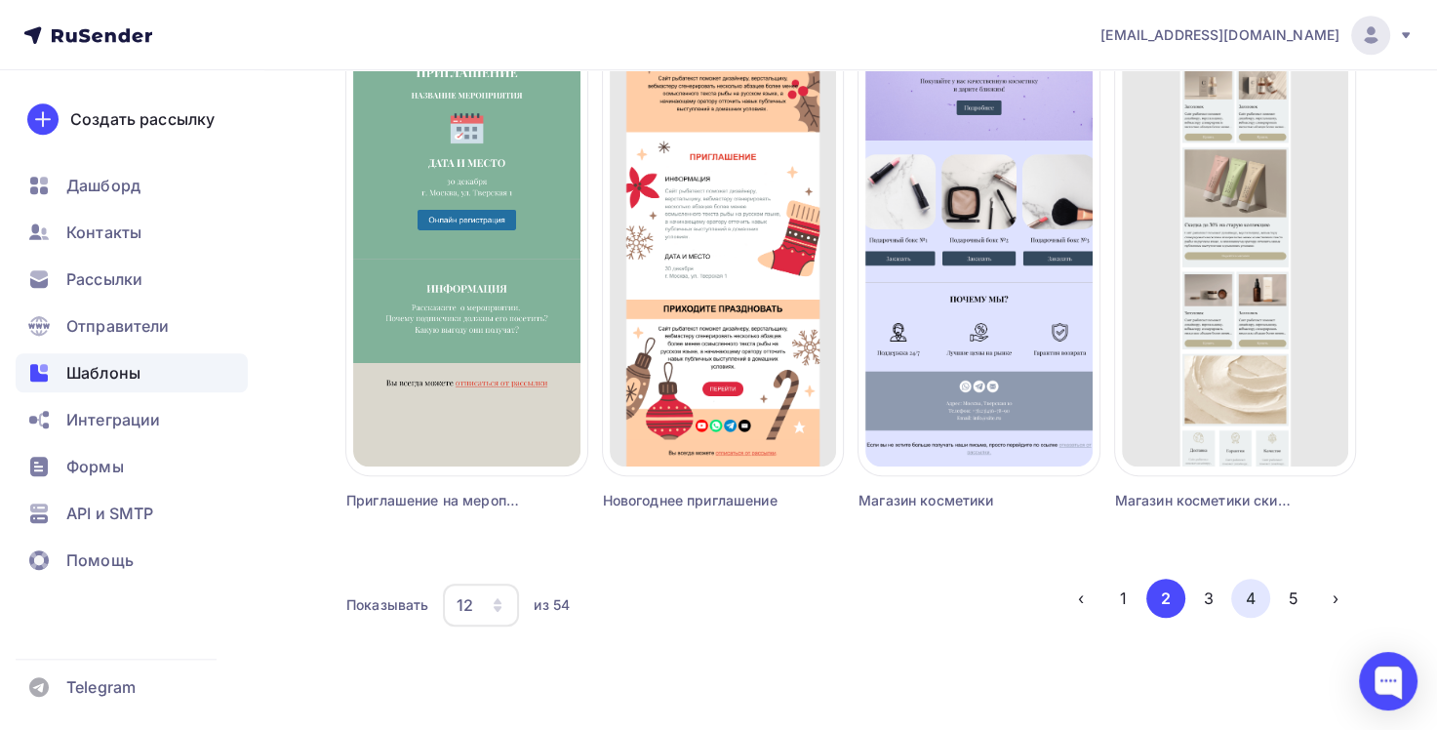
click at [1253, 593] on button "4" at bounding box center [1250, 598] width 39 height 39
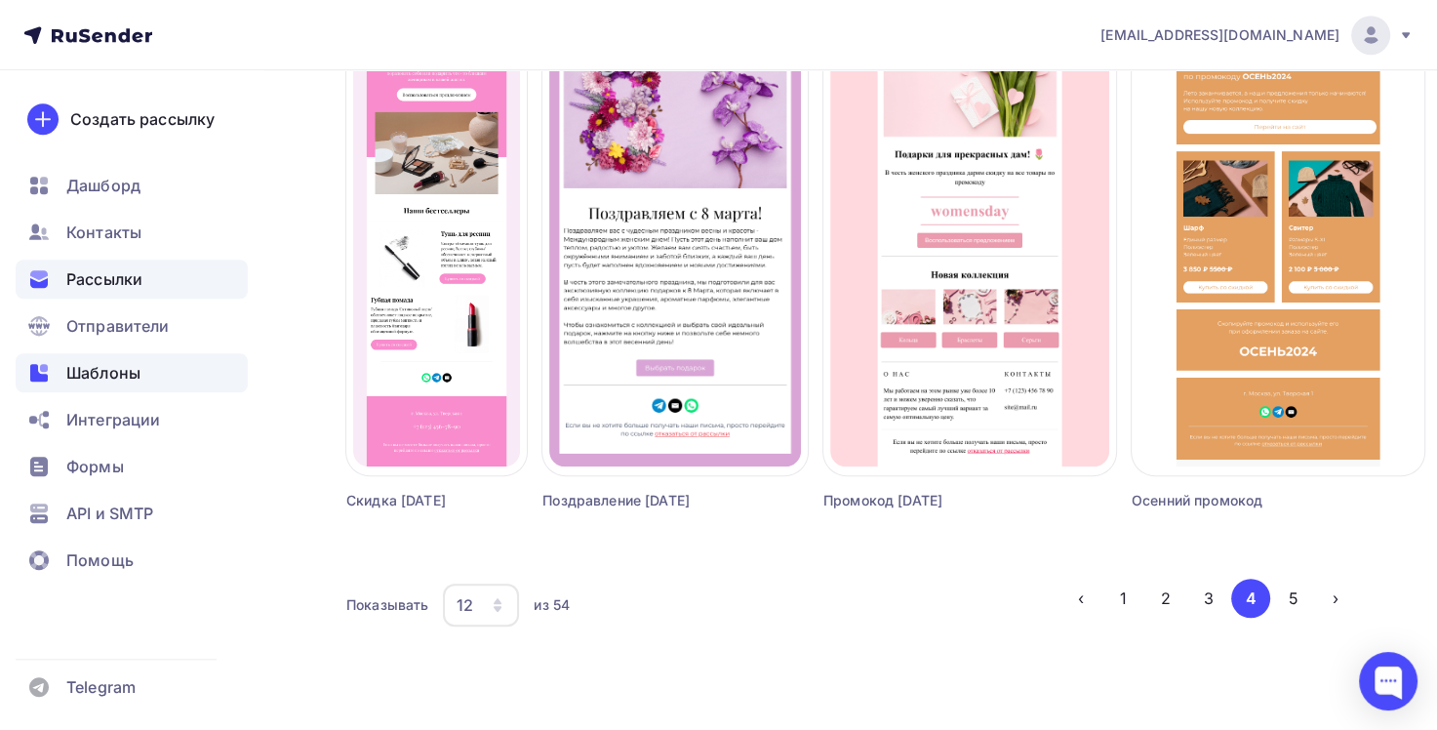
click at [129, 276] on span "Рассылки" at bounding box center [104, 278] width 76 height 23
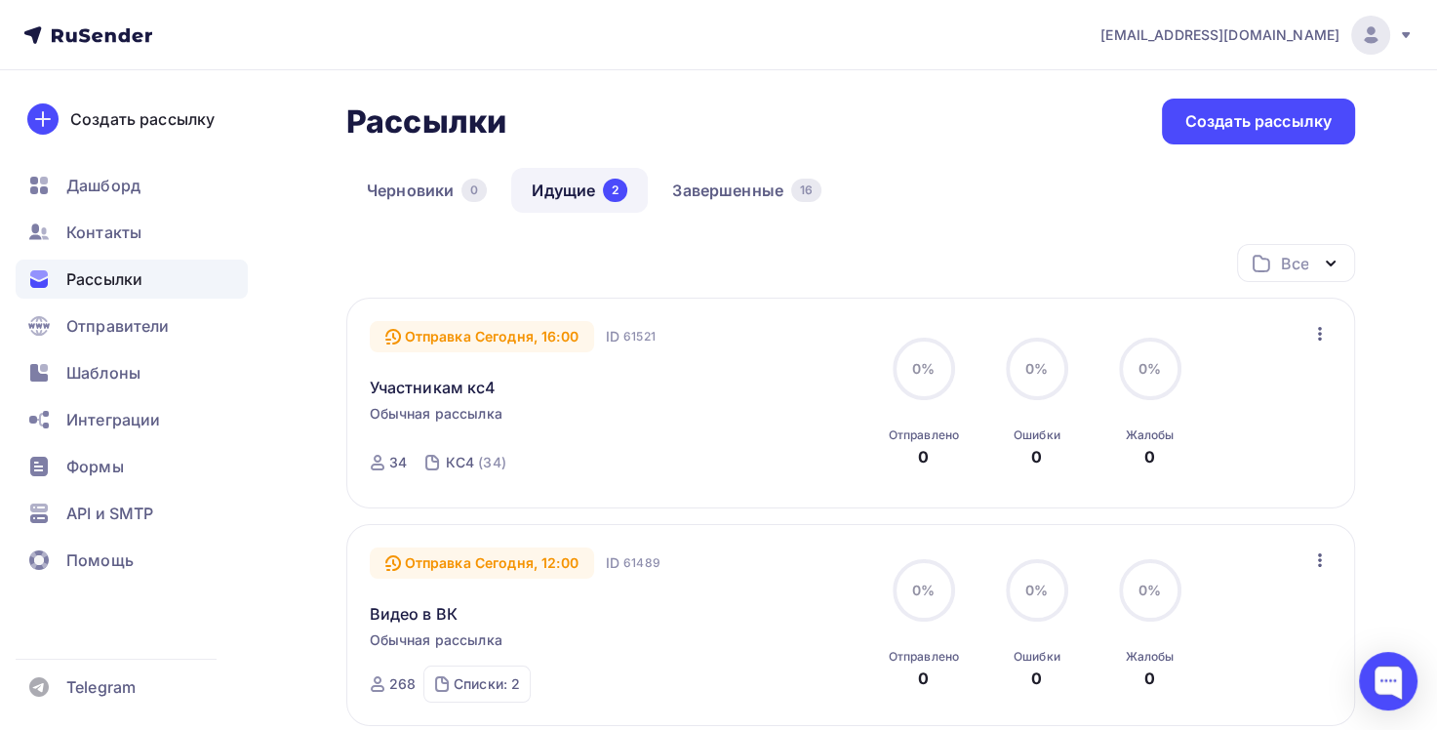
scroll to position [195, 0]
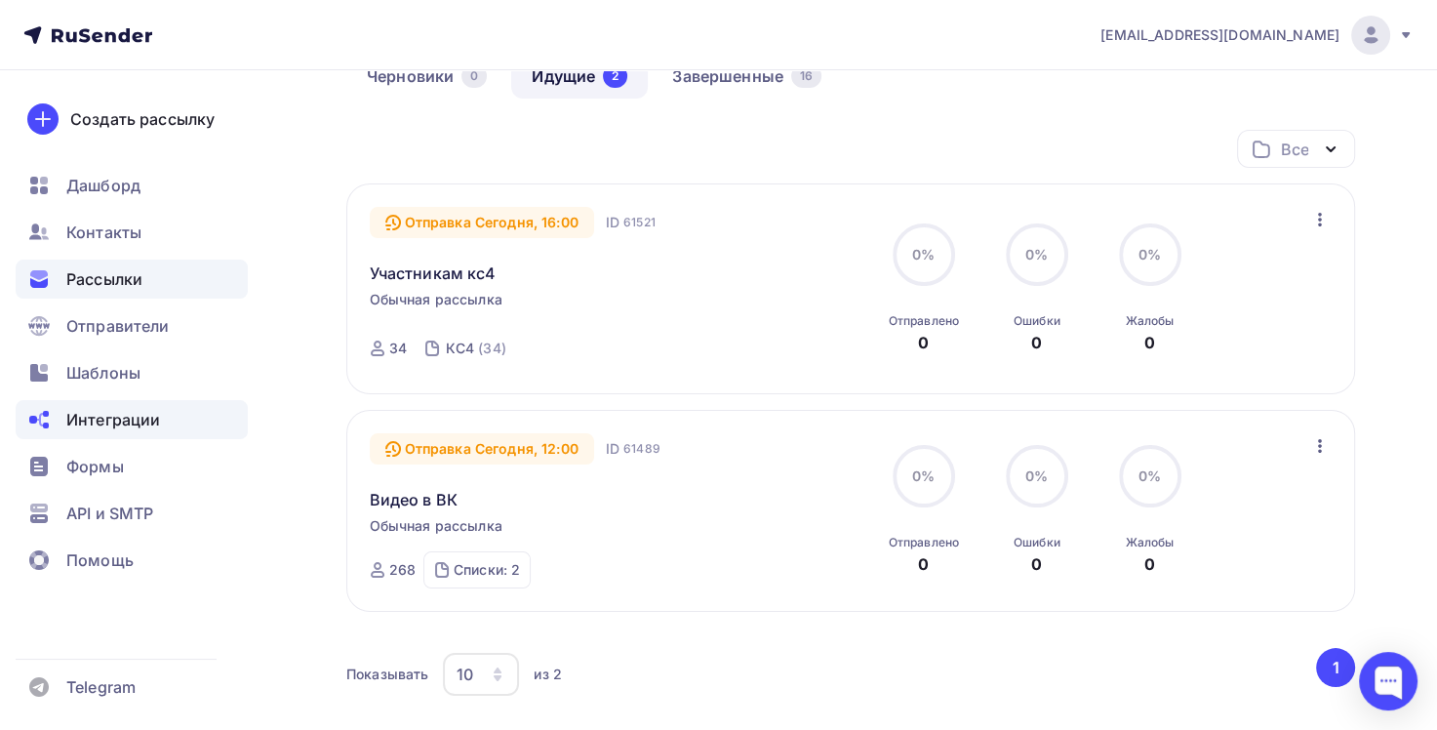
click at [124, 412] on span "Интеграции" at bounding box center [113, 419] width 94 height 23
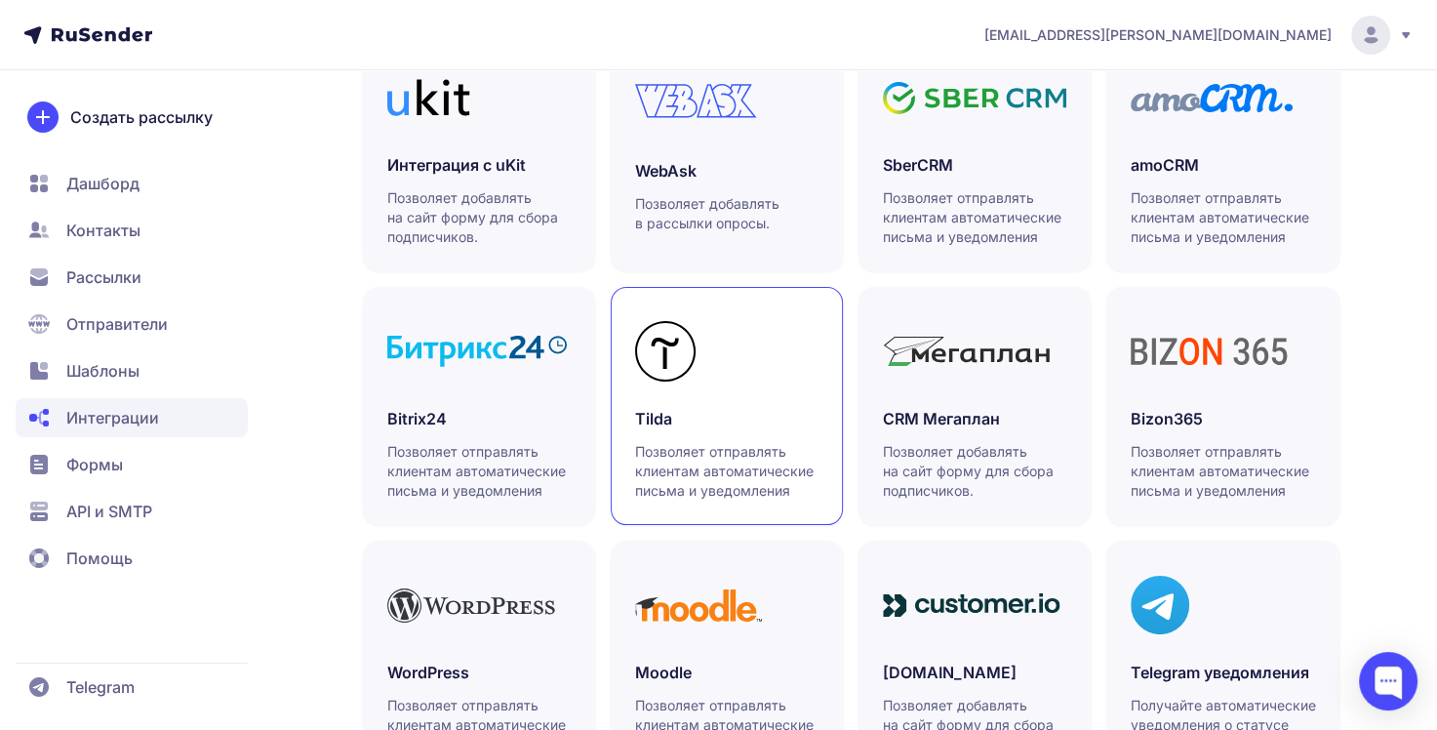
scroll to position [514, 0]
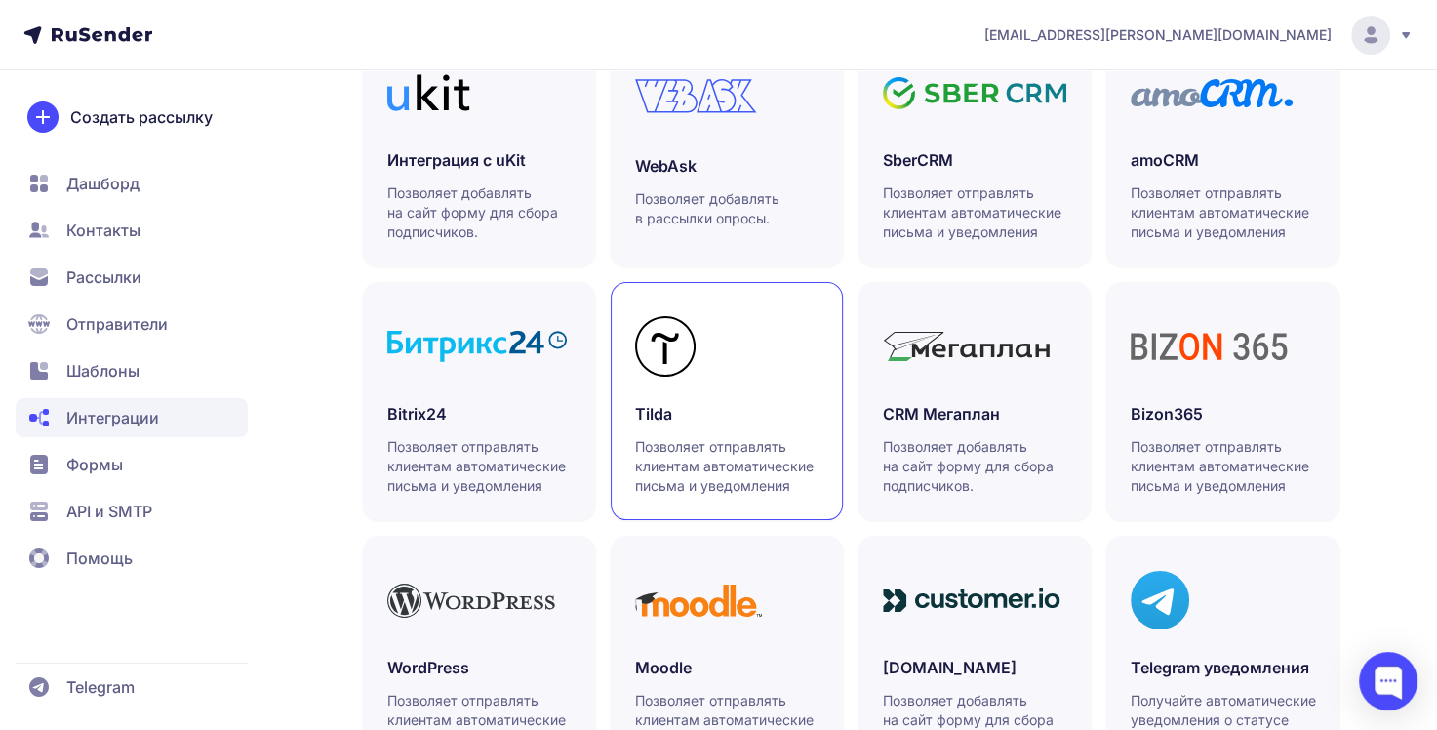
click at [748, 453] on p "Позволяет отправлять клиентам автоматические письма и уведомления" at bounding box center [727, 466] width 185 height 59
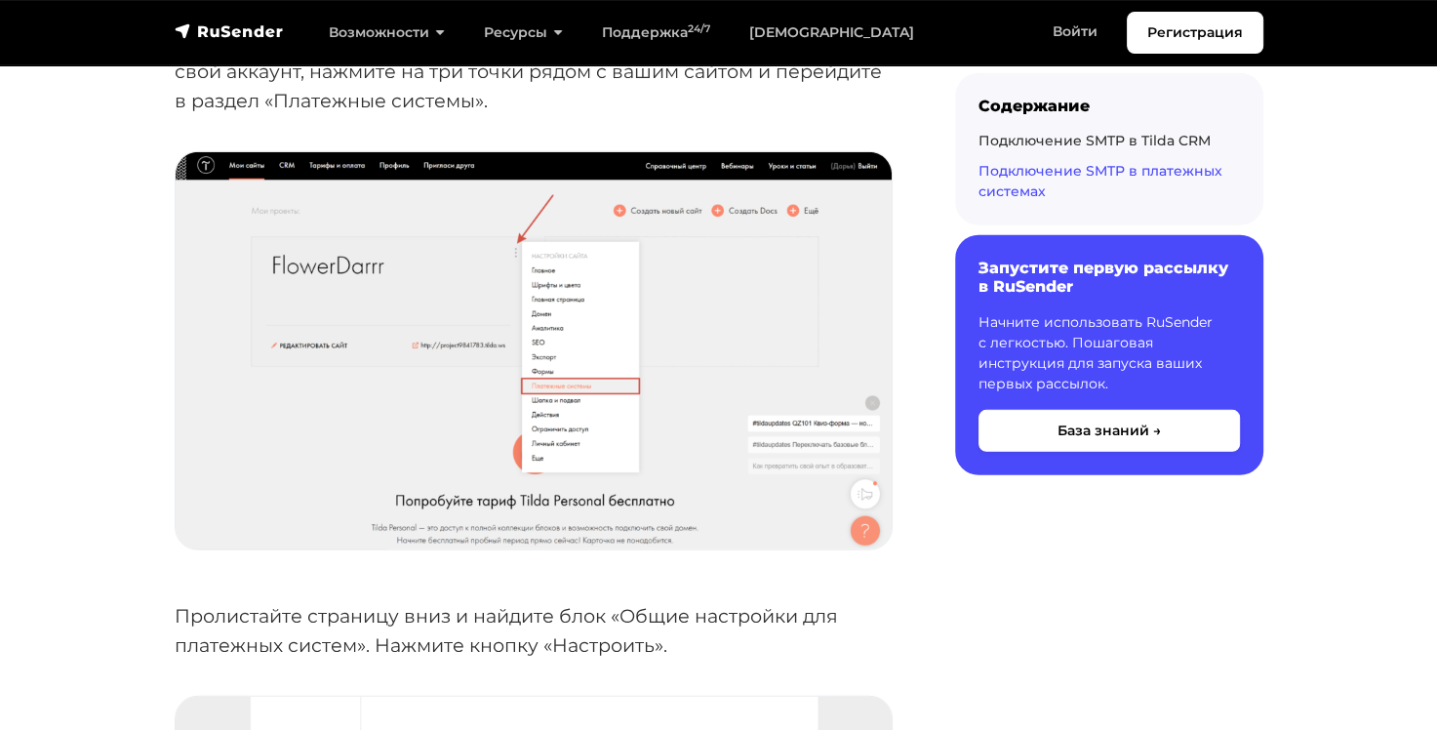
scroll to position [5366, 0]
